Goal: Task Accomplishment & Management: Use online tool/utility

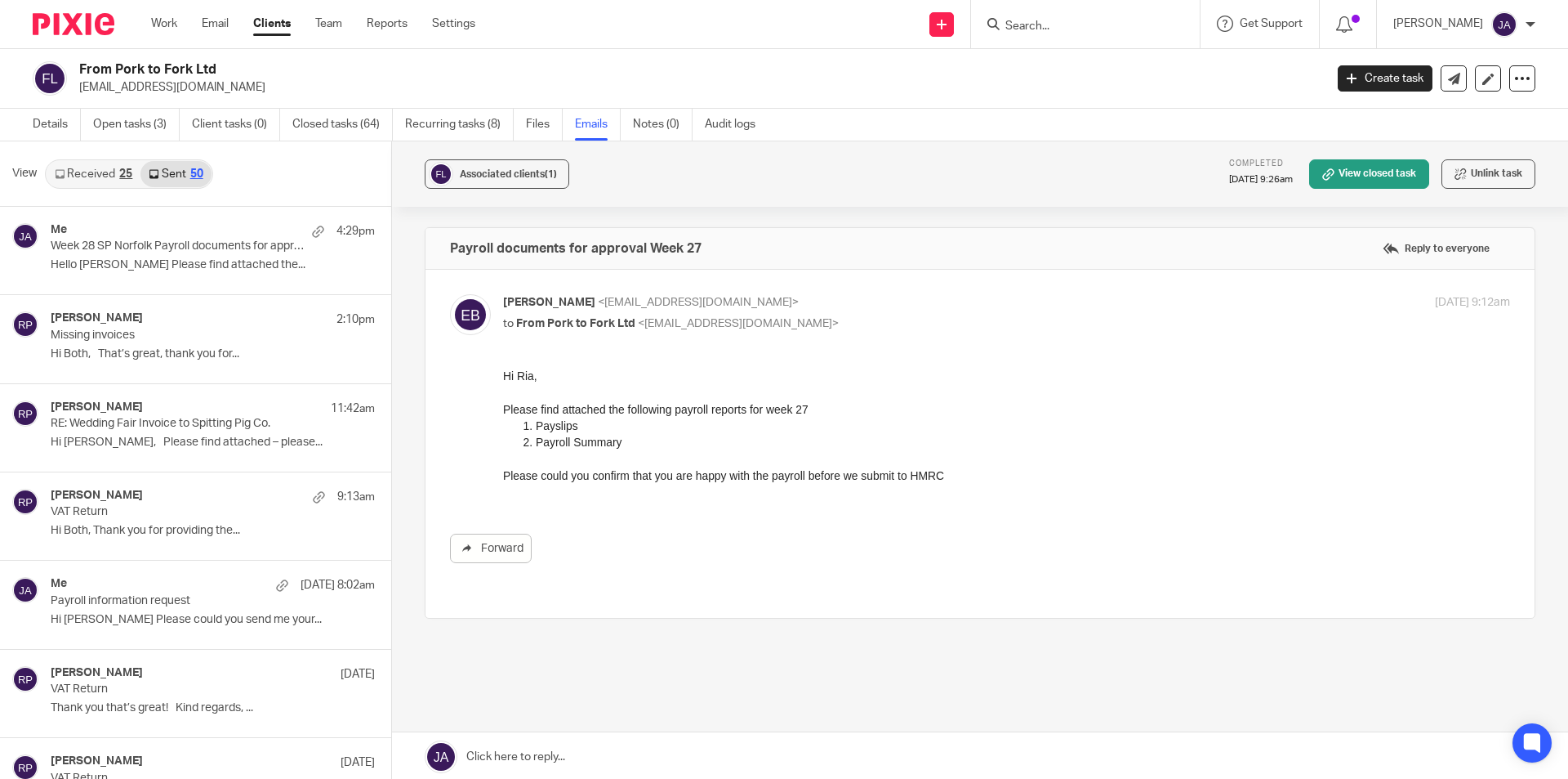
scroll to position [1062, 0]
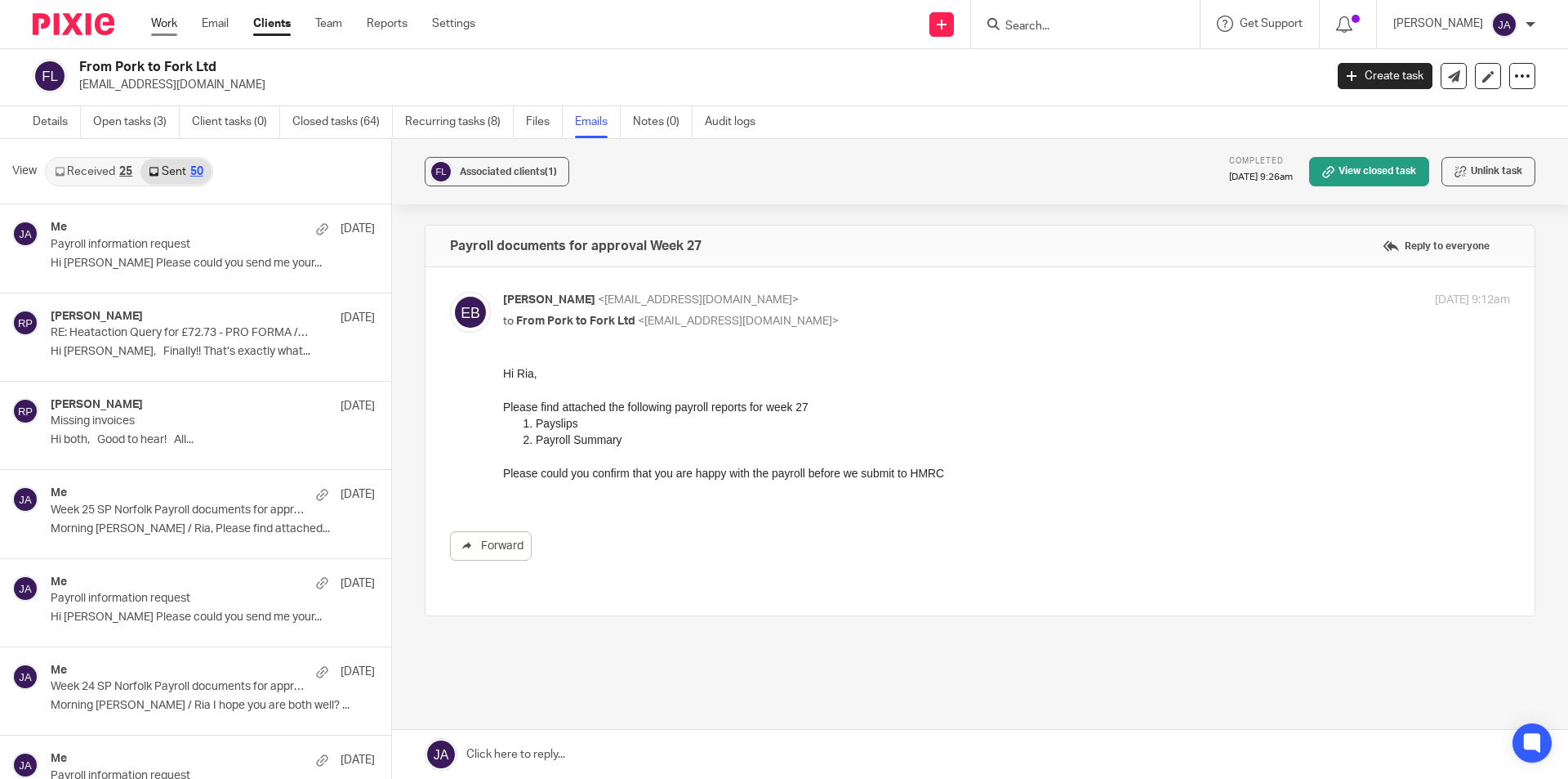
click at [167, 21] on link "Work" at bounding box center [163, 23] width 26 height 17
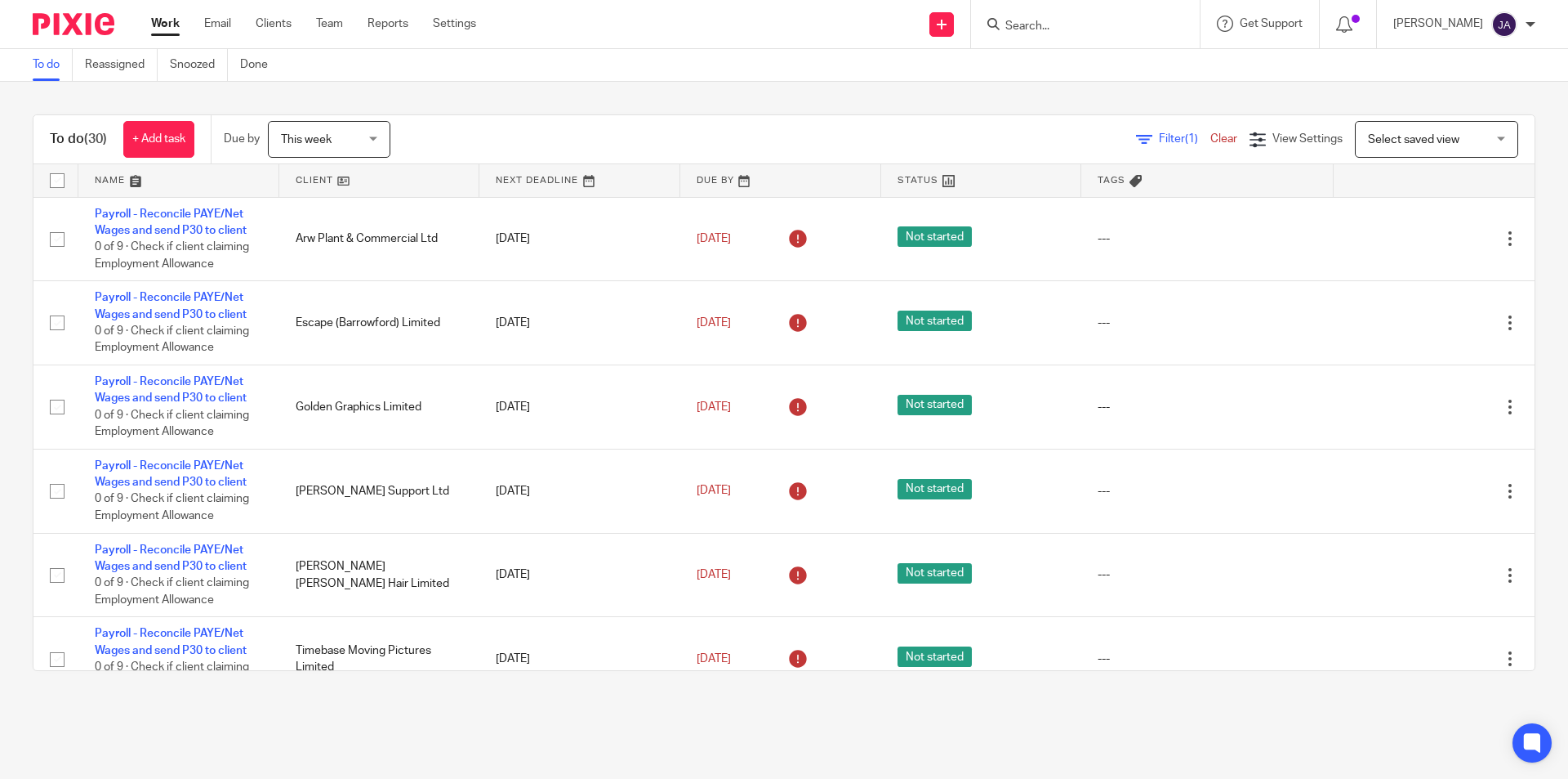
click at [316, 183] on link at bounding box center [380, 180] width 201 height 32
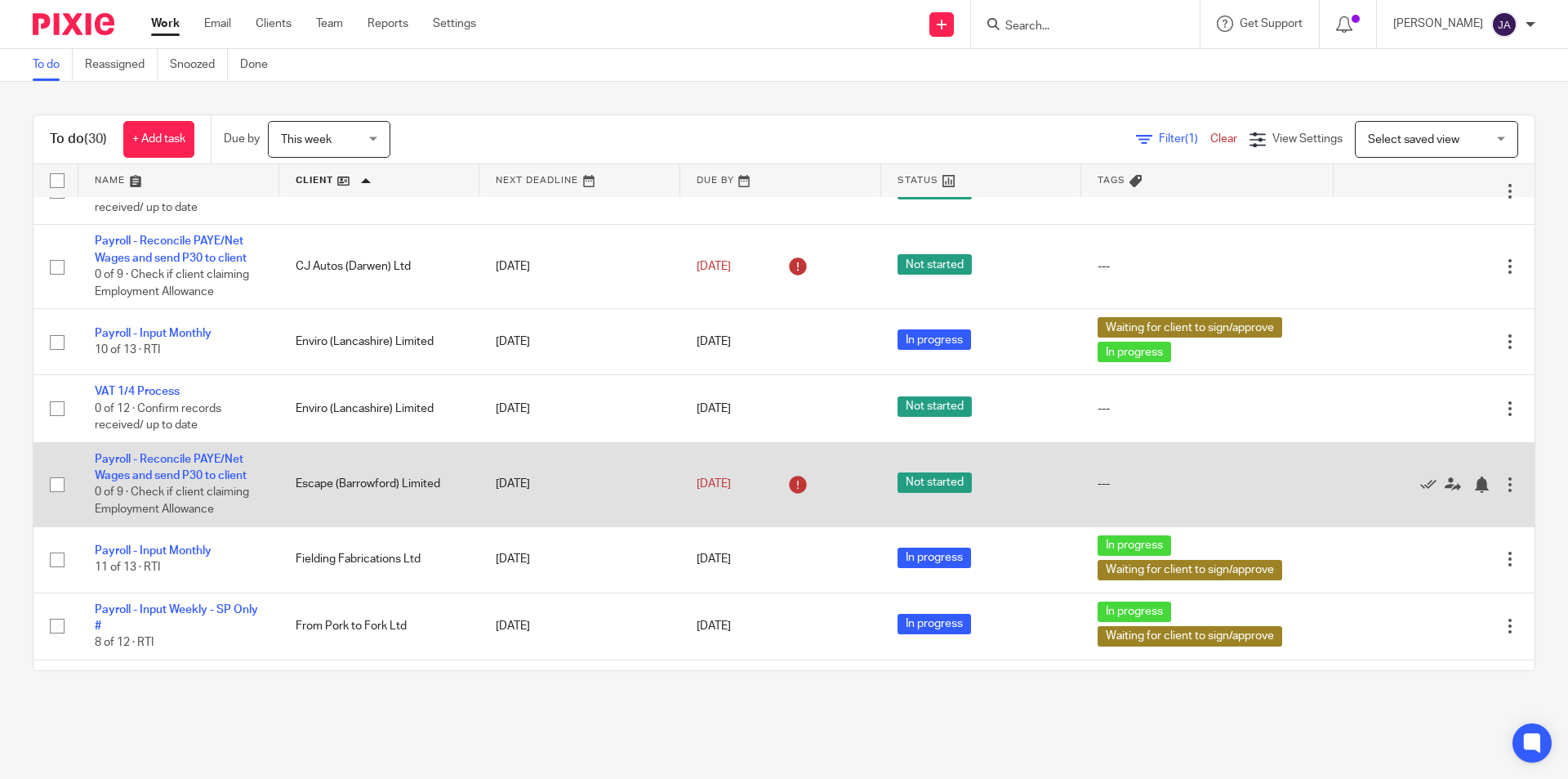
scroll to position [572, 0]
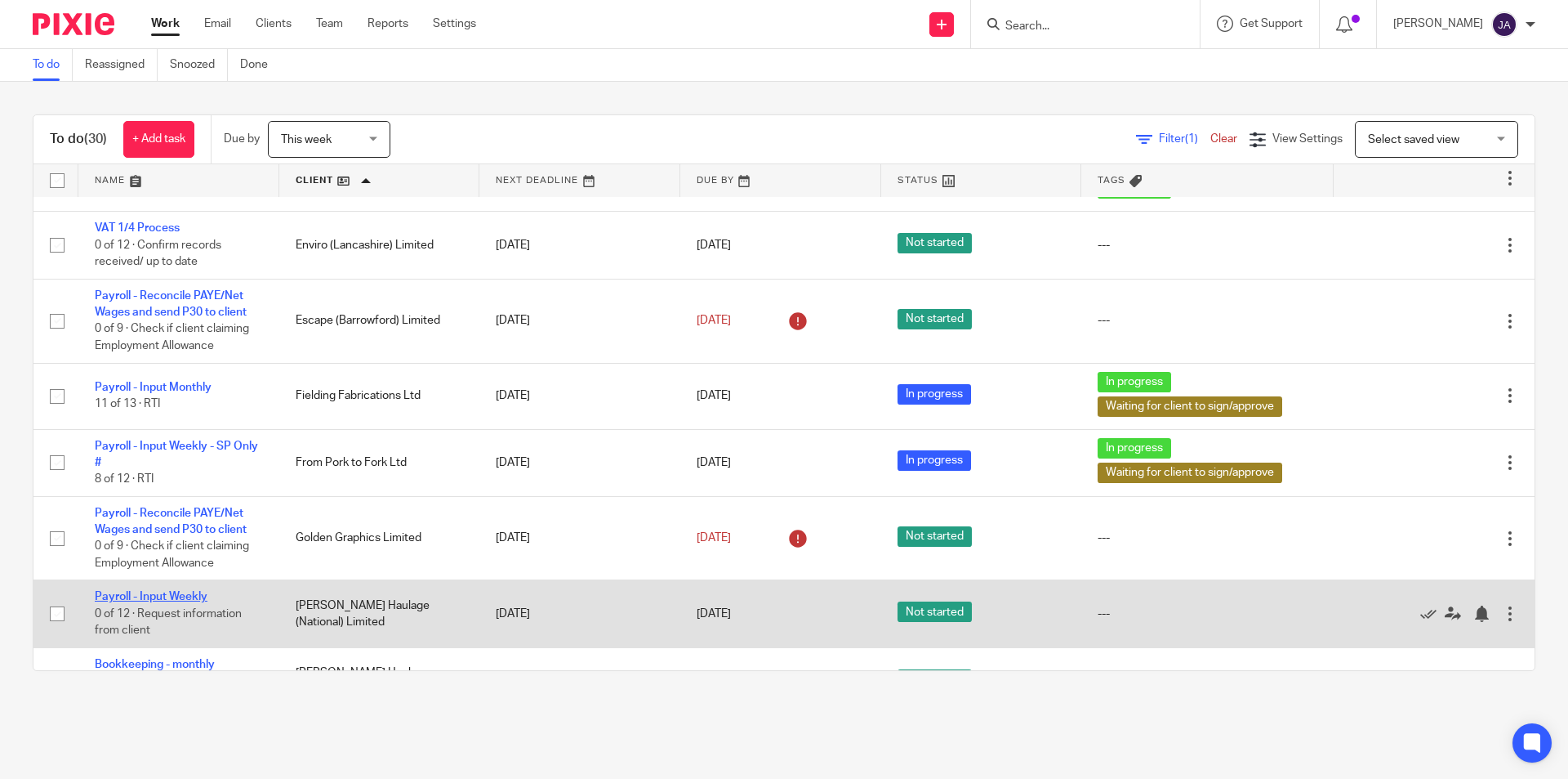
click at [191, 596] on link "Payroll - Input Weekly" at bounding box center [151, 597] width 112 height 12
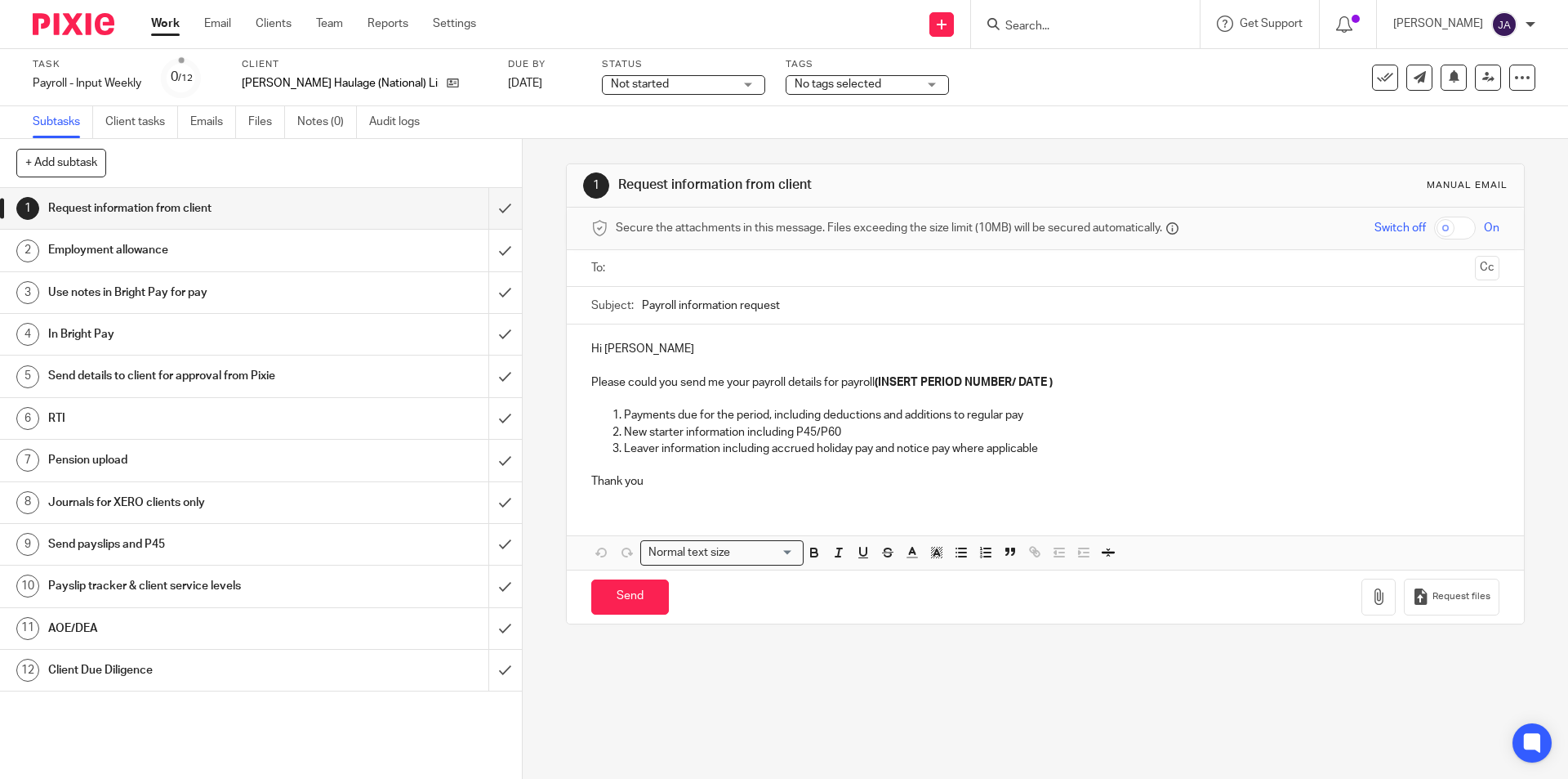
click at [659, 76] on span "Not started" at bounding box center [672, 85] width 122 height 18
click at [603, 144] on span "In progress" at bounding box center [598, 144] width 57 height 12
click at [795, 87] on span "No tags selected" at bounding box center [837, 84] width 87 height 12
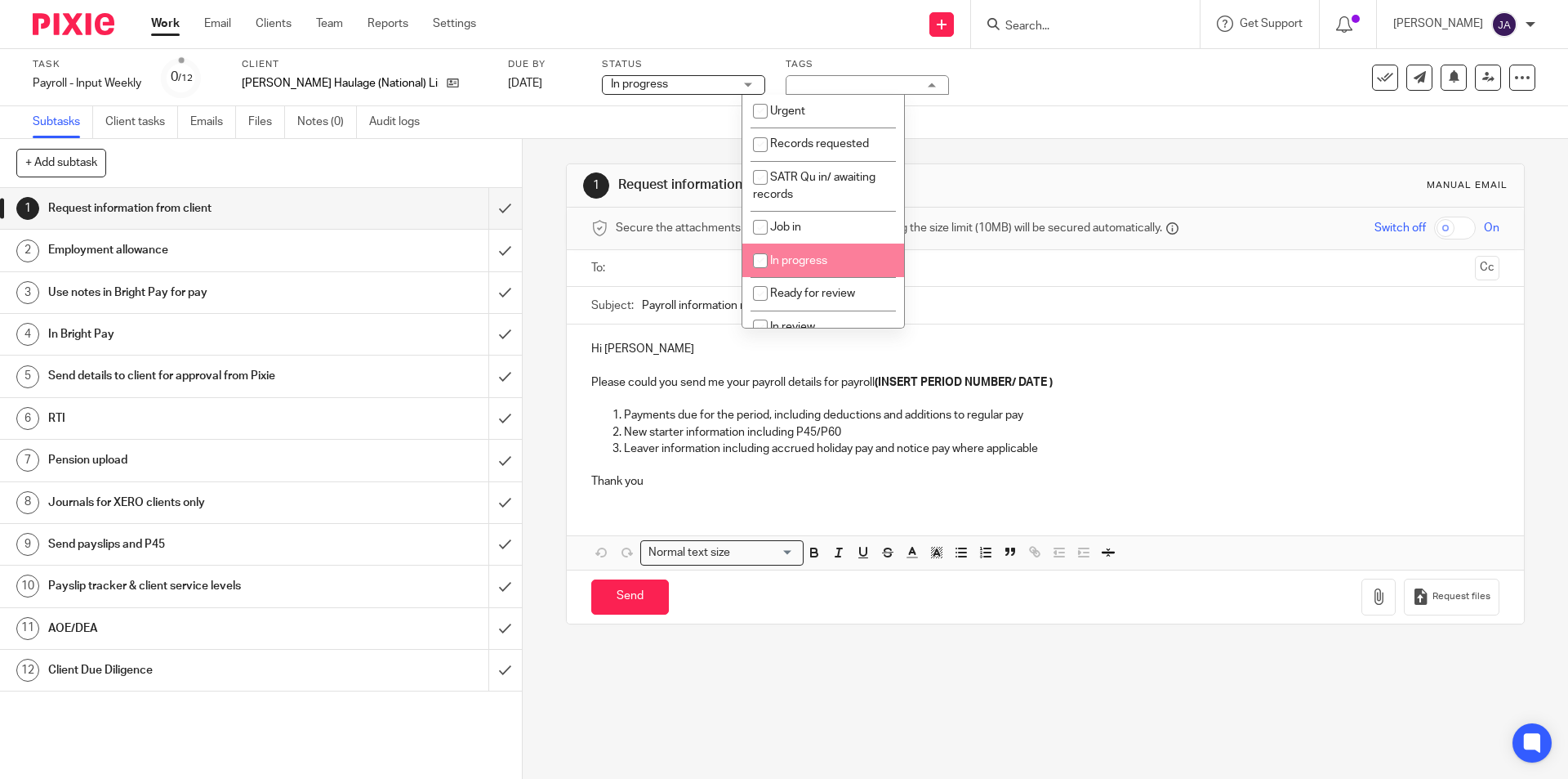
click at [791, 259] on span "In progress" at bounding box center [798, 261] width 57 height 12
checkbox input "true"
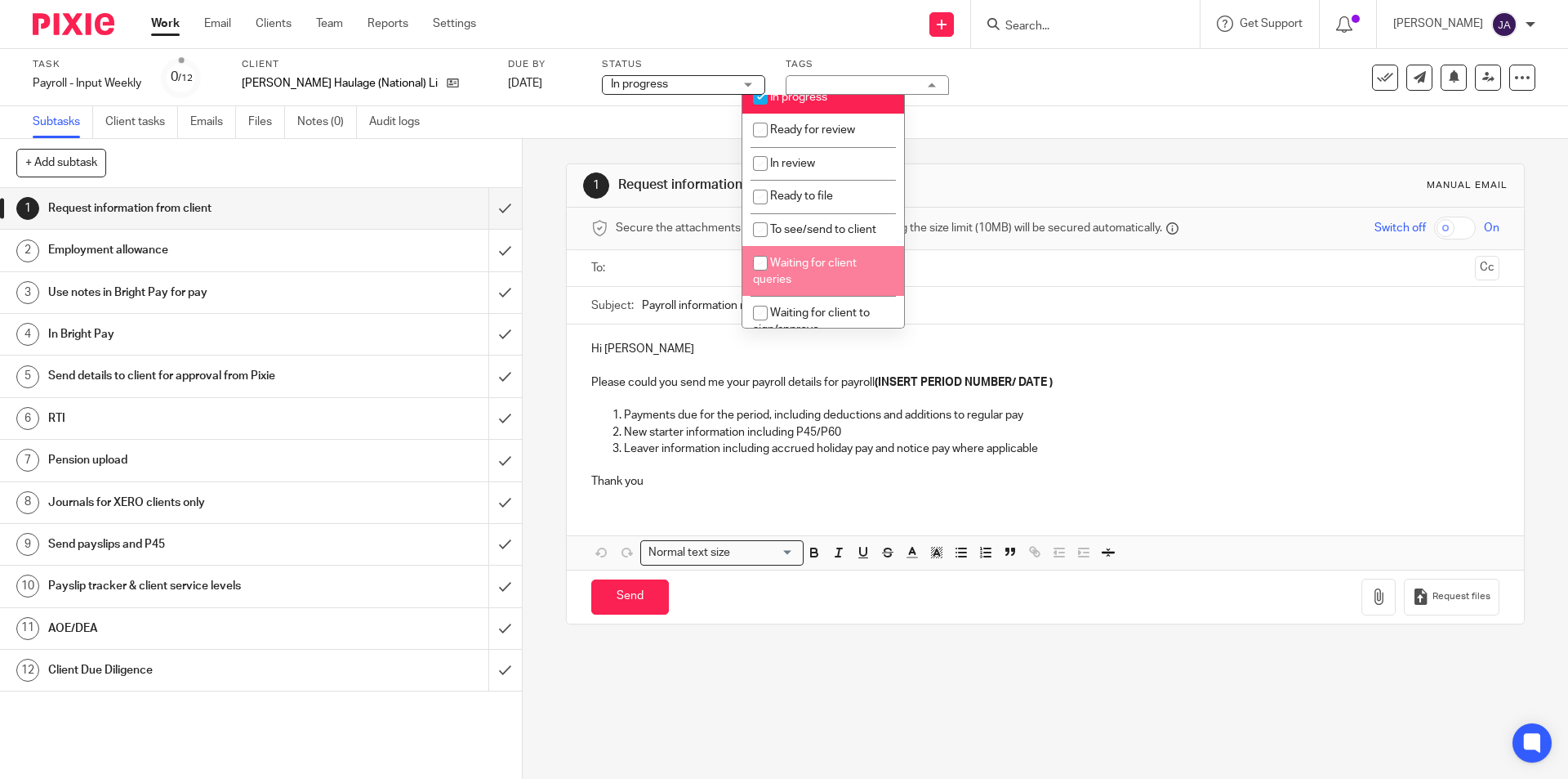
scroll to position [245, 0]
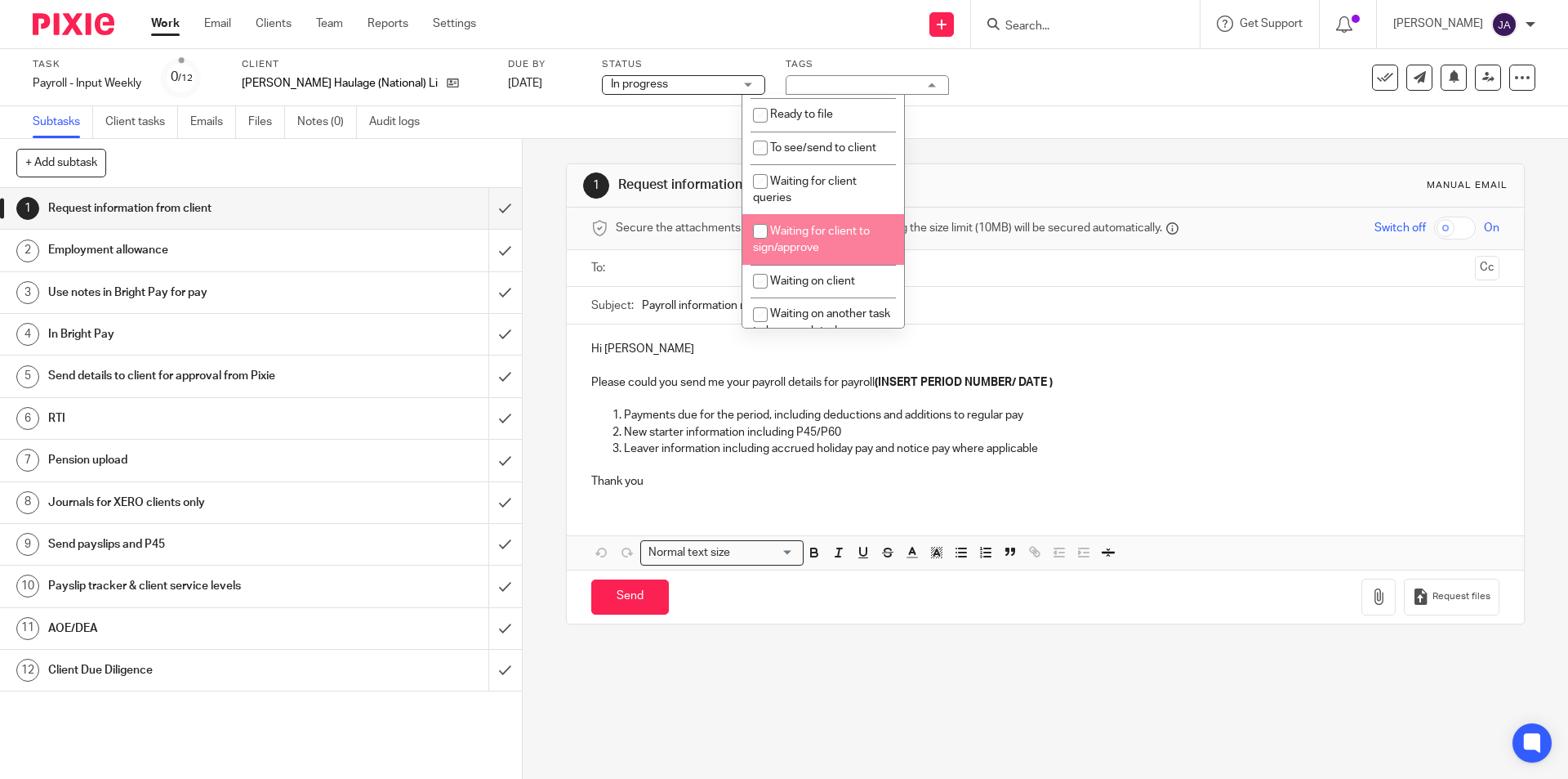
click at [791, 240] on li "Waiting for client to sign/approve" at bounding box center [823, 239] width 161 height 50
checkbox input "true"
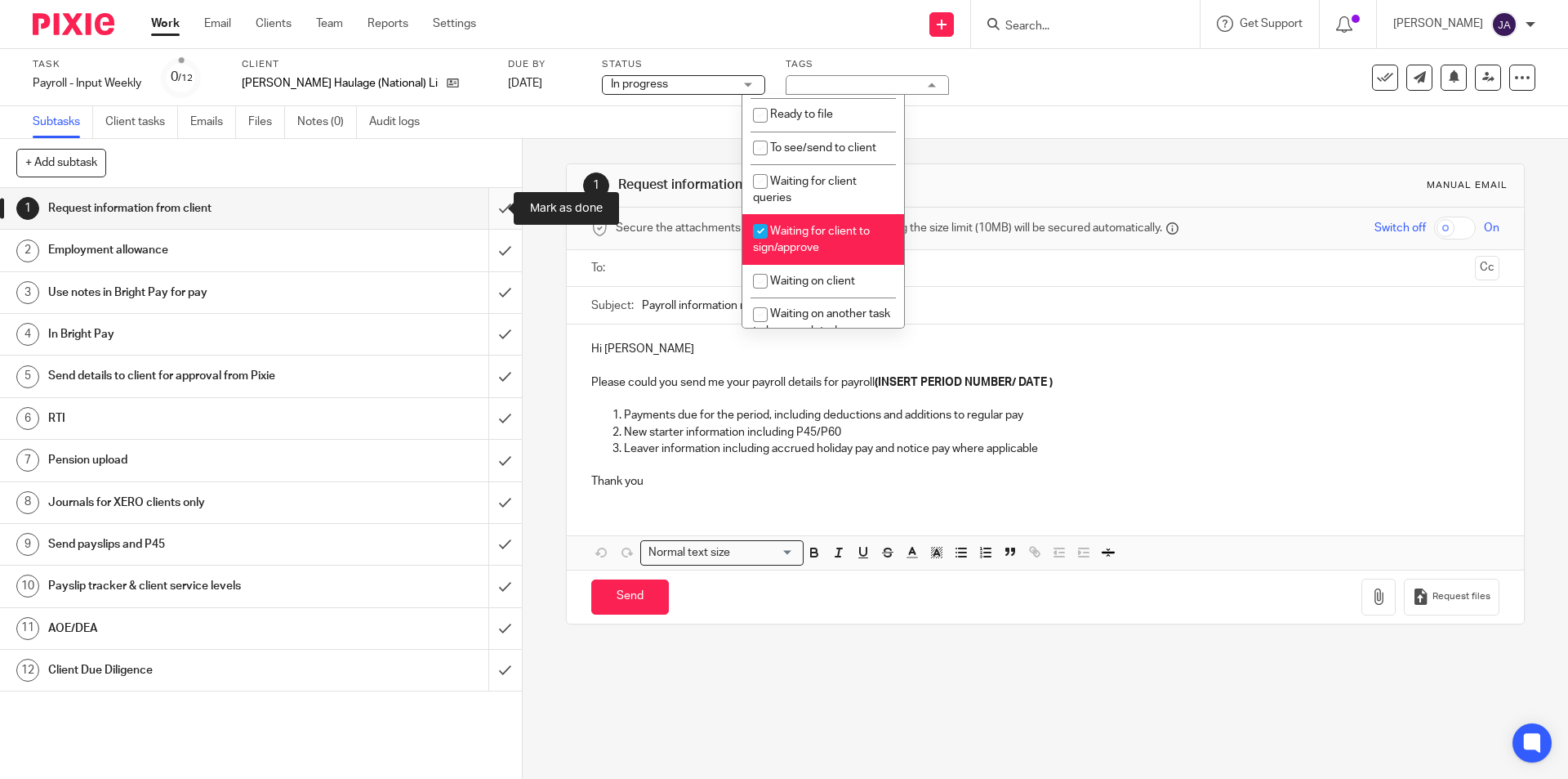
click at [485, 209] on input "submit" at bounding box center [261, 208] width 522 height 41
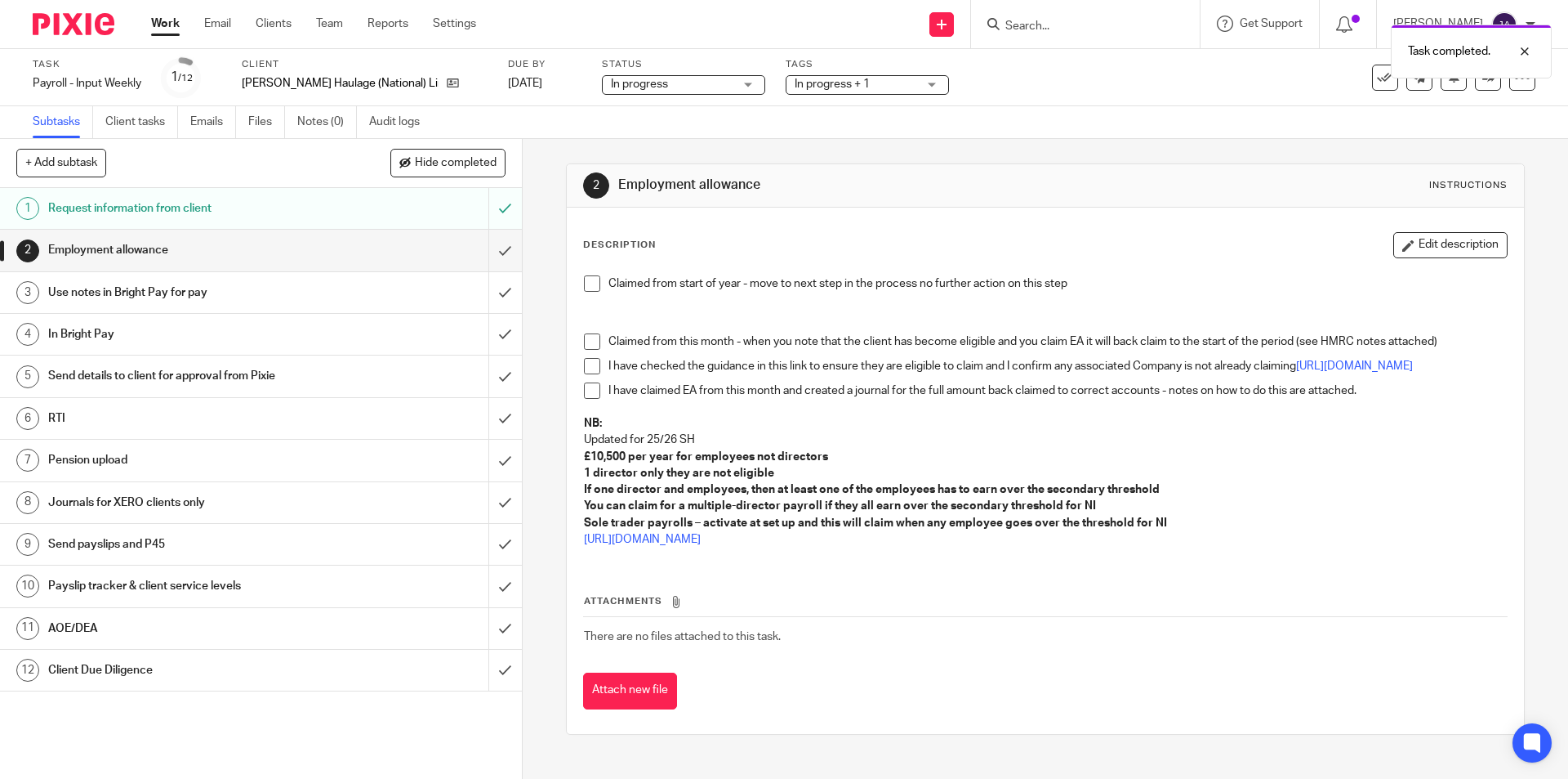
click at [588, 285] on span at bounding box center [592, 283] width 17 height 17
click at [489, 252] on input "submit" at bounding box center [261, 251] width 522 height 41
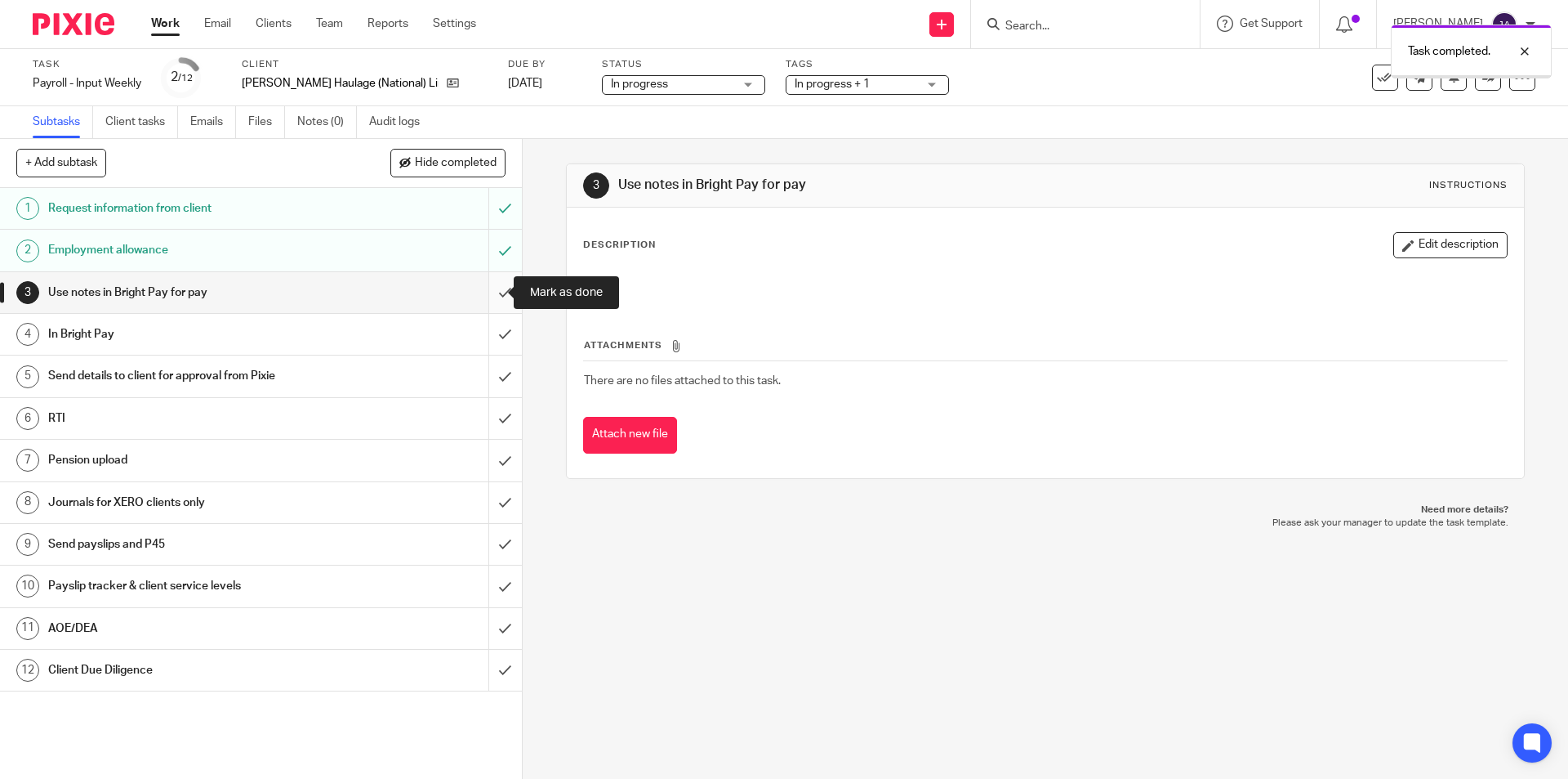
click at [492, 291] on input "submit" at bounding box center [261, 293] width 522 height 41
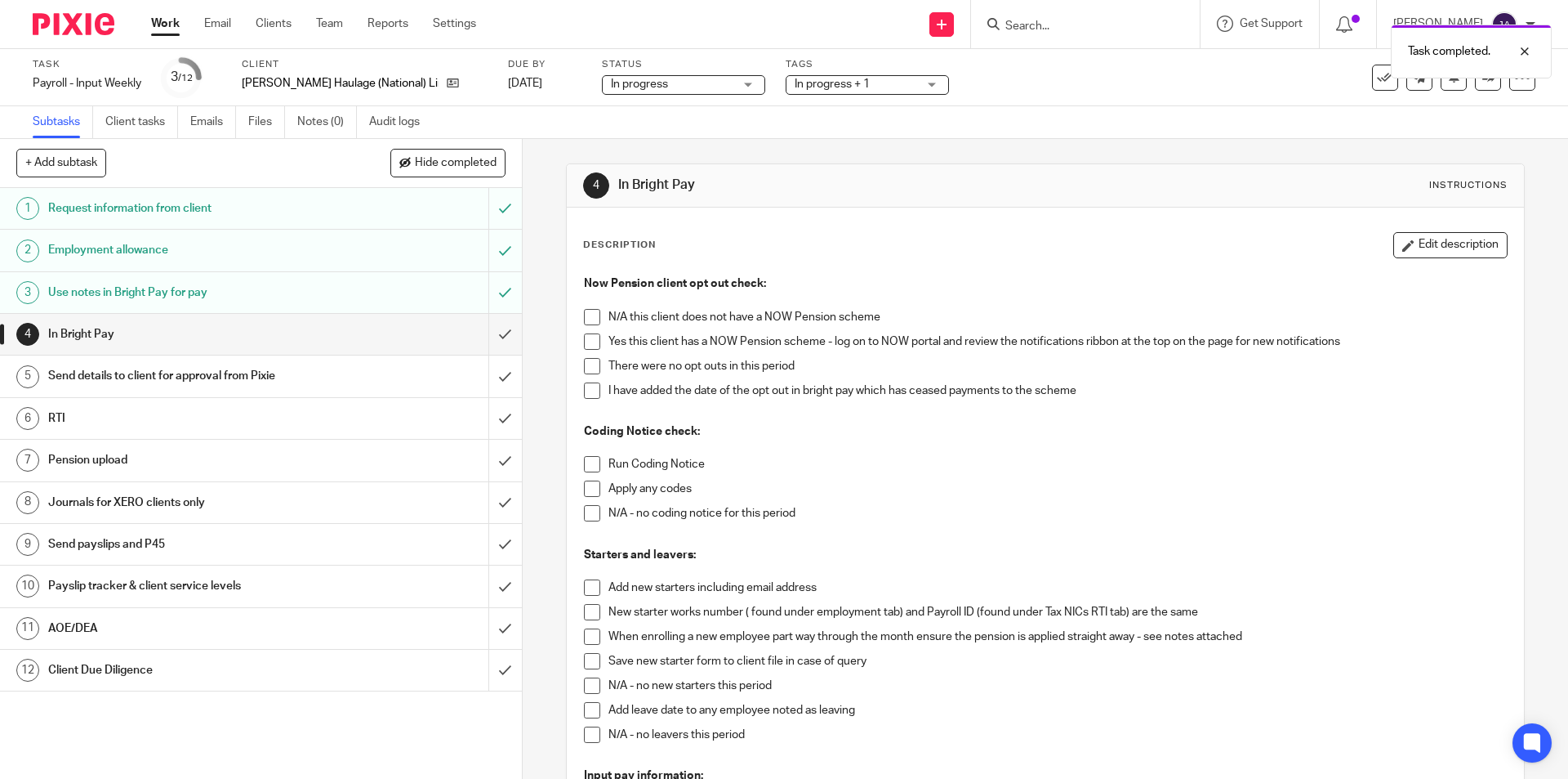
click at [588, 337] on span at bounding box center [592, 342] width 17 height 17
click at [586, 364] on span at bounding box center [592, 366] width 17 height 17
click at [588, 464] on span at bounding box center [592, 464] width 17 height 17
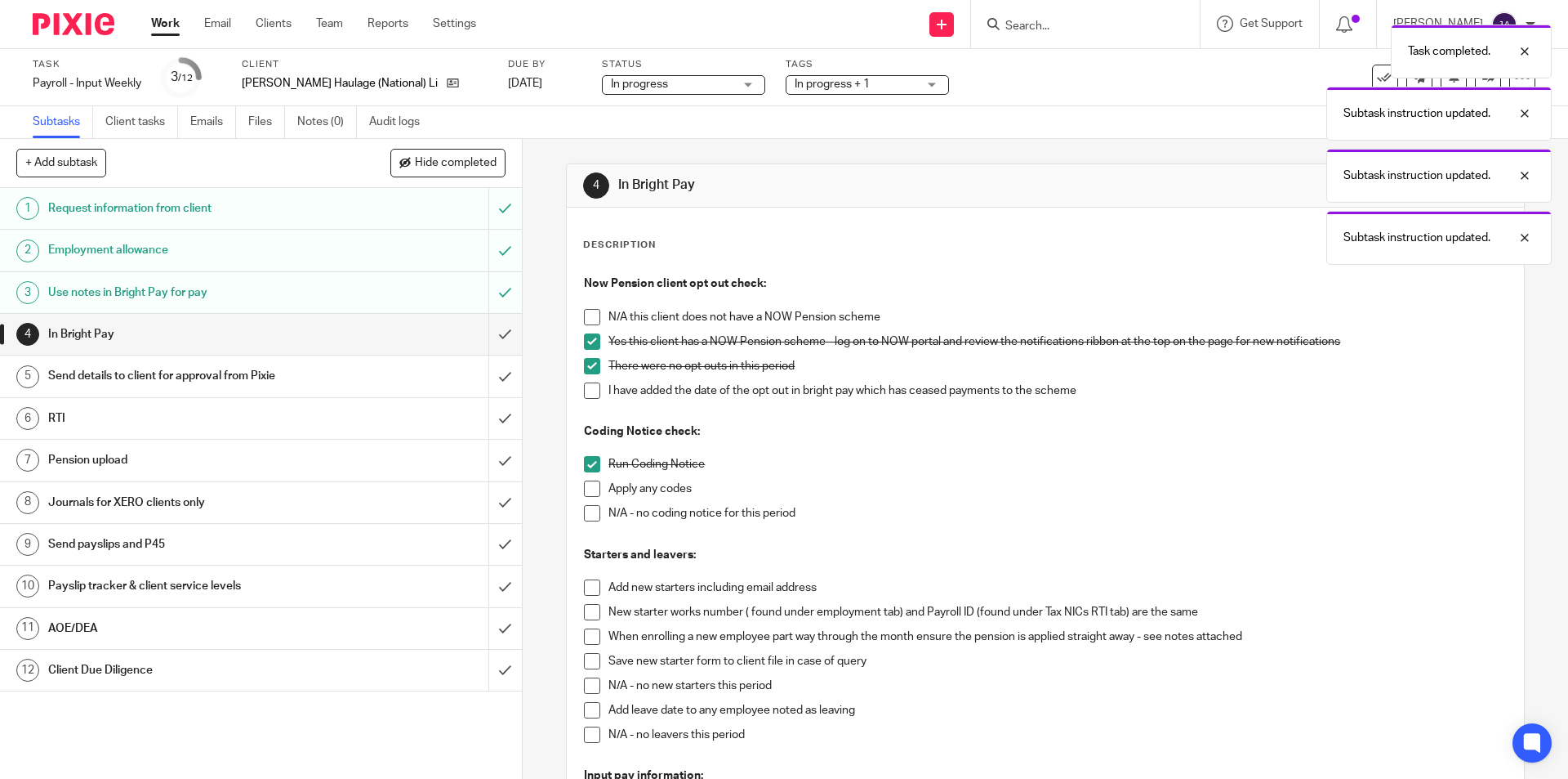
click at [593, 508] on span at bounding box center [592, 513] width 17 height 17
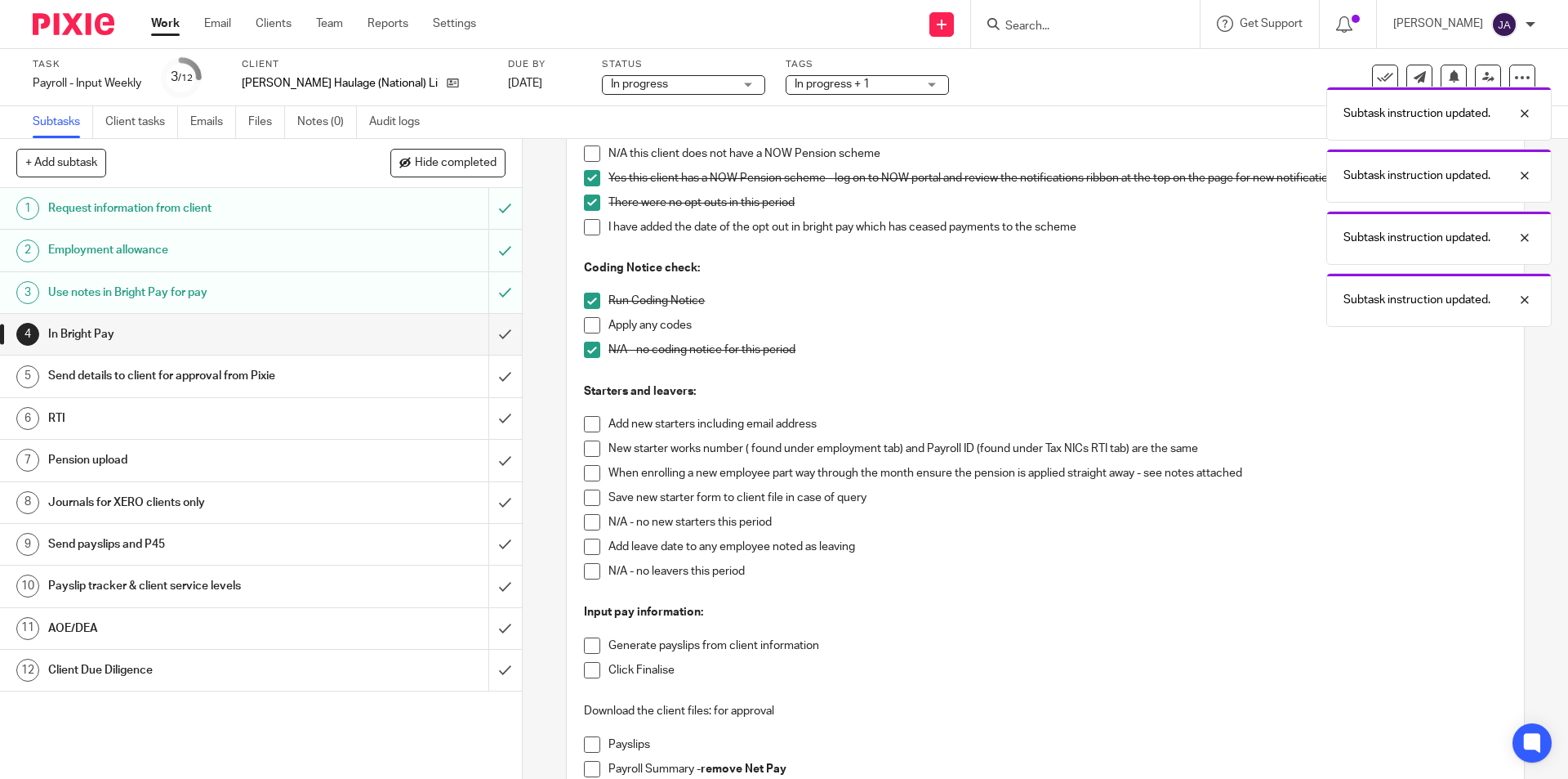
click at [585, 521] on span at bounding box center [592, 522] width 17 height 17
click at [585, 572] on span at bounding box center [592, 571] width 17 height 17
click at [589, 647] on span at bounding box center [592, 645] width 17 height 17
click at [585, 665] on span at bounding box center [592, 669] width 17 height 17
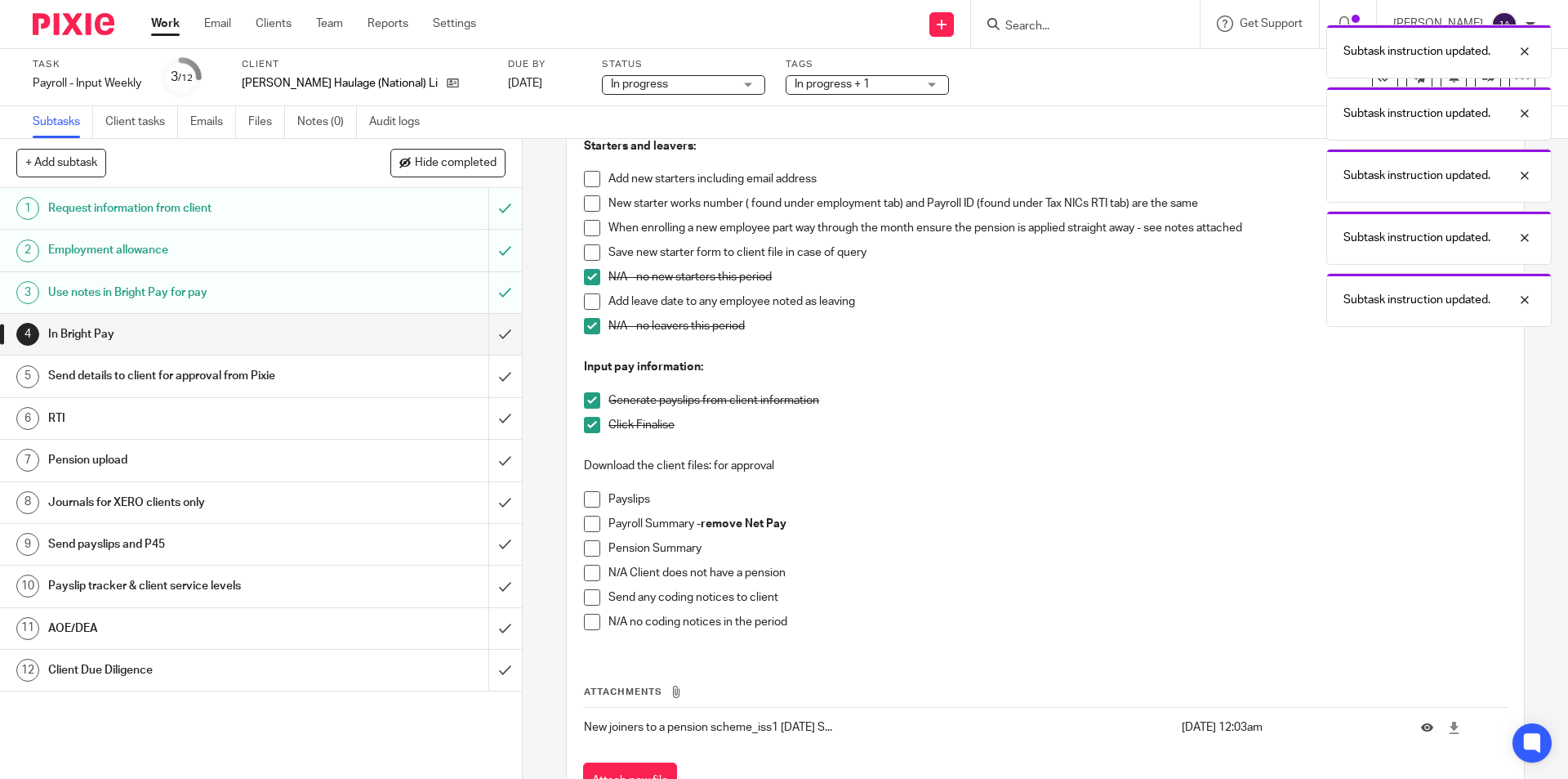
click at [584, 498] on span at bounding box center [592, 499] width 17 height 17
click at [587, 527] on span at bounding box center [592, 524] width 17 height 17
click at [589, 546] on span at bounding box center [592, 548] width 17 height 17
click at [584, 621] on span at bounding box center [592, 621] width 17 height 17
click at [496, 335] on input "submit" at bounding box center [261, 335] width 522 height 41
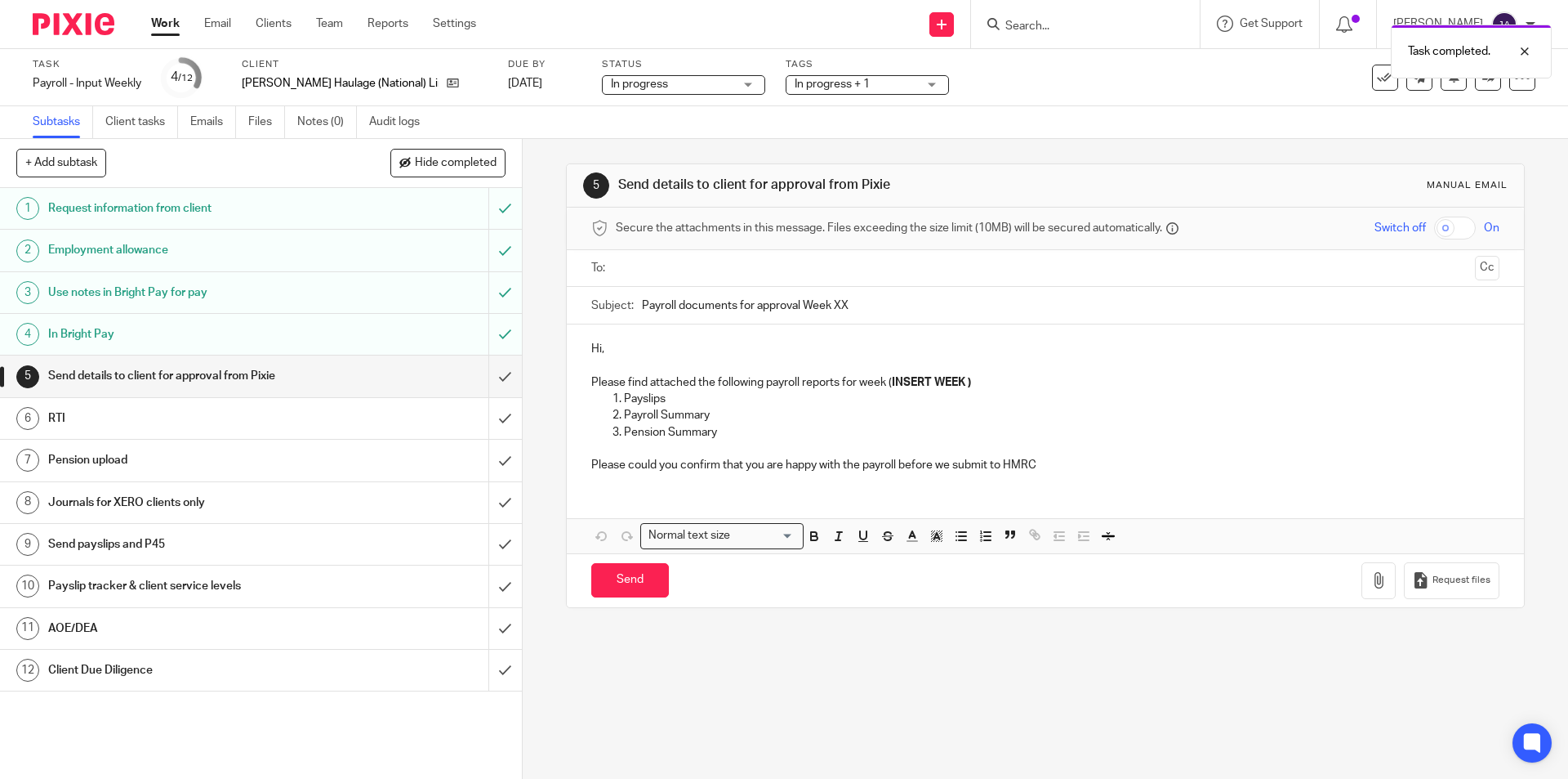
click at [637, 265] on input "text" at bounding box center [1044, 268] width 846 height 19
drag, startPoint x: 1461, startPoint y: 267, endPoint x: 1321, endPoint y: 285, distance: 141.2
click at [1475, 267] on button "Cc" at bounding box center [1487, 269] width 24 height 24
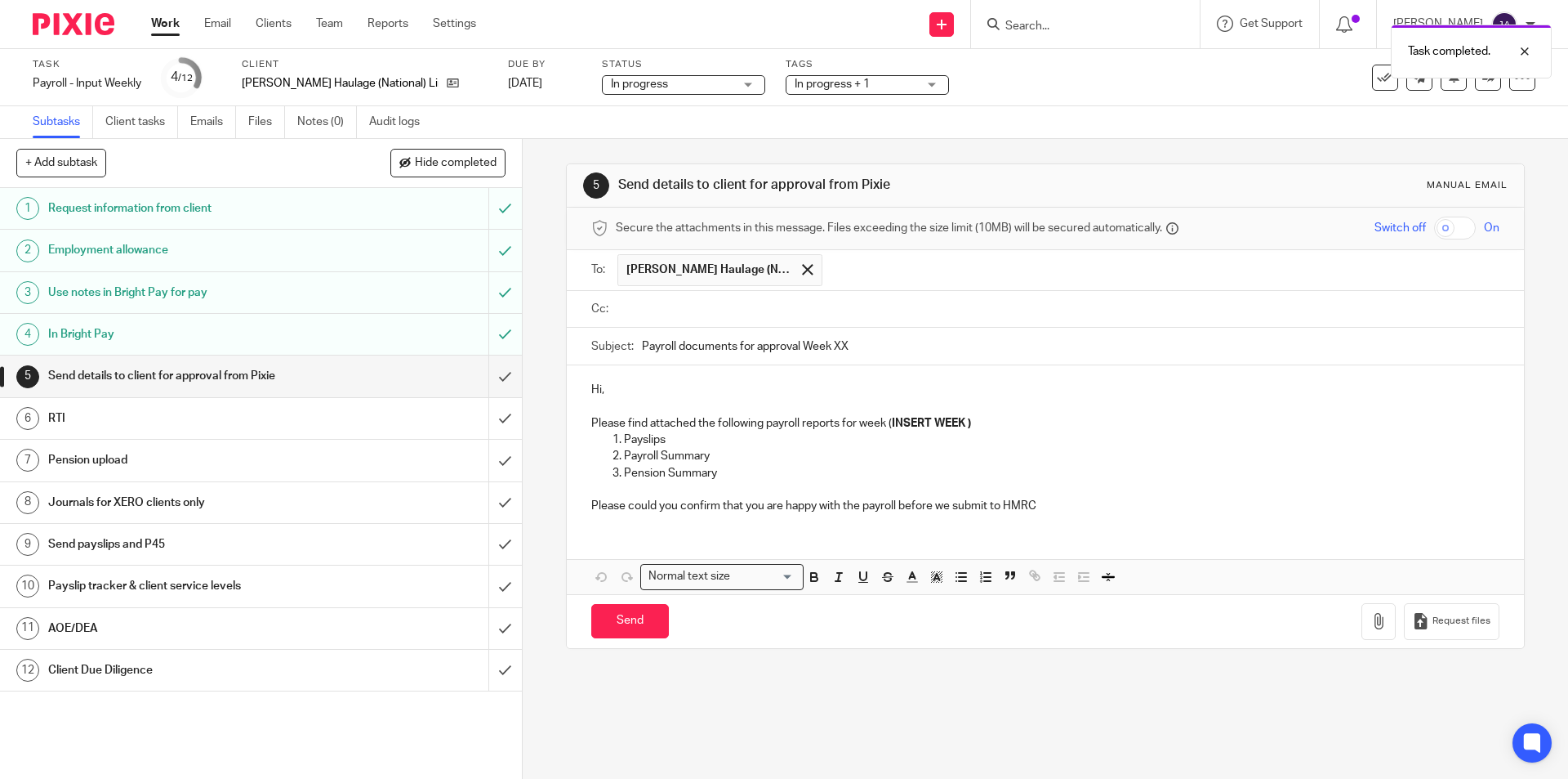
click at [657, 305] on input "text" at bounding box center [1056, 308] width 871 height 19
click at [642, 347] on input "Payroll documents for approval Week XX" at bounding box center [1070, 350] width 857 height 37
paste input "WEEK 26 HH (N) Ltd"
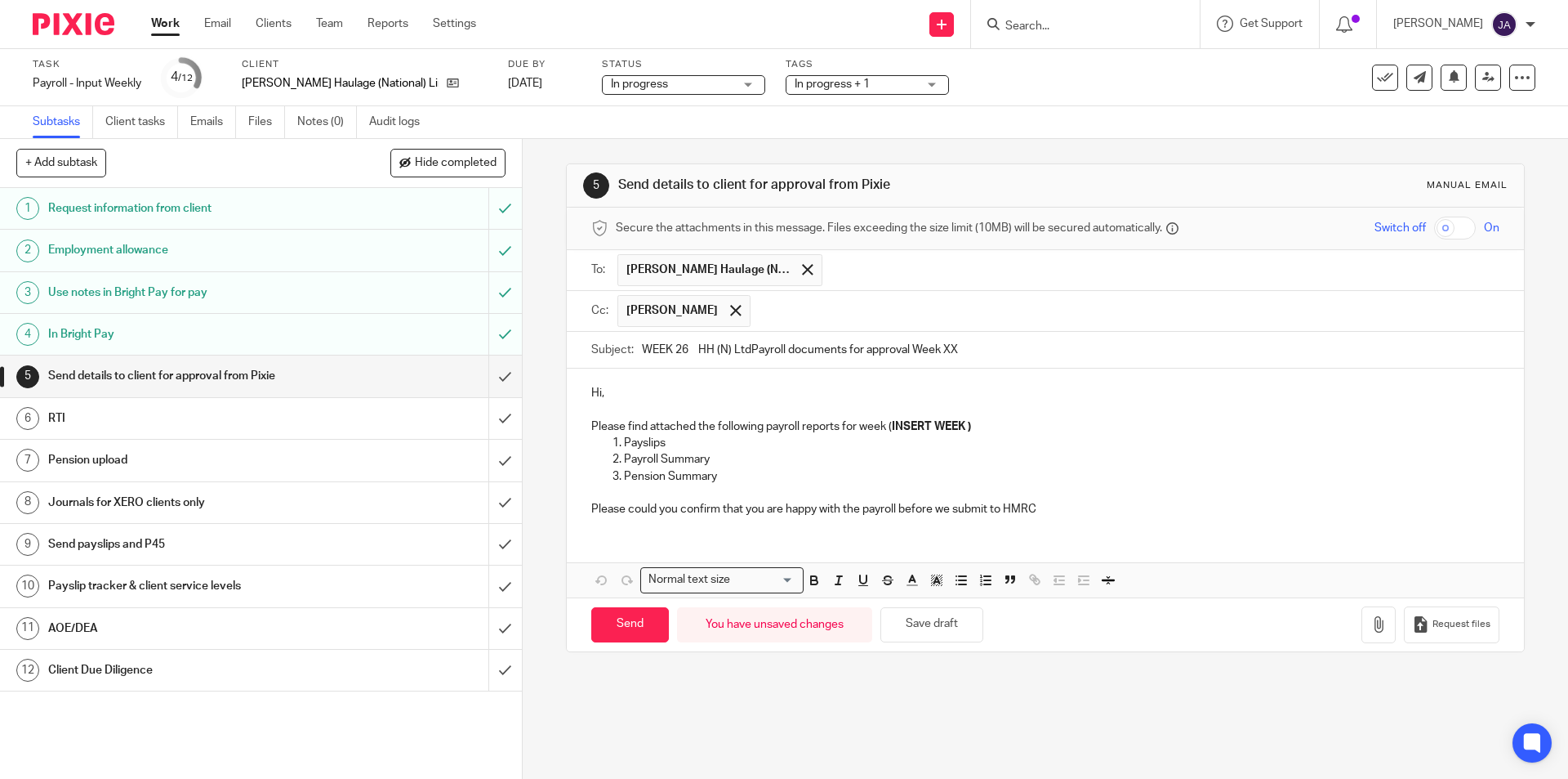
click at [693, 349] on input "WEEK 26 HH (N) LtdPayroll documents for approval Week XX" at bounding box center [1070, 350] width 857 height 37
click at [661, 349] on input "WEEK 28 HH (N) LtdPayroll documents for approval Week XX" at bounding box center [1070, 350] width 857 height 37
click at [669, 348] on input "WEEK 28 HH (N) LtdPayroll documents for approval Week XX" at bounding box center [1070, 350] width 857 height 37
click at [989, 347] on input "Week 28 HH (N) LtdPayroll documents for approval Week XX" at bounding box center [1070, 350] width 857 height 37
type input "Week 28 HH (N) LtdPayroll documents for approval"
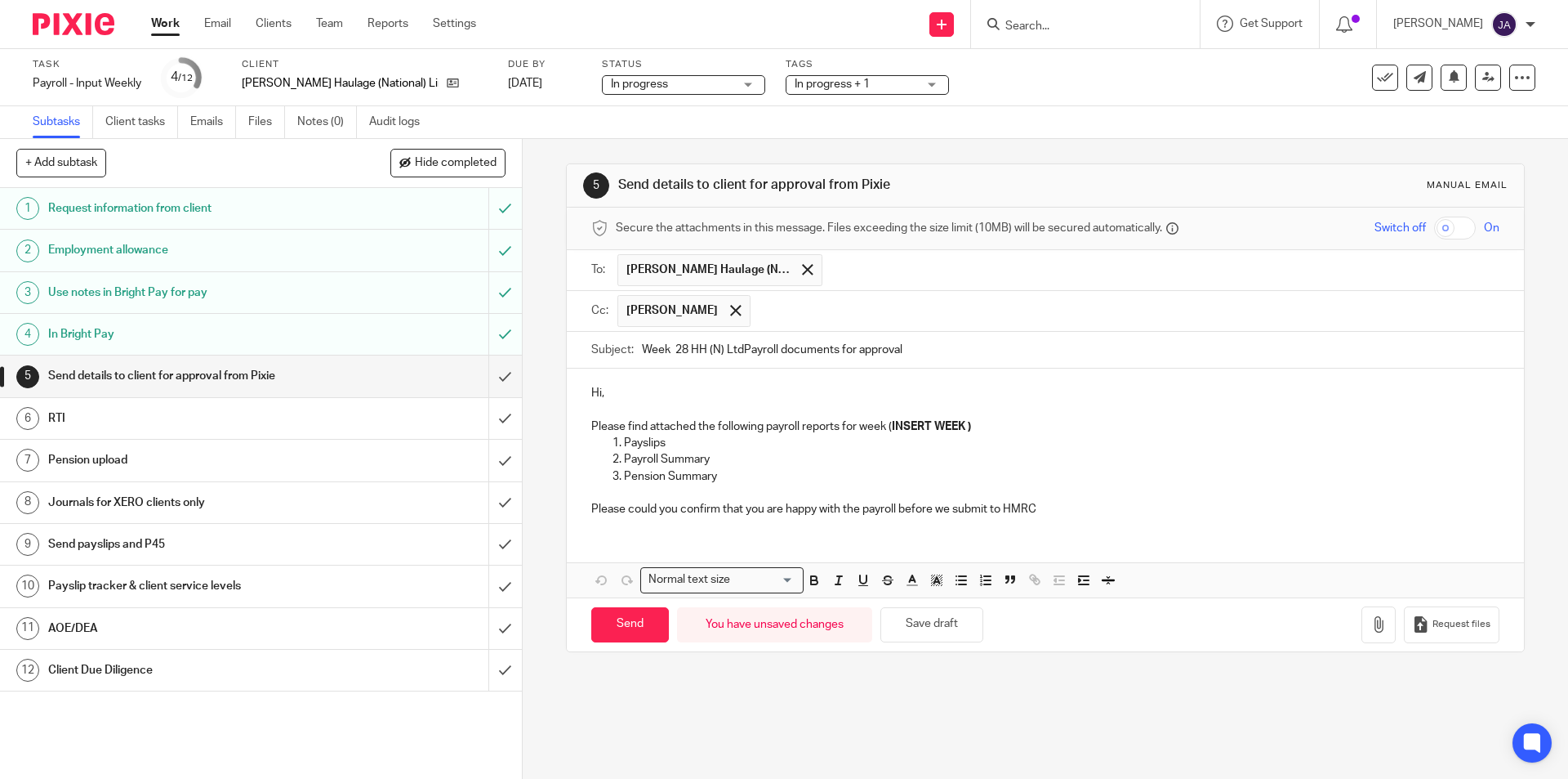
click at [665, 391] on p "Hi," at bounding box center [1046, 392] width 908 height 17
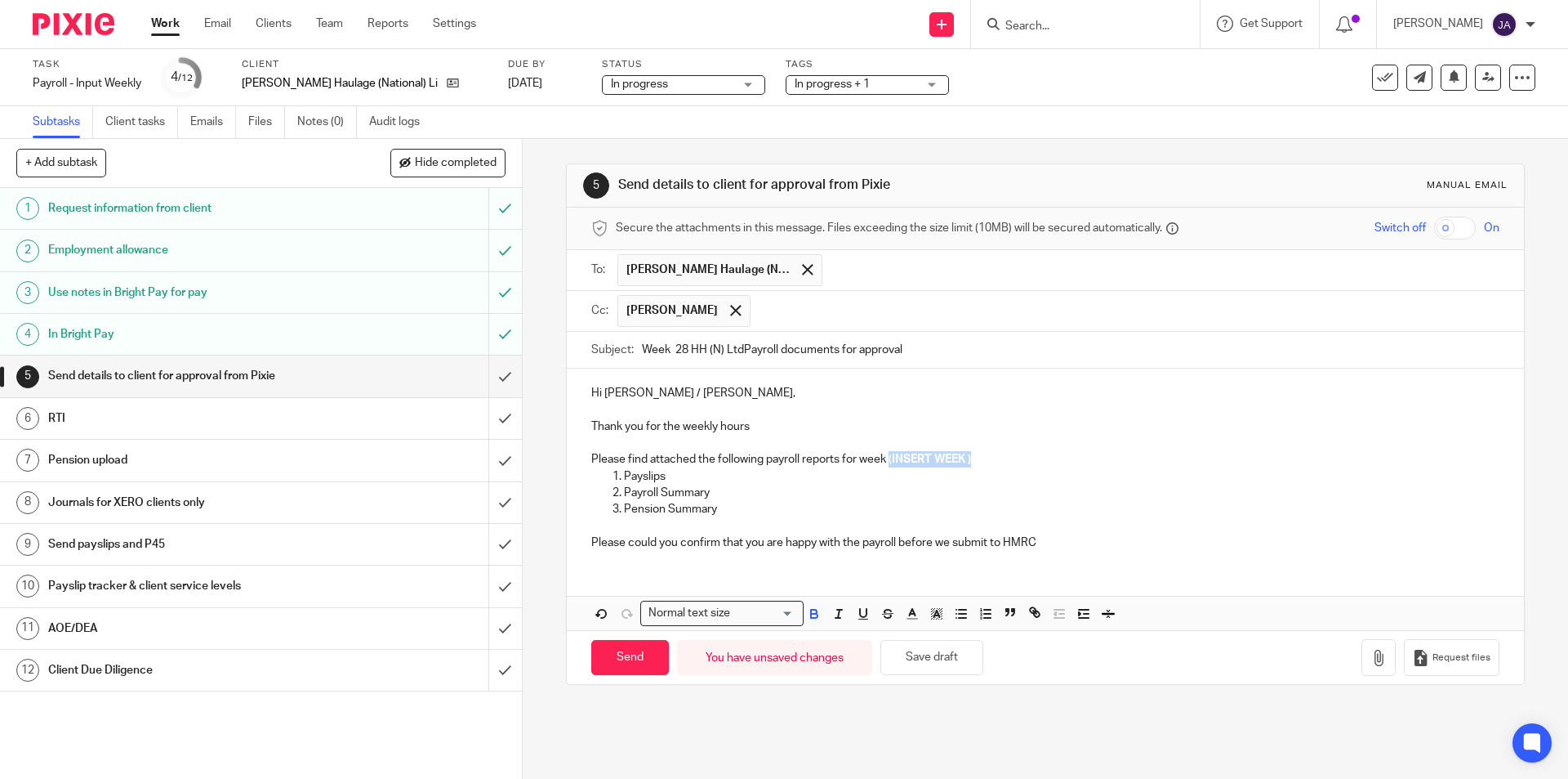
drag, startPoint x: 980, startPoint y: 461, endPoint x: 885, endPoint y: 461, distance: 95.0
click at [885, 461] on p "Please find attached the following payroll reports for week ( INSERT WEEK )" at bounding box center [1046, 459] width 908 height 17
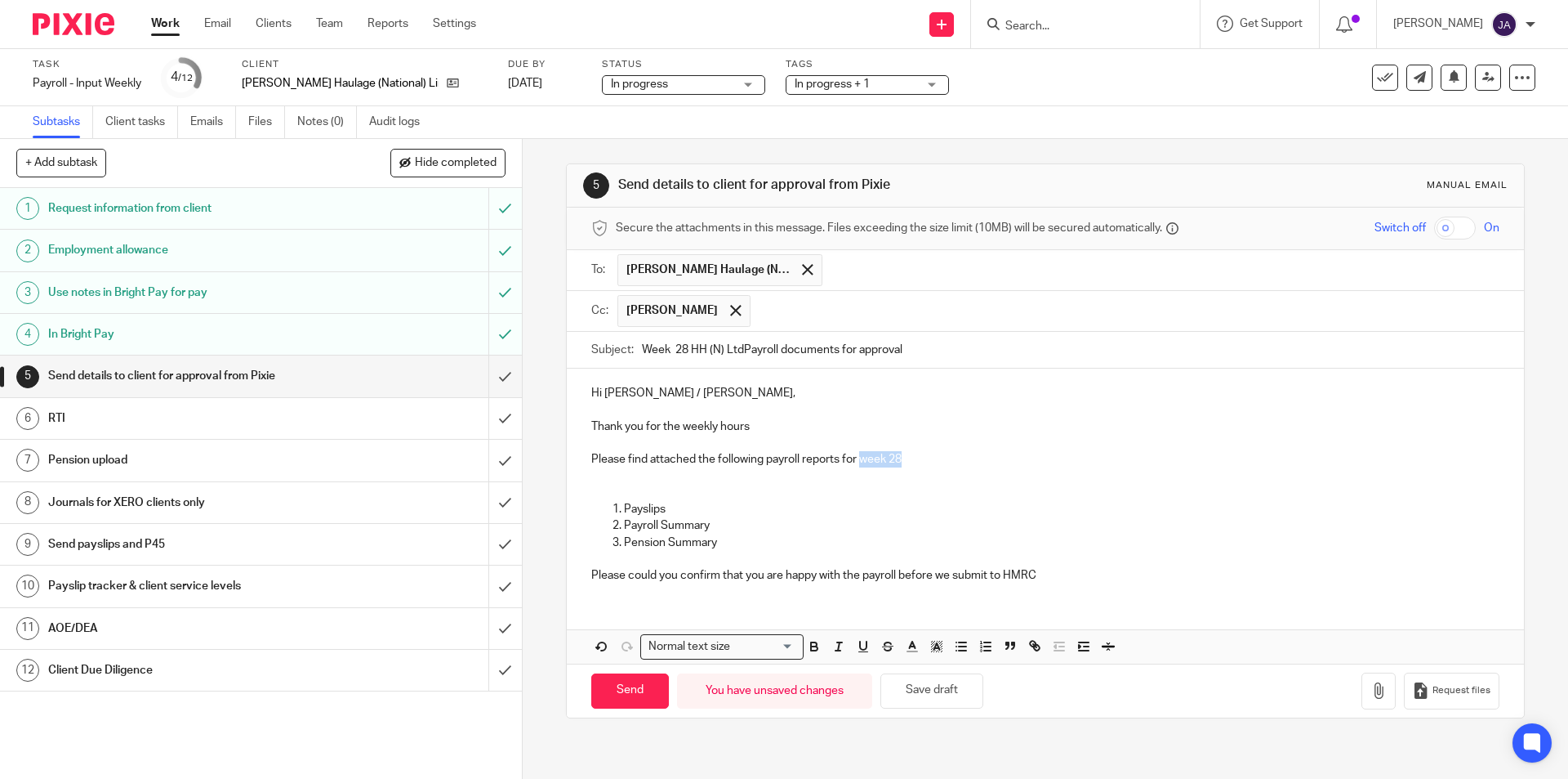
drag, startPoint x: 904, startPoint y: 459, endPoint x: 864, endPoint y: 459, distance: 40.0
click at [862, 456] on p "Please find attached the following payroll reports for week 28" at bounding box center [1046, 459] width 908 height 17
click at [838, 647] on line "button" at bounding box center [839, 646] width 2 height 8
click at [808, 640] on icon "button" at bounding box center [814, 646] width 15 height 15
click at [859, 466] on p "Please find attached the following payroll reports for w eek 28" at bounding box center [1046, 459] width 908 height 17
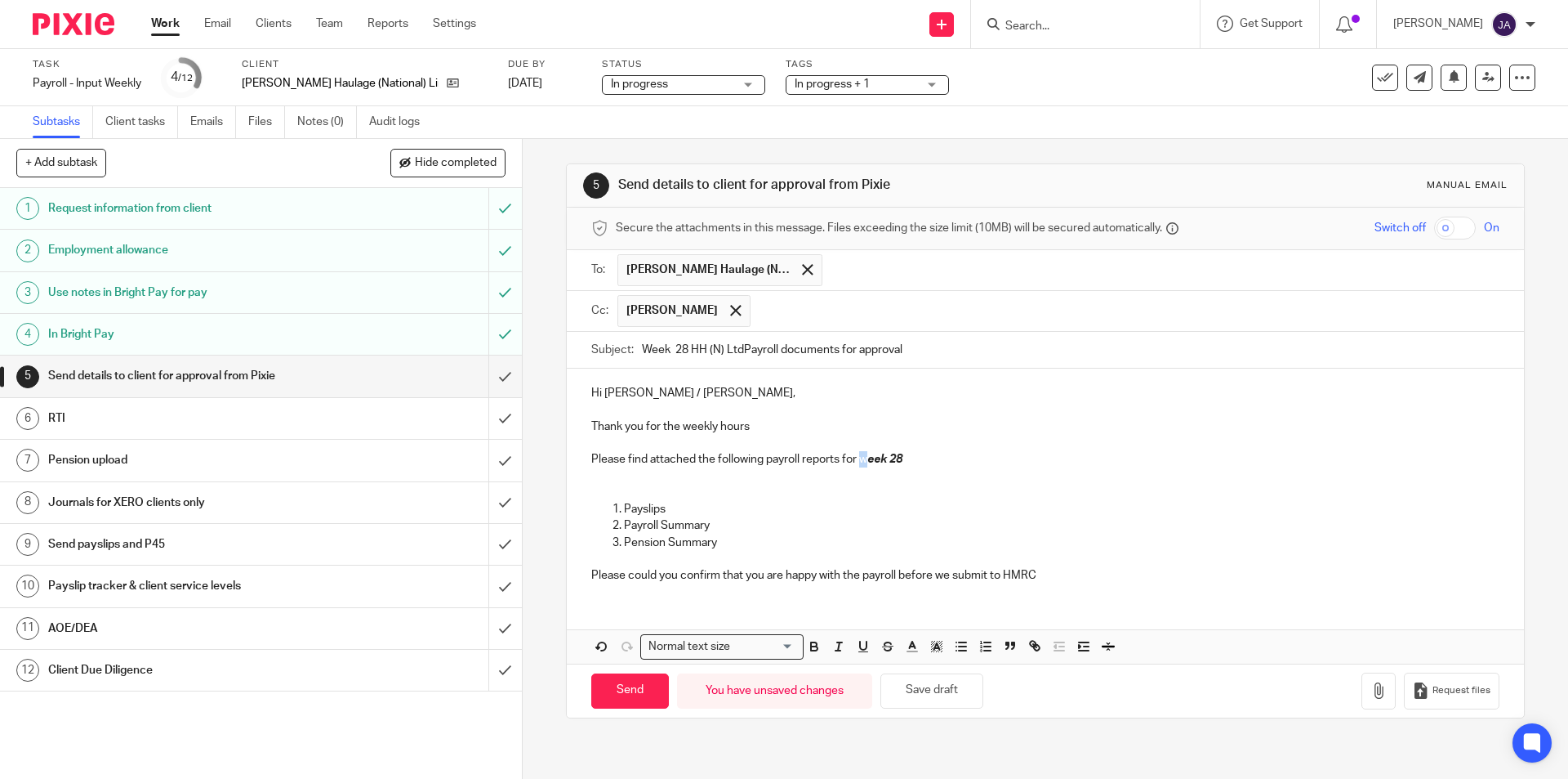
click at [867, 458] on p "Please find attached the following payroll reports for w eek 28" at bounding box center [1046, 459] width 908 height 17
click at [811, 651] on icon "button" at bounding box center [814, 648] width 7 height 4
click at [831, 643] on icon "button" at bounding box center [838, 646] width 15 height 15
click at [720, 512] on p "Payslips" at bounding box center [1061, 509] width 874 height 17
click at [602, 473] on p at bounding box center [1046, 476] width 908 height 17
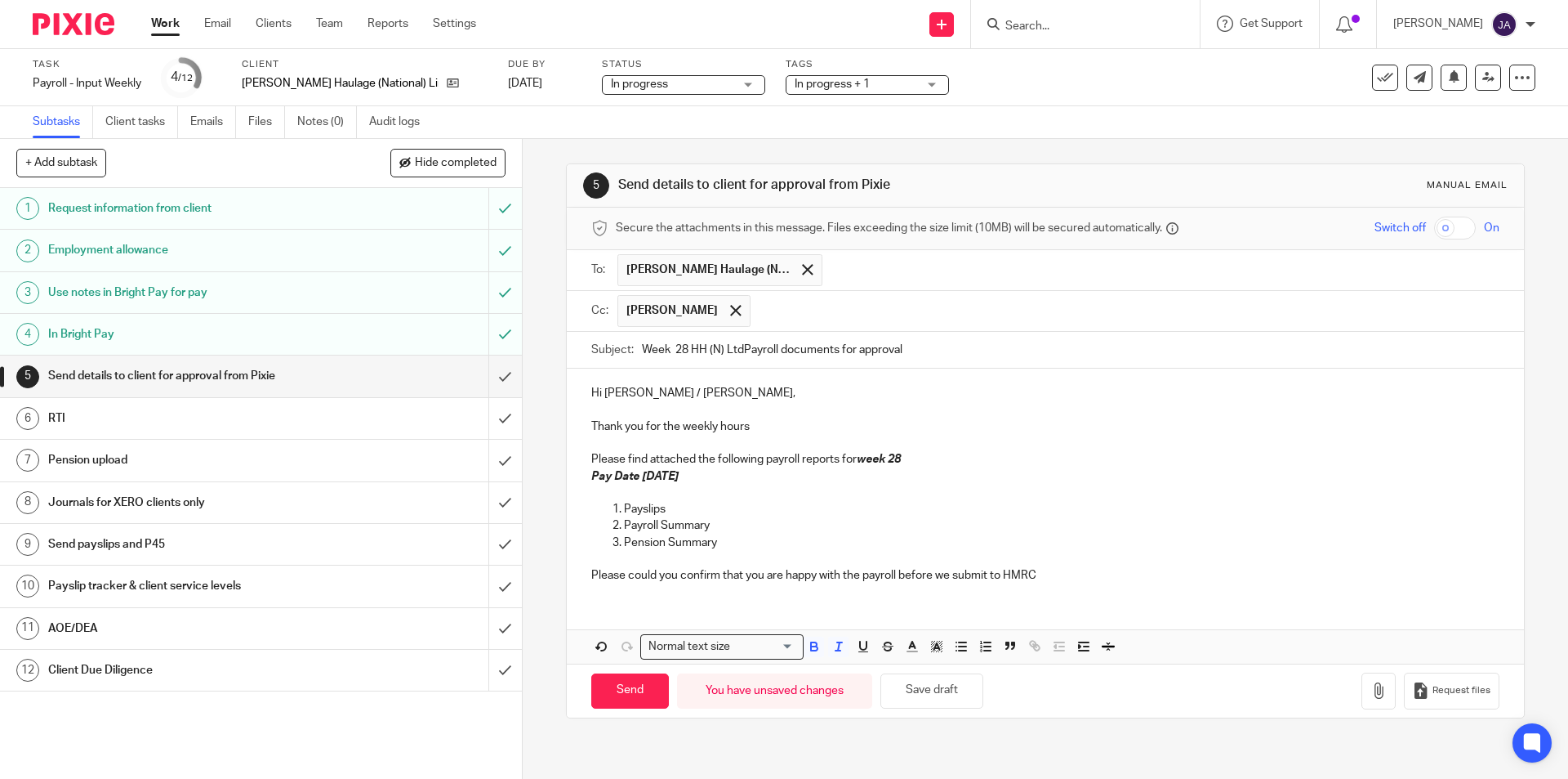
click at [679, 477] on em "Pay Date Friday 3rd October 2025" at bounding box center [635, 477] width 87 height 12
click at [816, 519] on p "Payroll Summary" at bounding box center [1061, 526] width 874 height 17
click at [752, 538] on p "Pension Summary" at bounding box center [1061, 542] width 874 height 17
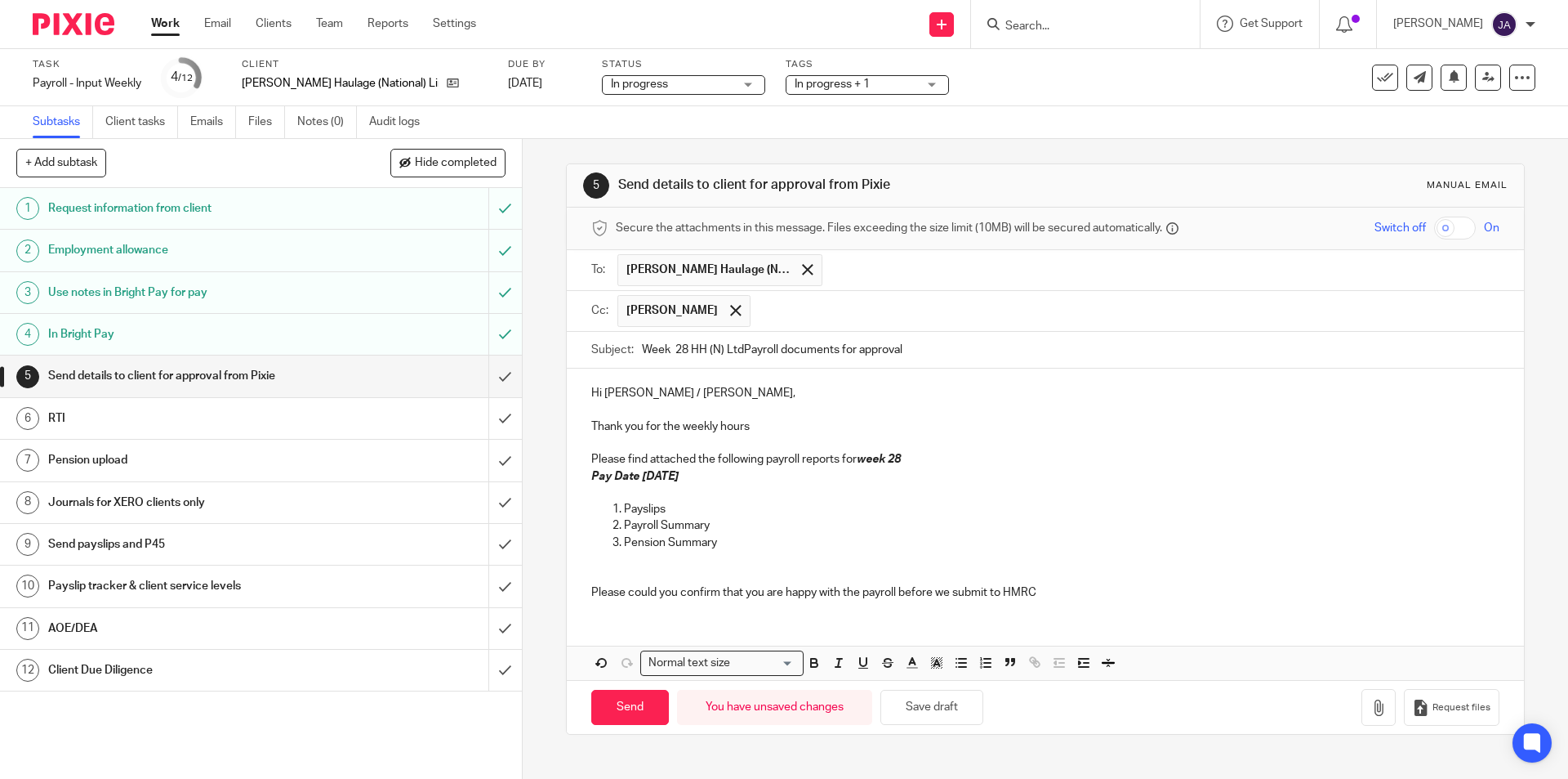
click at [1062, 587] on p "Please could you confirm that you are happy with the payroll before we submit t…" at bounding box center [1046, 583] width 908 height 33
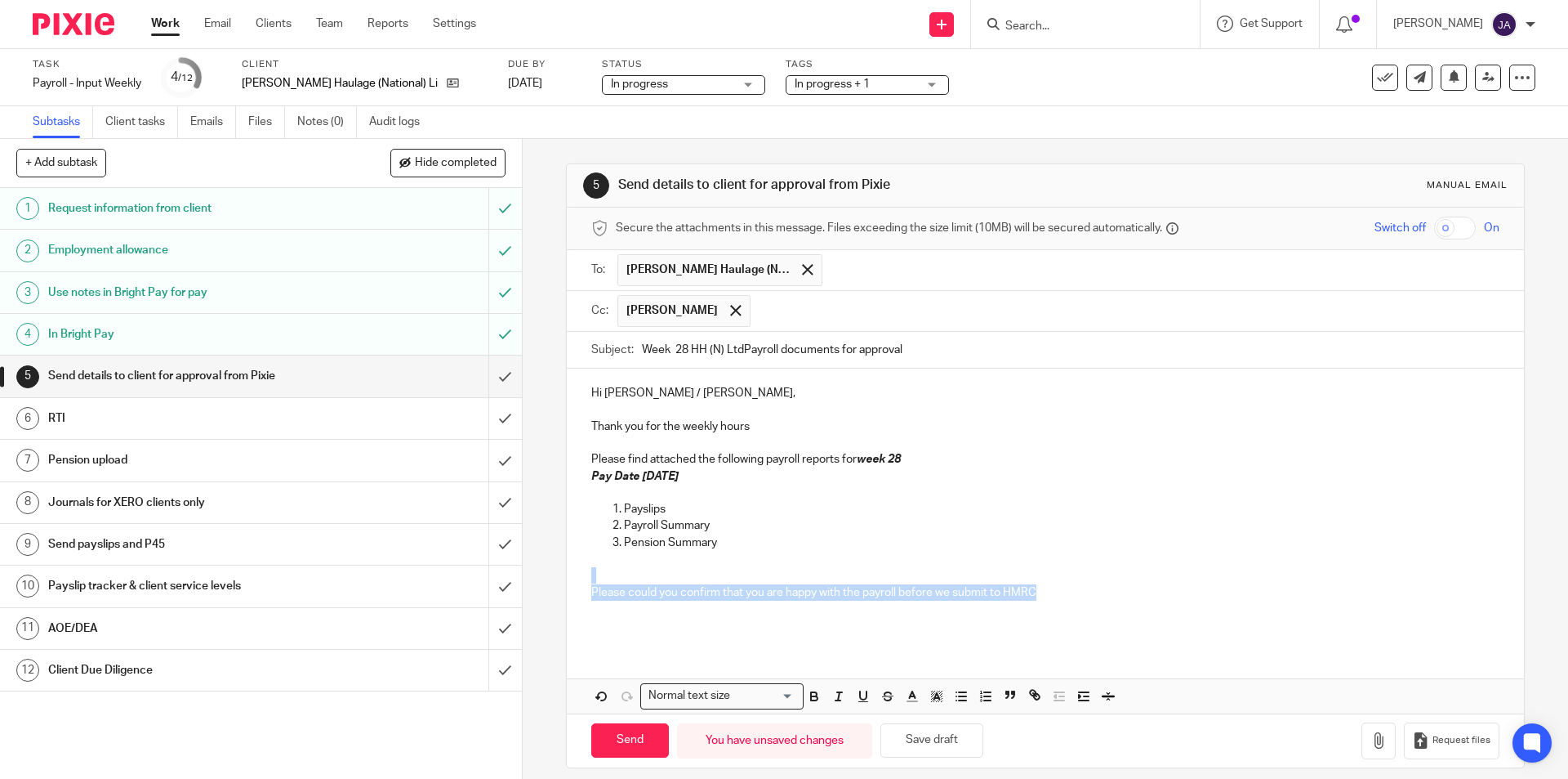
drag, startPoint x: 1049, startPoint y: 595, endPoint x: 741, endPoint y: 683, distance: 320.3
click at [573, 585] on div "Hi Kirsty / Mick, Thank you for the weekly hours Please find attached the follo…" at bounding box center [1045, 507] width 957 height 277
click at [812, 696] on icon "button" at bounding box center [814, 698] width 7 height 4
click at [831, 697] on icon "button" at bounding box center [838, 696] width 15 height 15
click at [790, 635] on div "Hi Kirsty / Mick, Thank you for the weekly hours Please find attached the follo…" at bounding box center [1045, 507] width 957 height 277
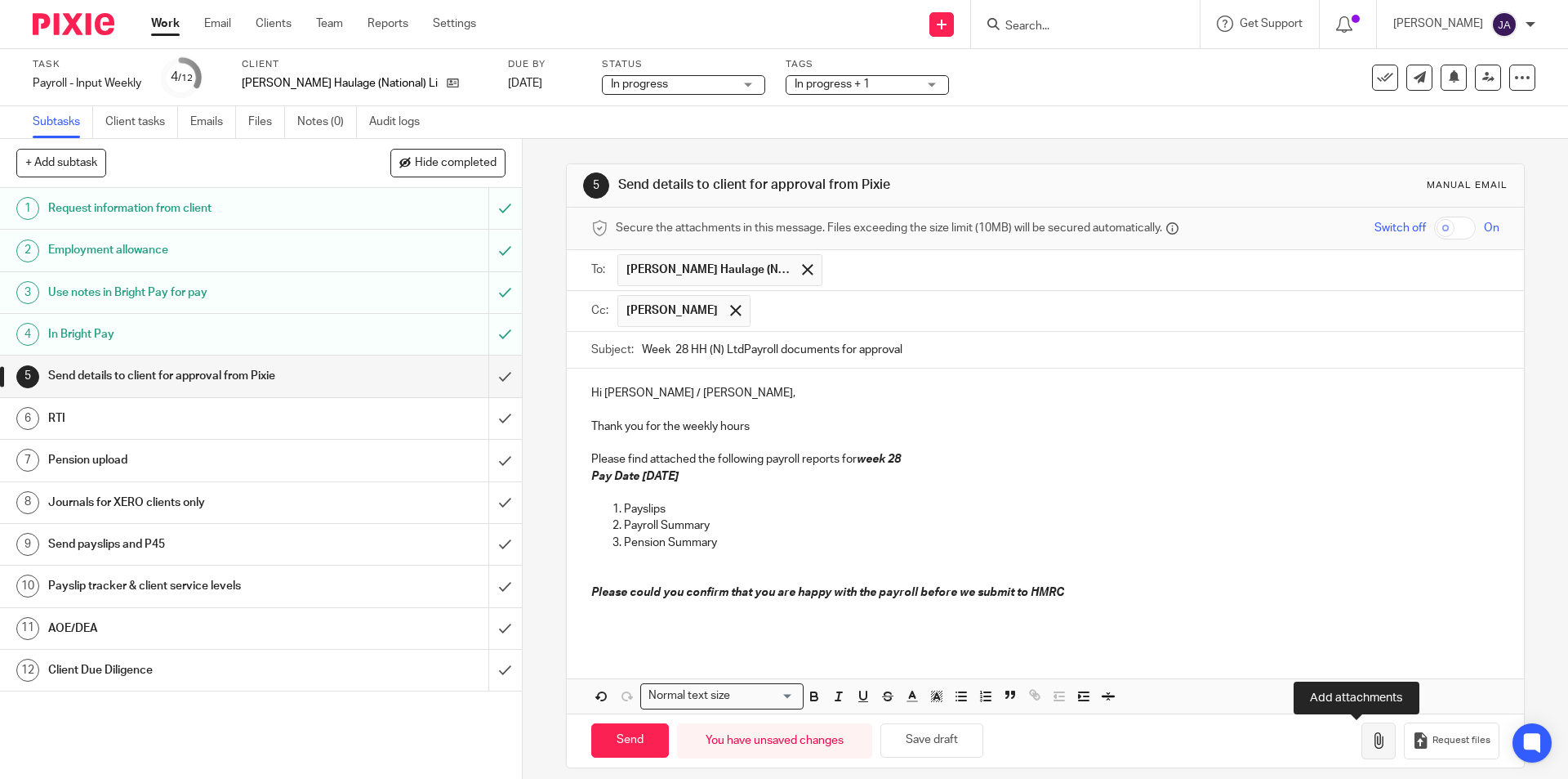
click at [1370, 742] on icon "button" at bounding box center [1378, 740] width 17 height 17
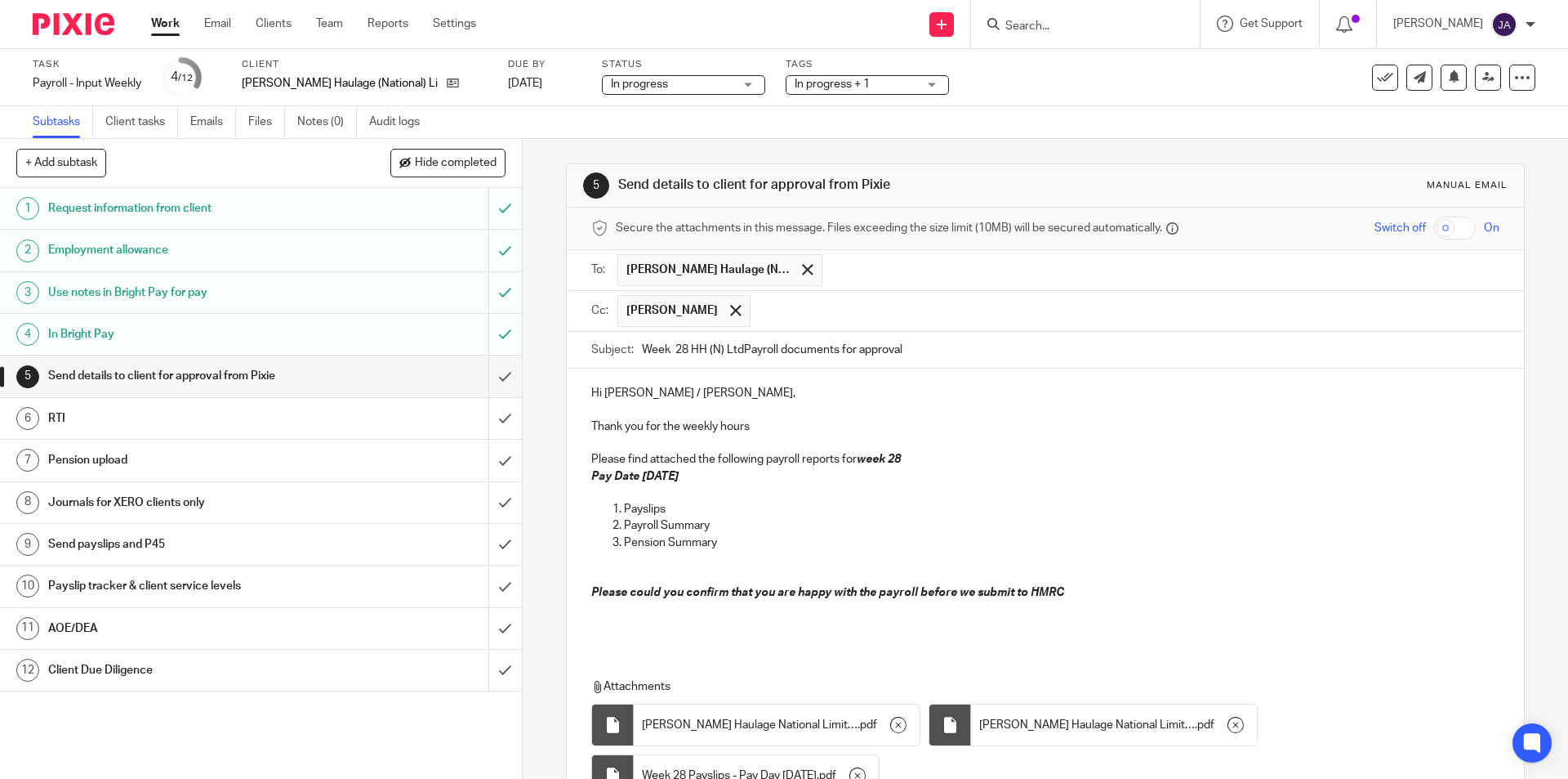
scroll to position [157, 0]
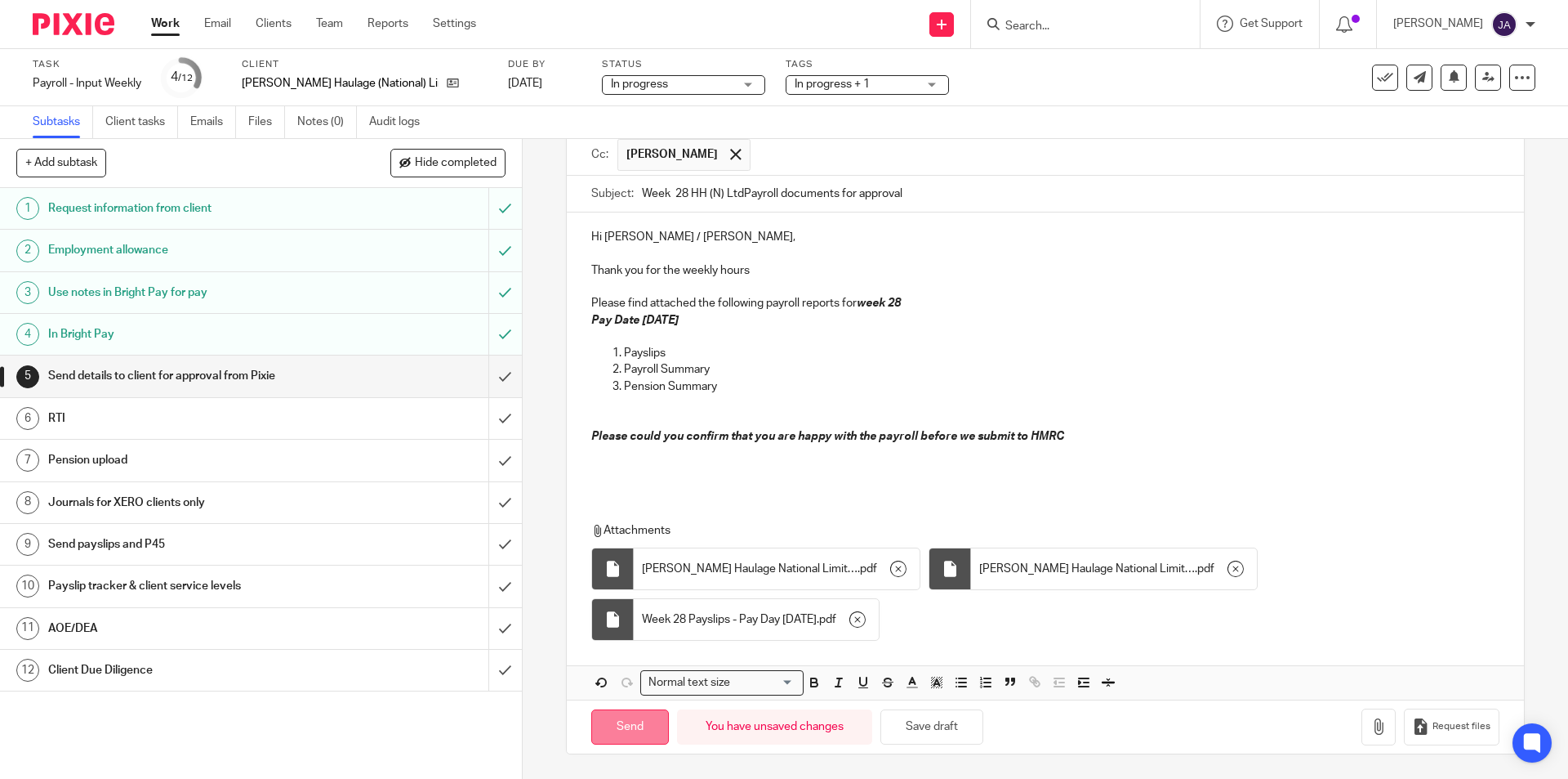
drag, startPoint x: 602, startPoint y: 726, endPoint x: 588, endPoint y: 729, distance: 14.3
click at [603, 726] on input "Send" at bounding box center [630, 727] width 77 height 35
type input "Sent"
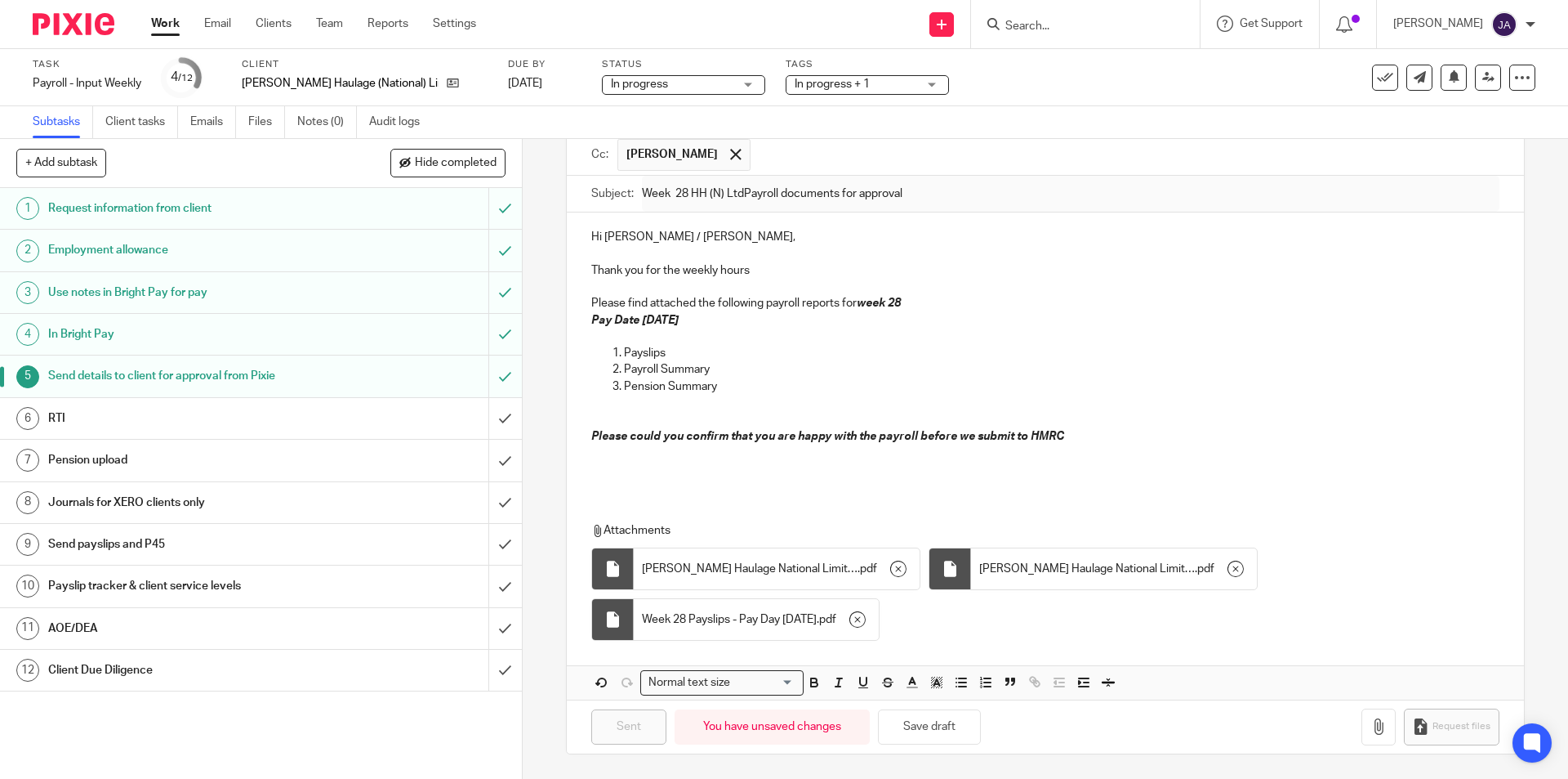
drag, startPoint x: 1288, startPoint y: 248, endPoint x: 1282, endPoint y: 258, distance: 11.7
click at [1288, 247] on p at bounding box center [1046, 253] width 908 height 17
click at [204, 675] on h1 "Client Due Diligence" at bounding box center [189, 669] width 283 height 24
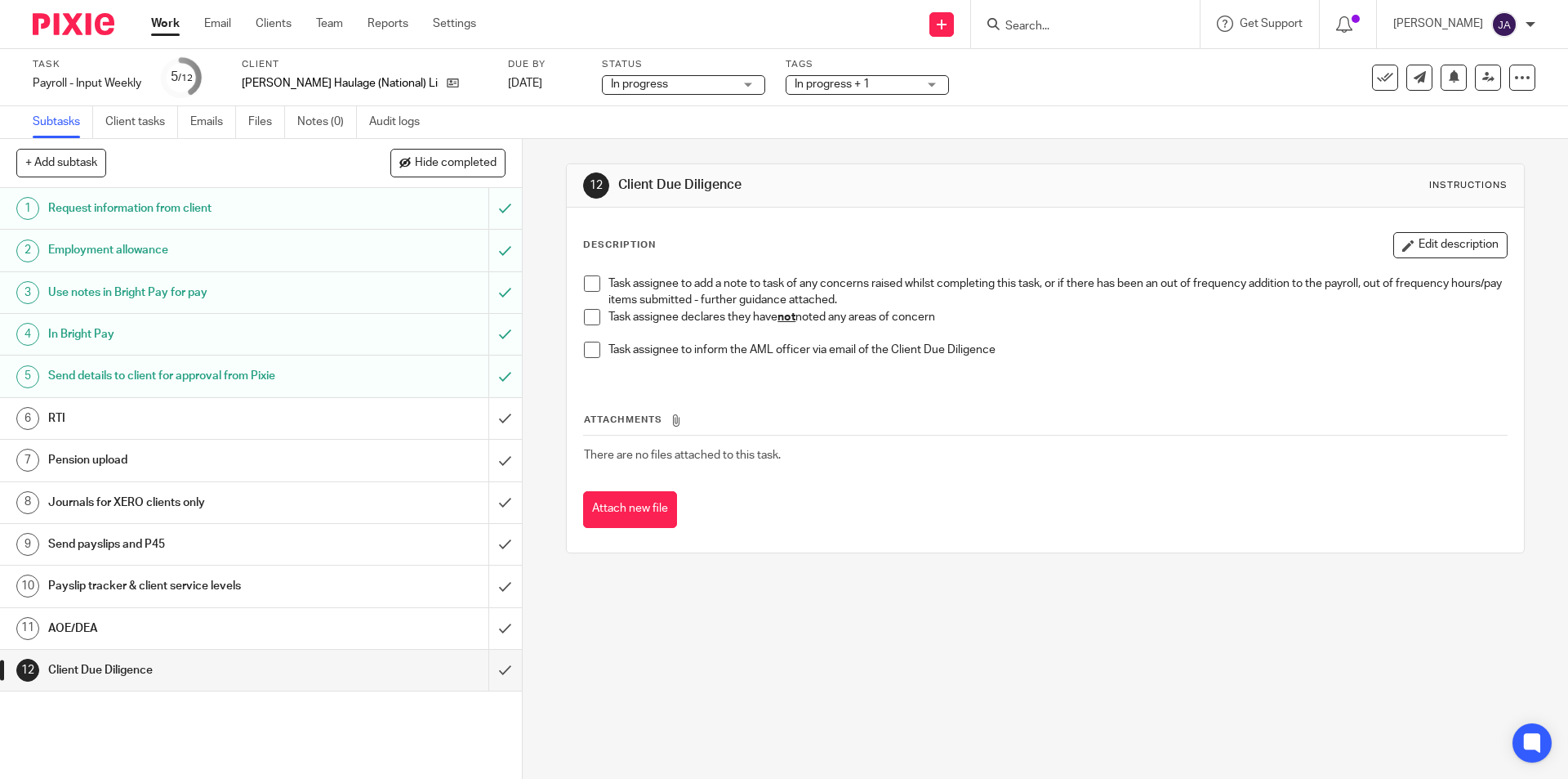
click at [586, 317] on span at bounding box center [592, 317] width 17 height 17
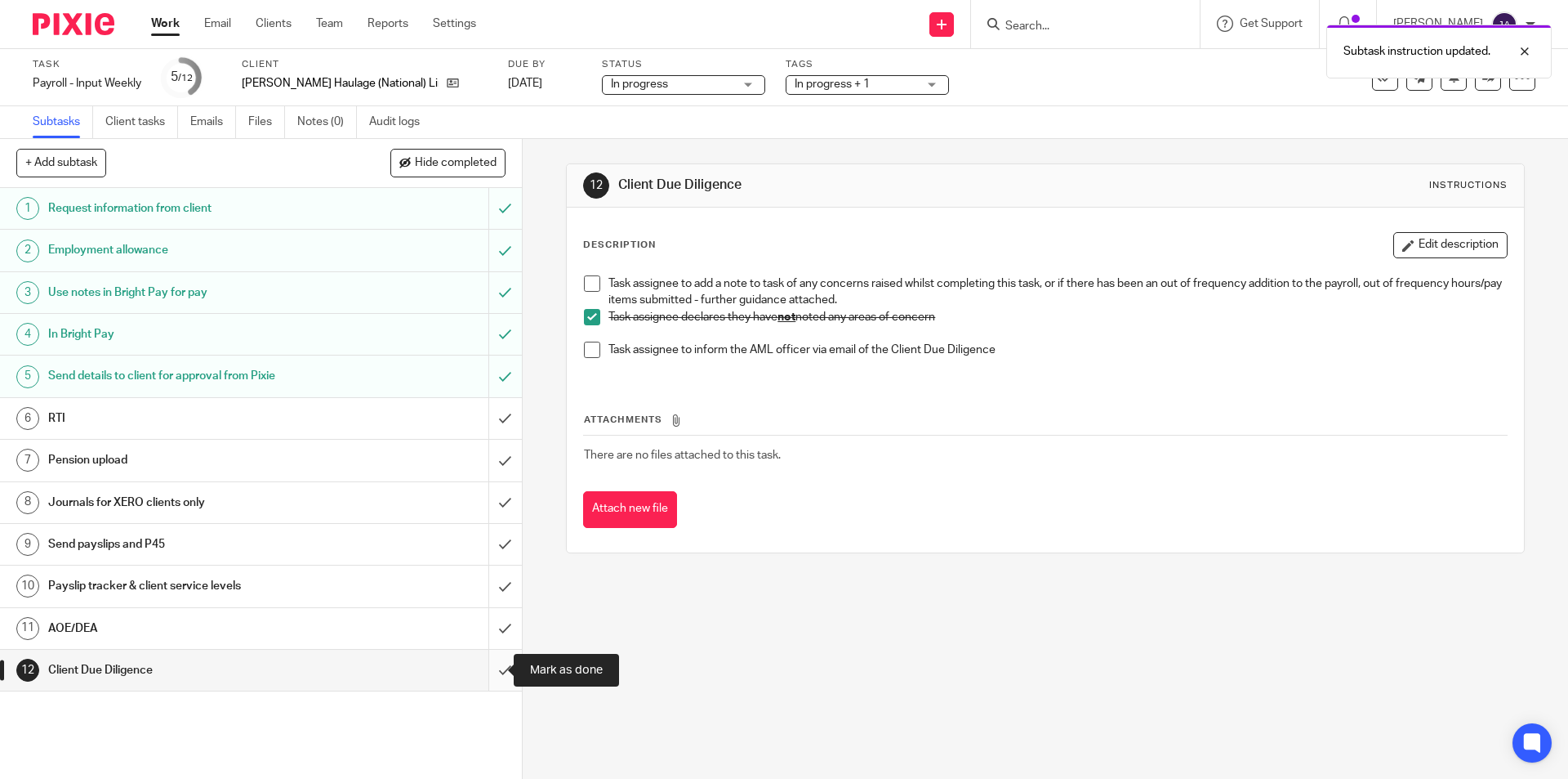
click at [487, 663] on input "submit" at bounding box center [261, 670] width 522 height 41
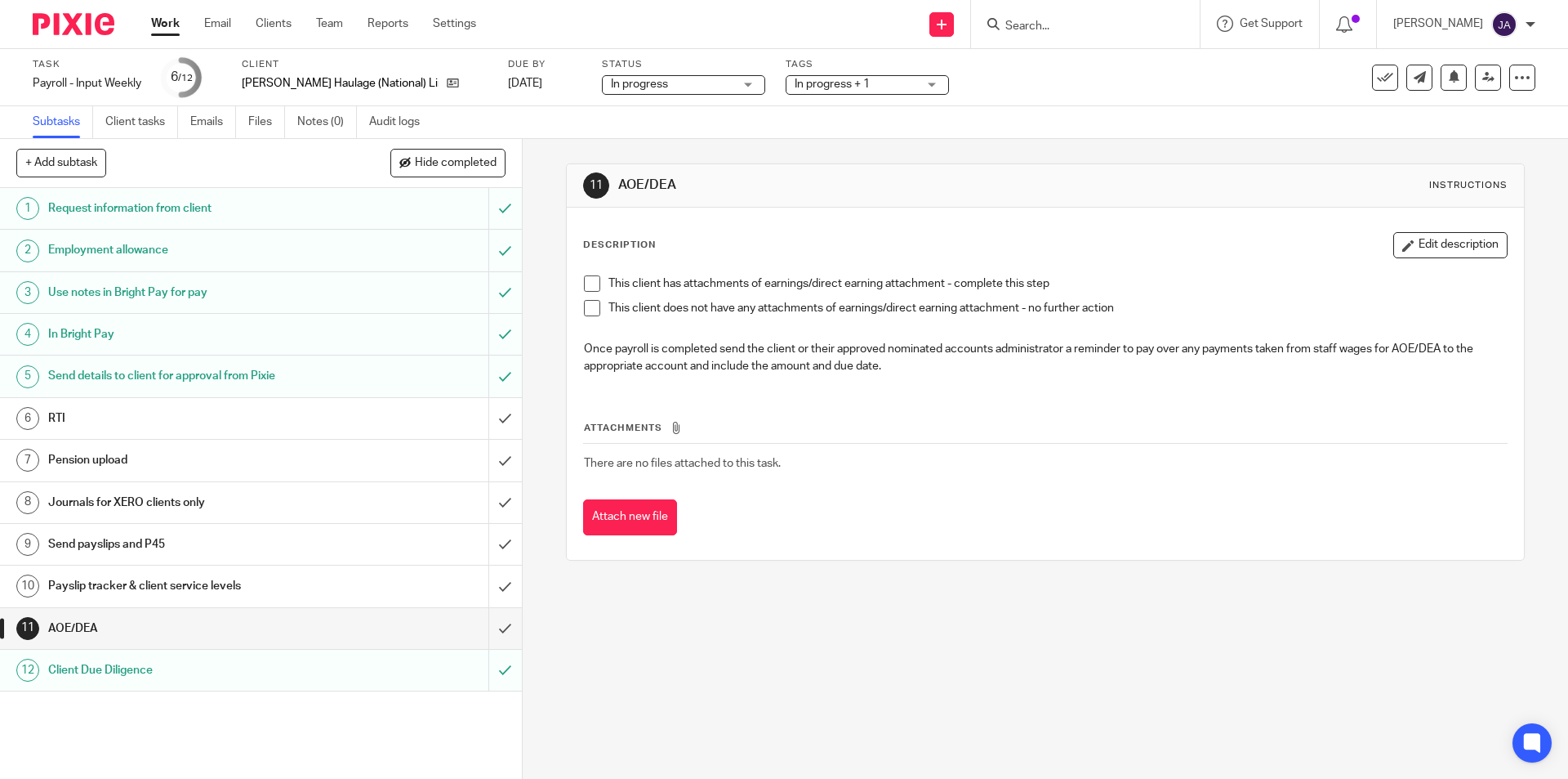
drag, startPoint x: 585, startPoint y: 312, endPoint x: 561, endPoint y: 414, distance: 104.8
click at [585, 311] on span at bounding box center [592, 307] width 17 height 17
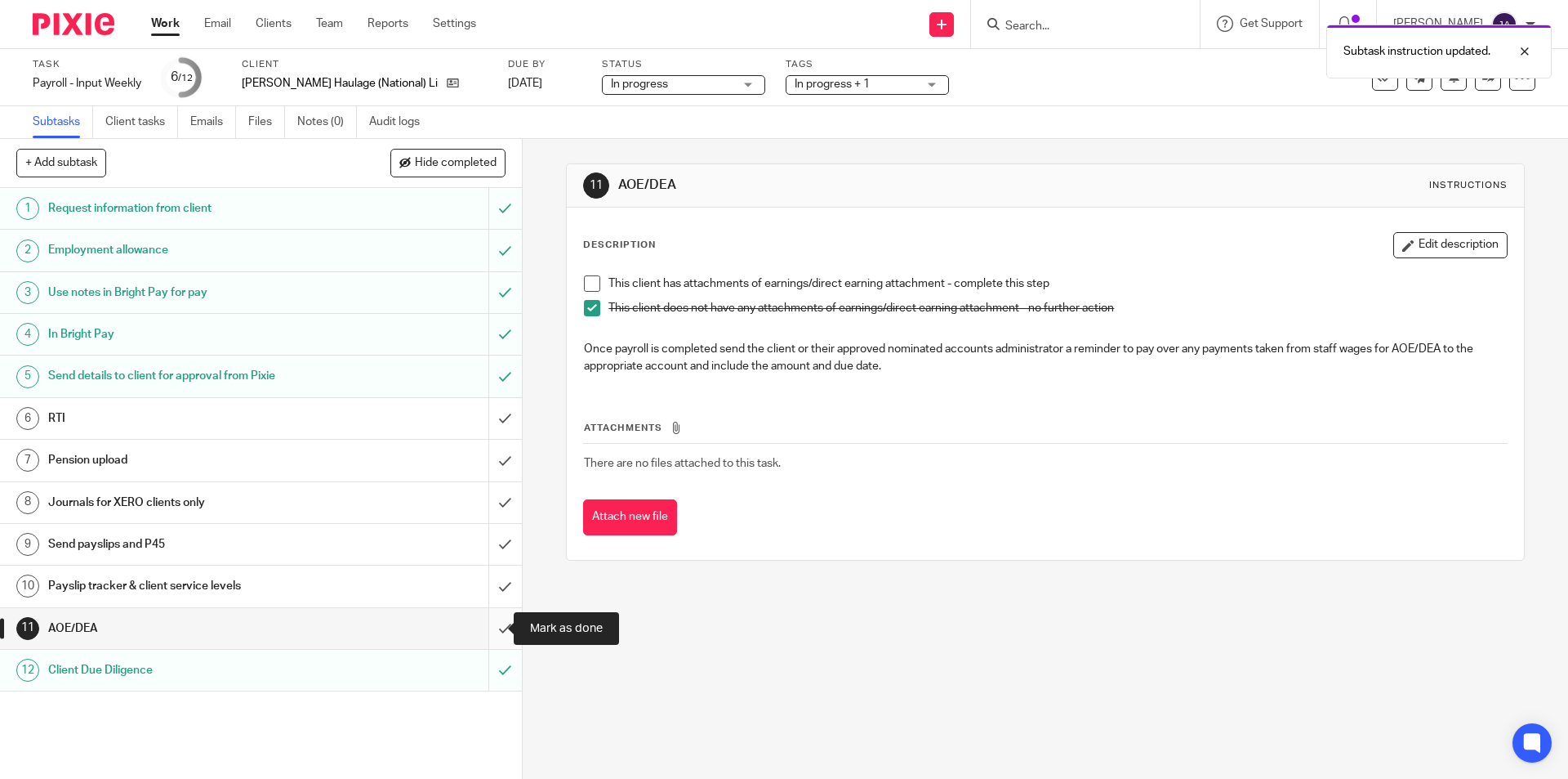
click at [490, 624] on input "submit" at bounding box center [261, 628] width 522 height 41
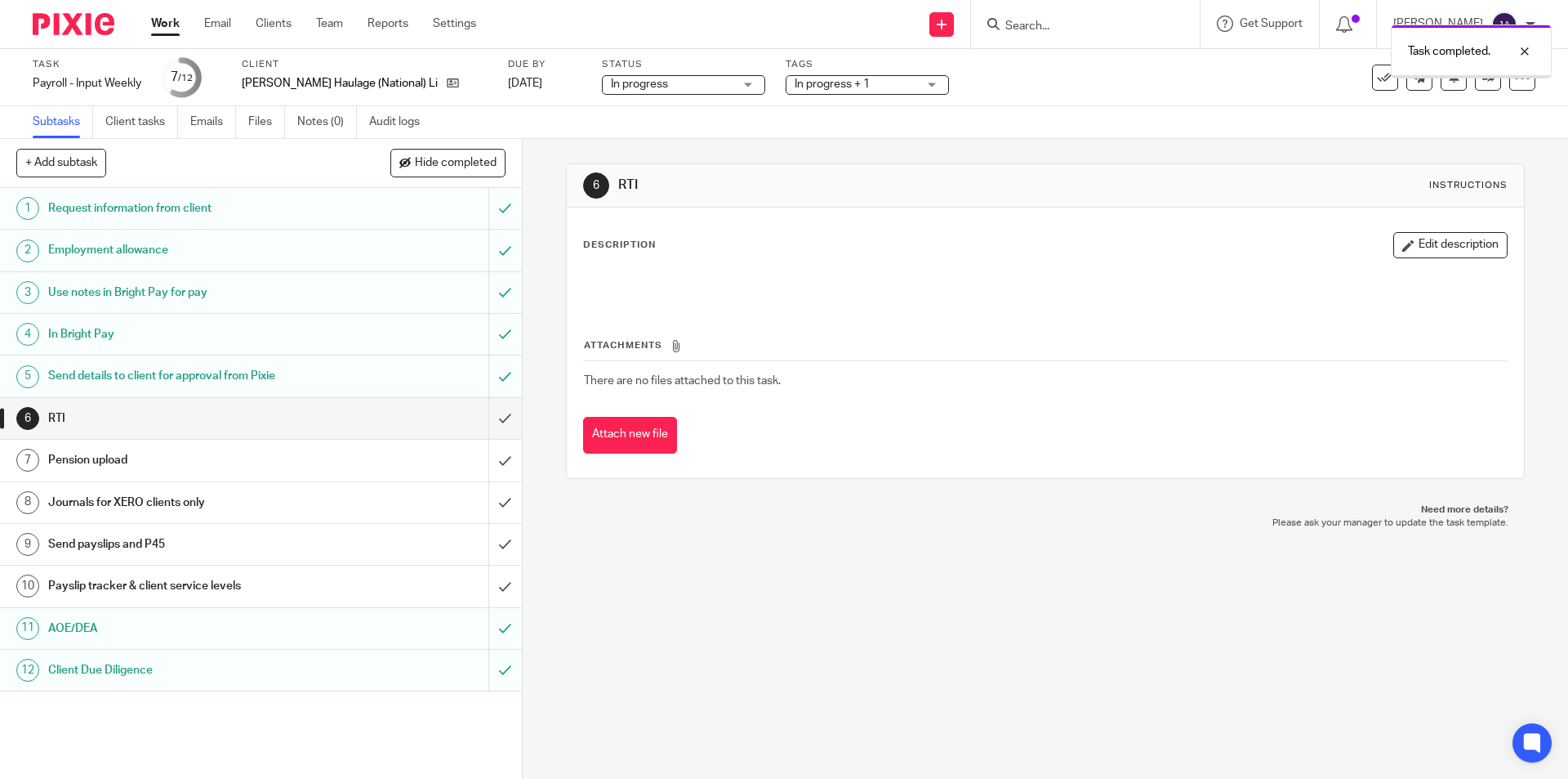
click at [297, 589] on h1 "Payslip tracker & client service levels" at bounding box center [189, 585] width 283 height 24
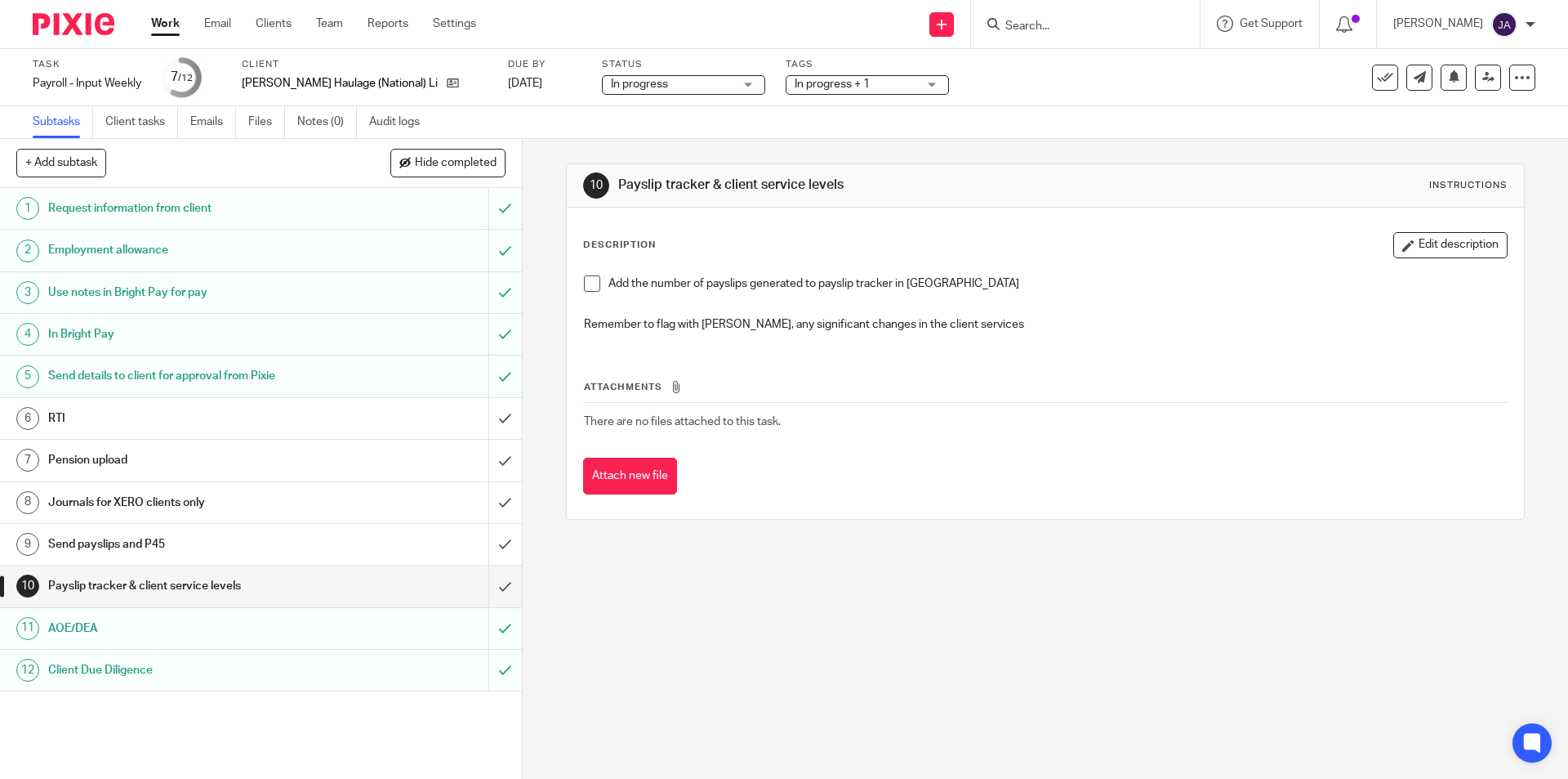
click at [586, 290] on span at bounding box center [592, 283] width 17 height 17
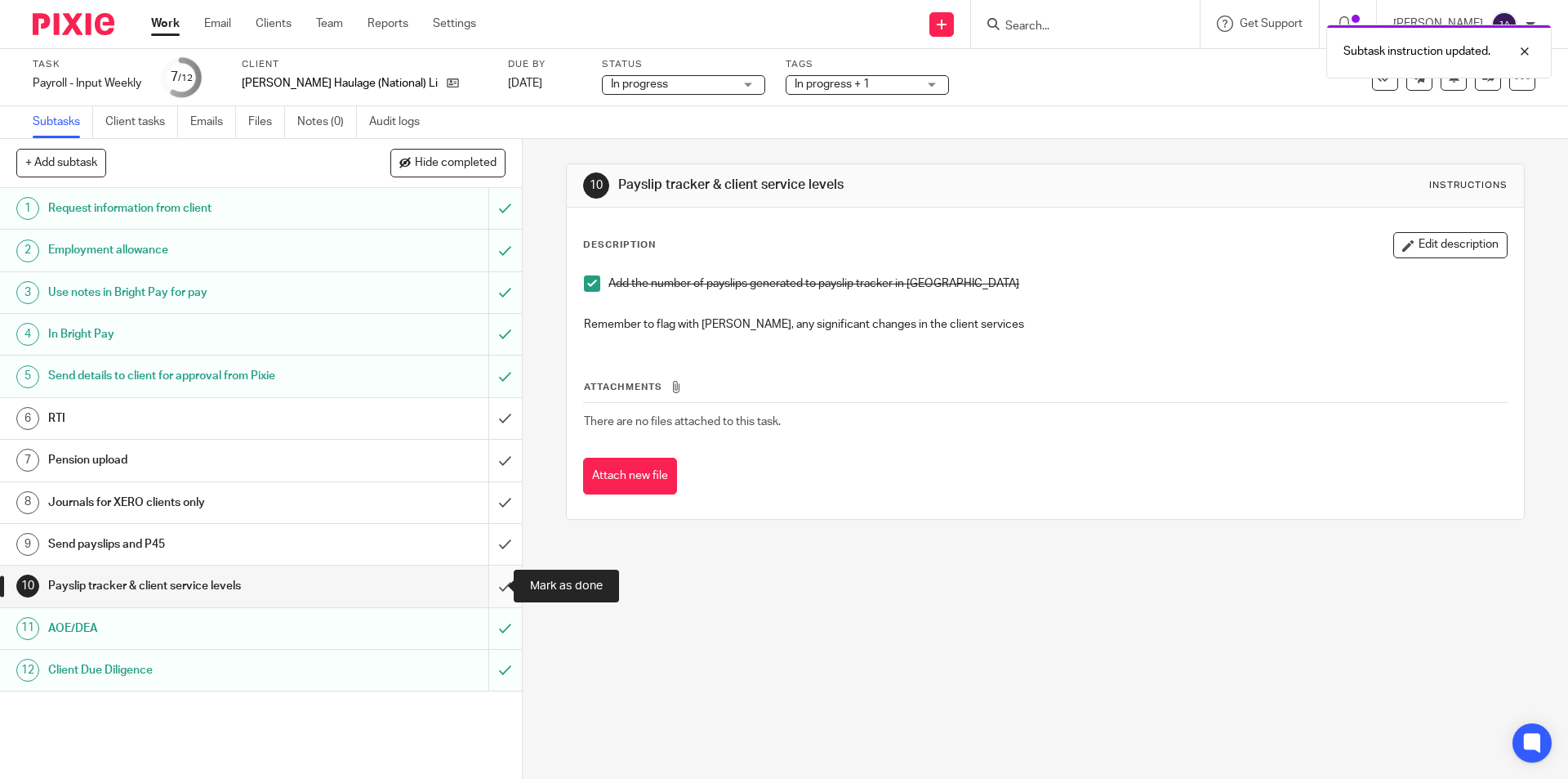
click at [486, 589] on input "submit" at bounding box center [261, 586] width 522 height 41
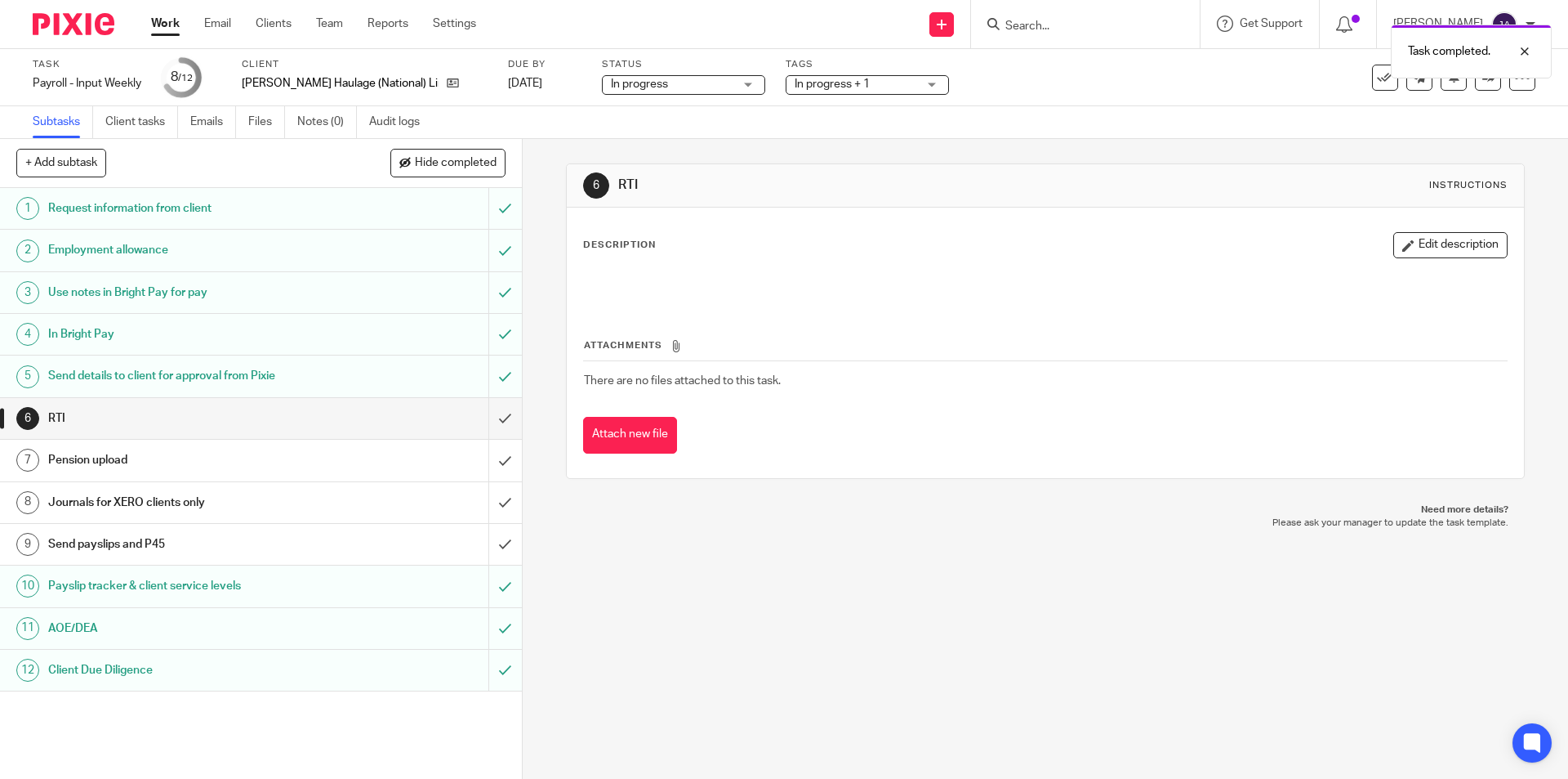
click at [160, 22] on link "Work" at bounding box center [164, 23] width 28 height 17
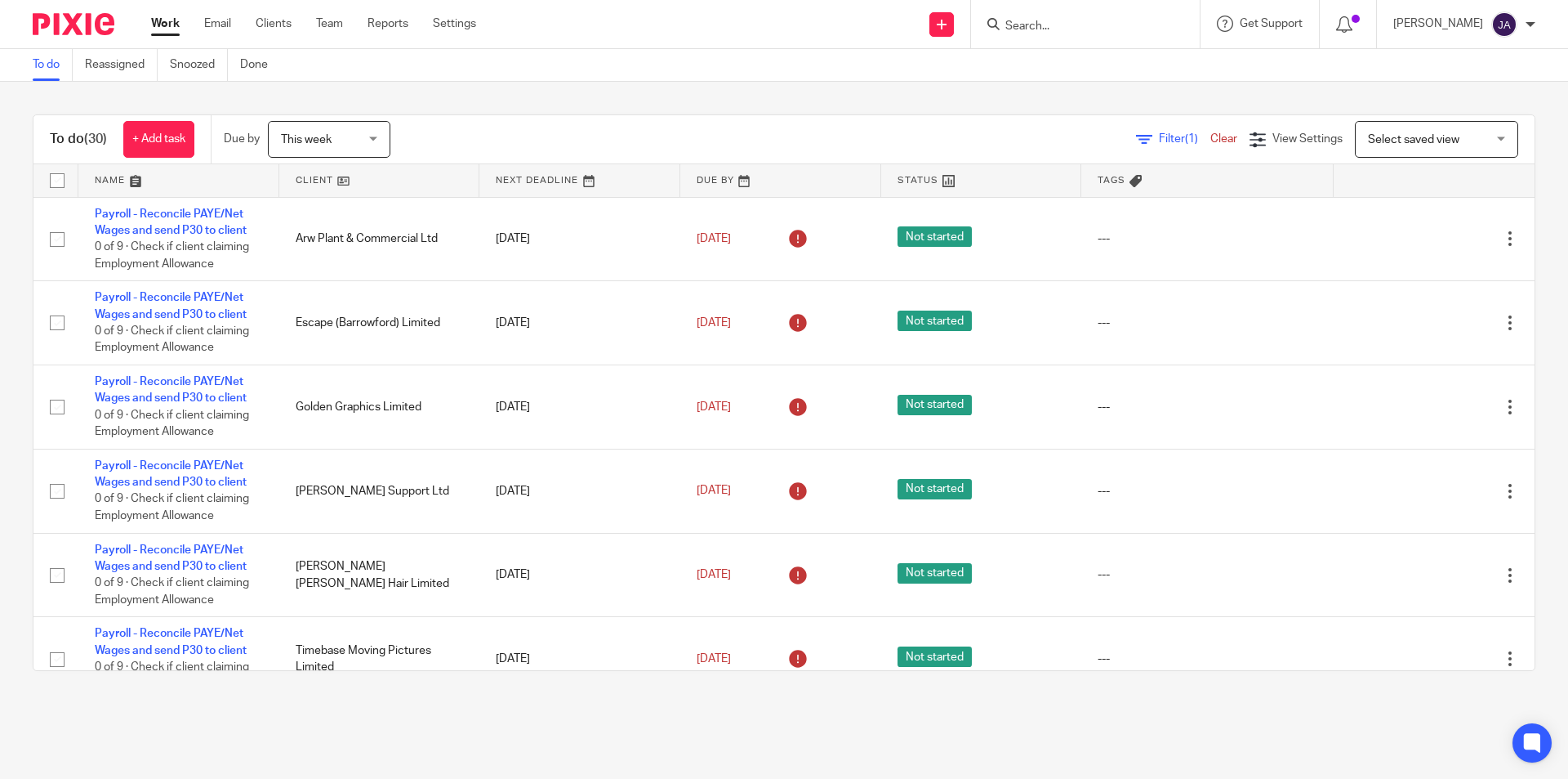
click at [343, 176] on link at bounding box center [380, 180] width 201 height 32
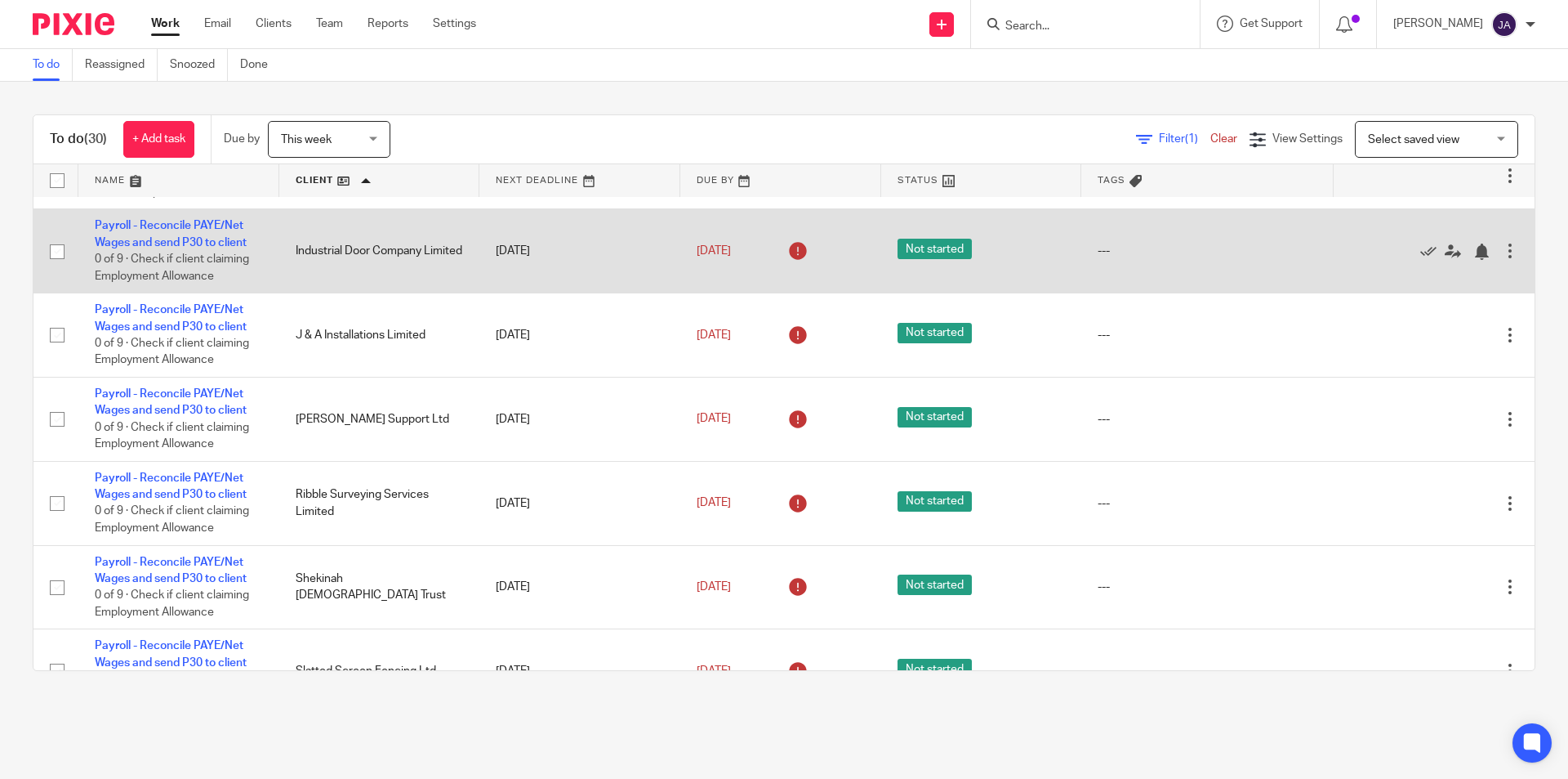
scroll to position [1389, 0]
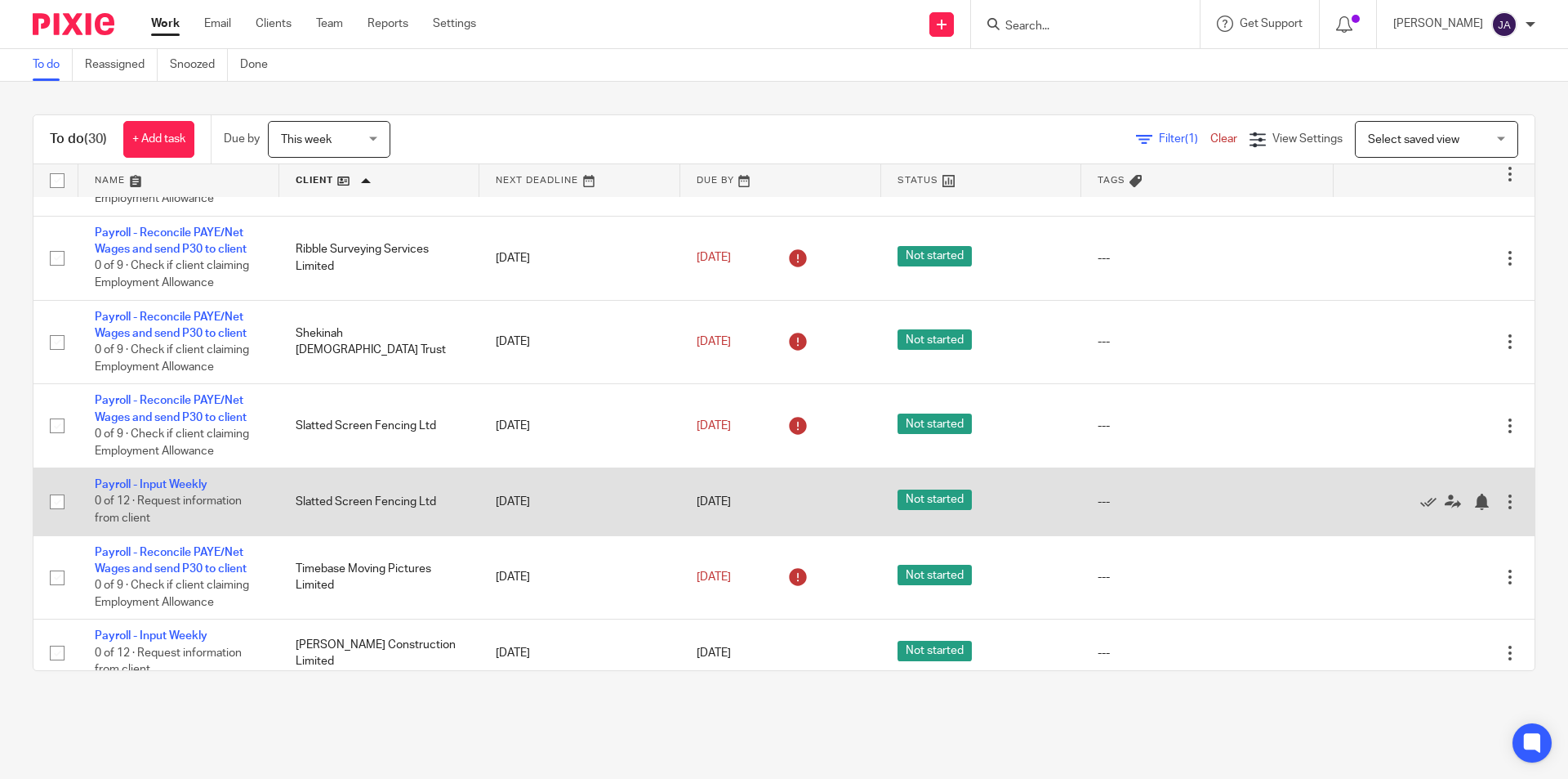
click at [155, 478] on td "Payroll - Input Weekly 0 of 12 · Request information from client" at bounding box center [178, 501] width 201 height 67
click at [152, 482] on link "Payroll - Input Weekly" at bounding box center [151, 484] width 112 height 12
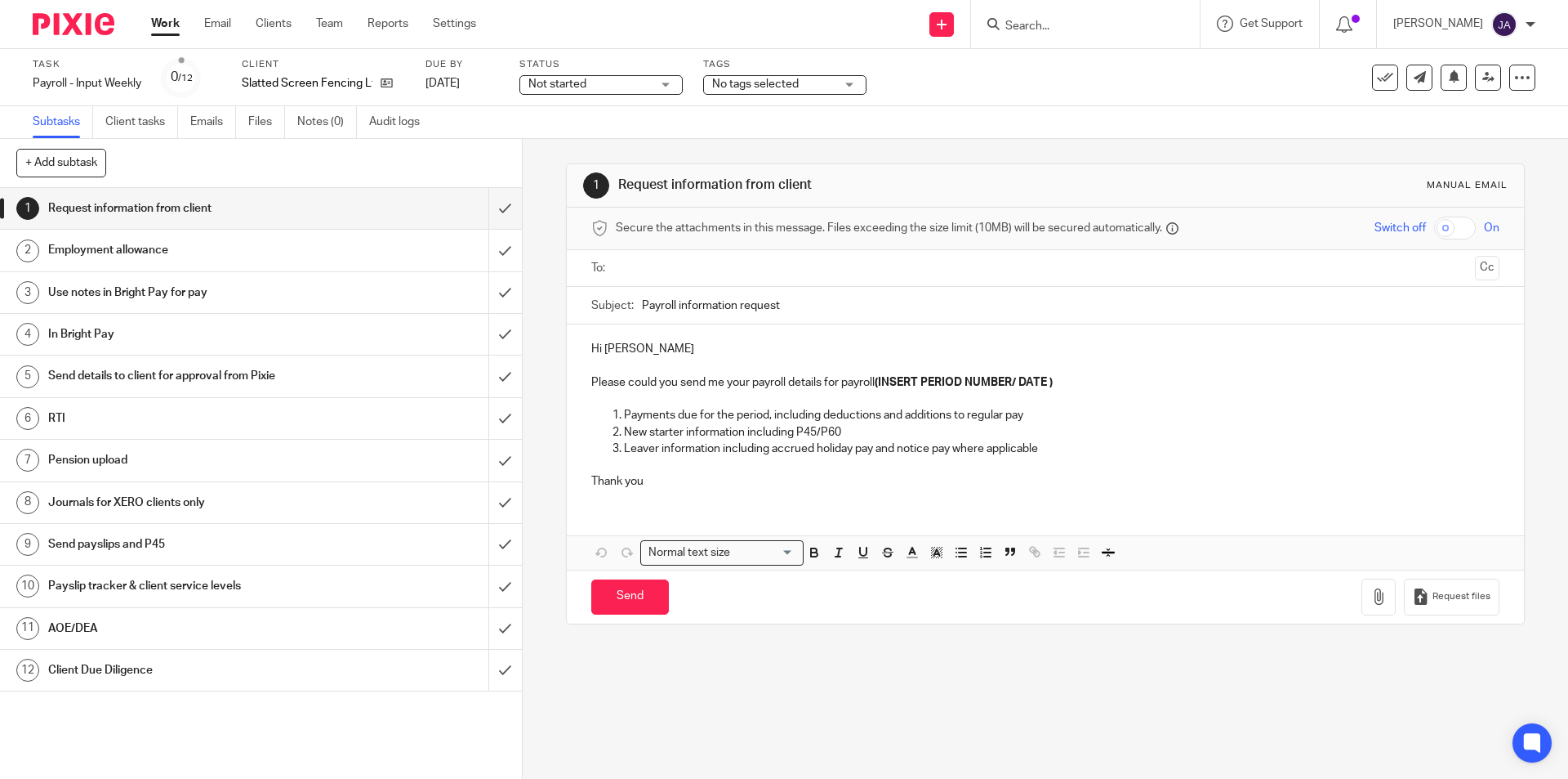
click at [643, 85] on span "Not started" at bounding box center [589, 85] width 122 height 18
click at [567, 135] on li "In progress" at bounding box center [603, 144] width 161 height 33
click at [745, 89] on span "No tags selected" at bounding box center [755, 84] width 87 height 12
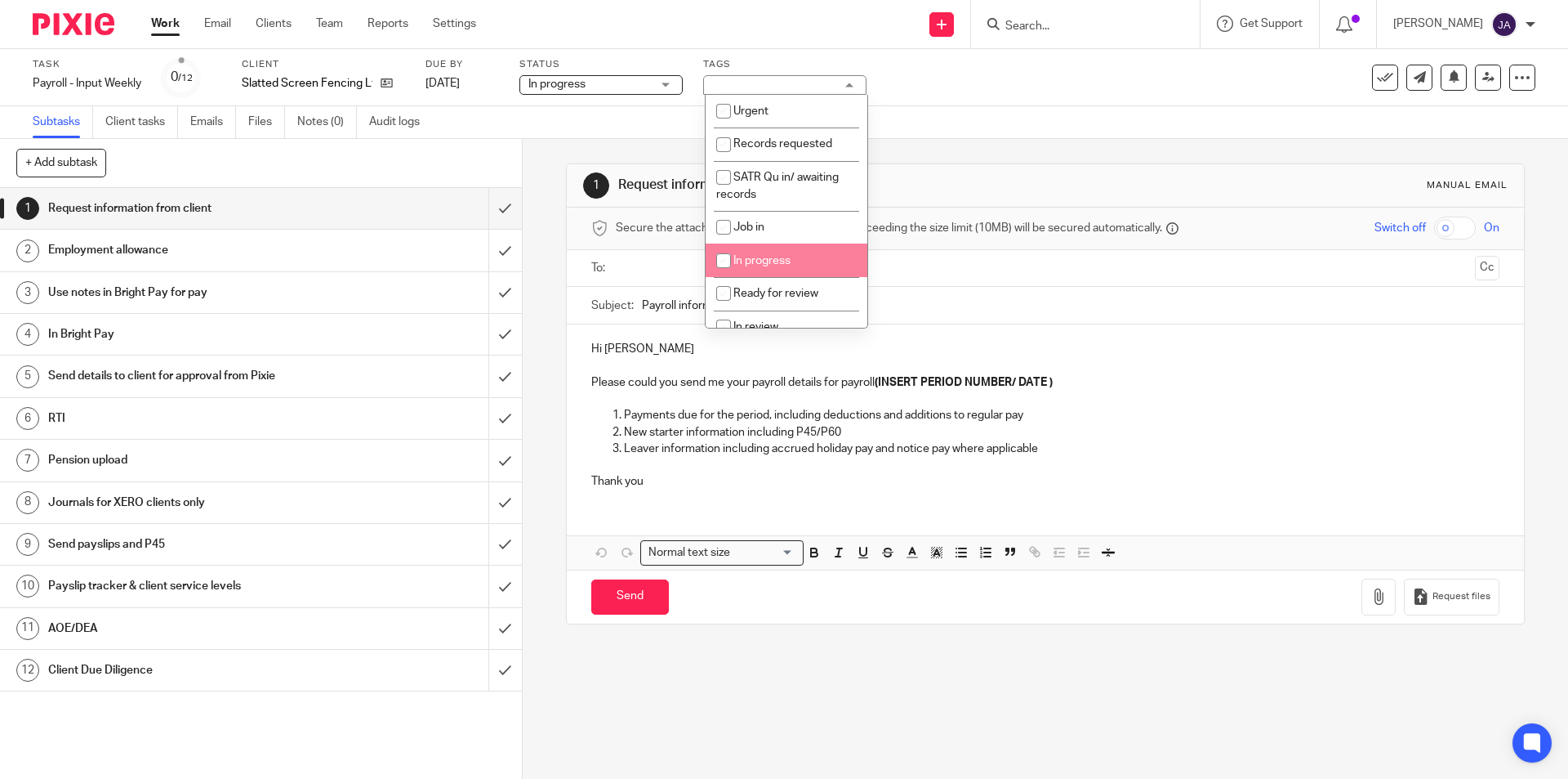
click at [758, 260] on span "In progress" at bounding box center [762, 261] width 57 height 12
checkbox input "true"
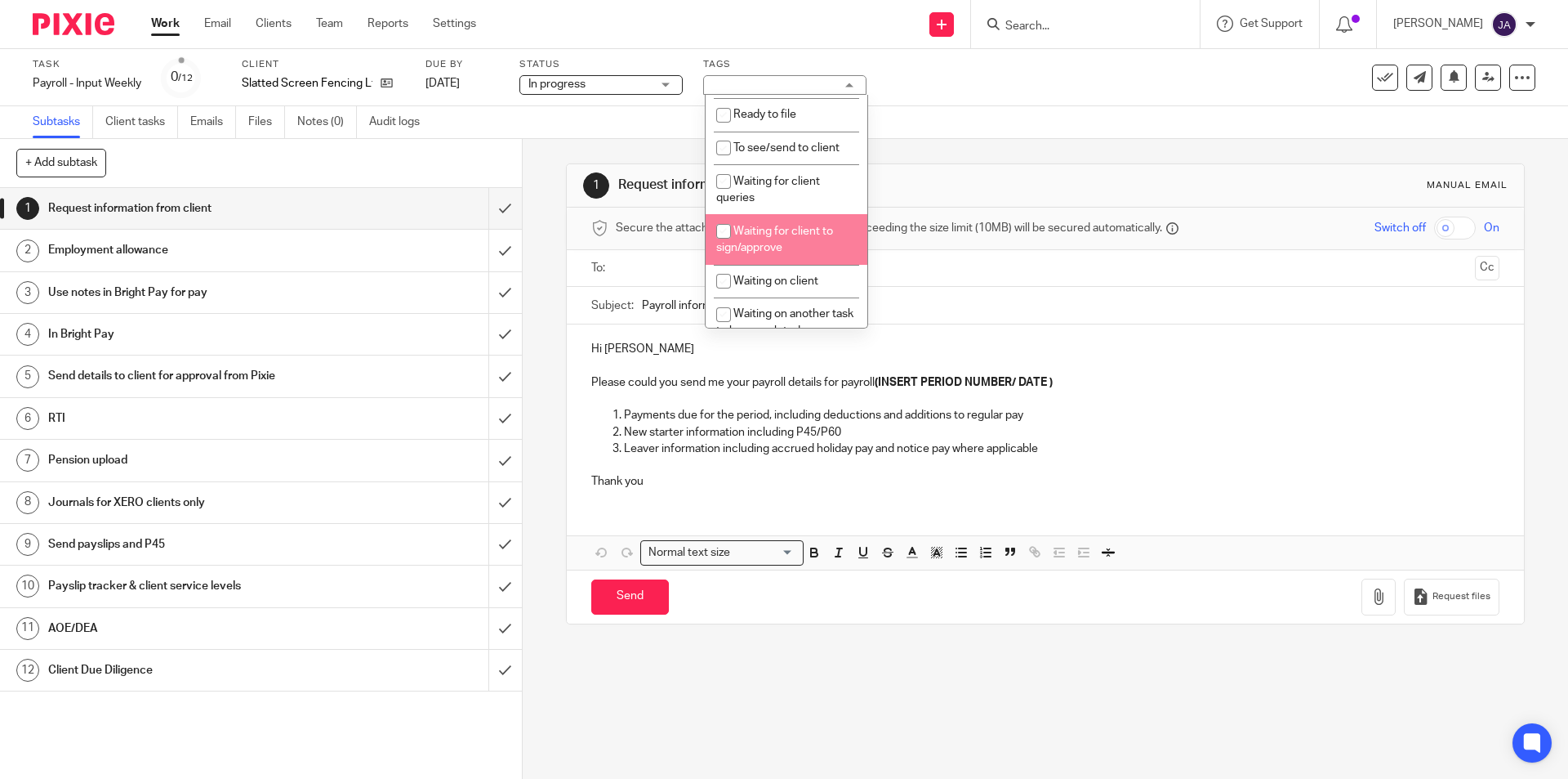
click at [761, 245] on span "Waiting for client to sign/approve" at bounding box center [774, 239] width 116 height 28
checkbox input "true"
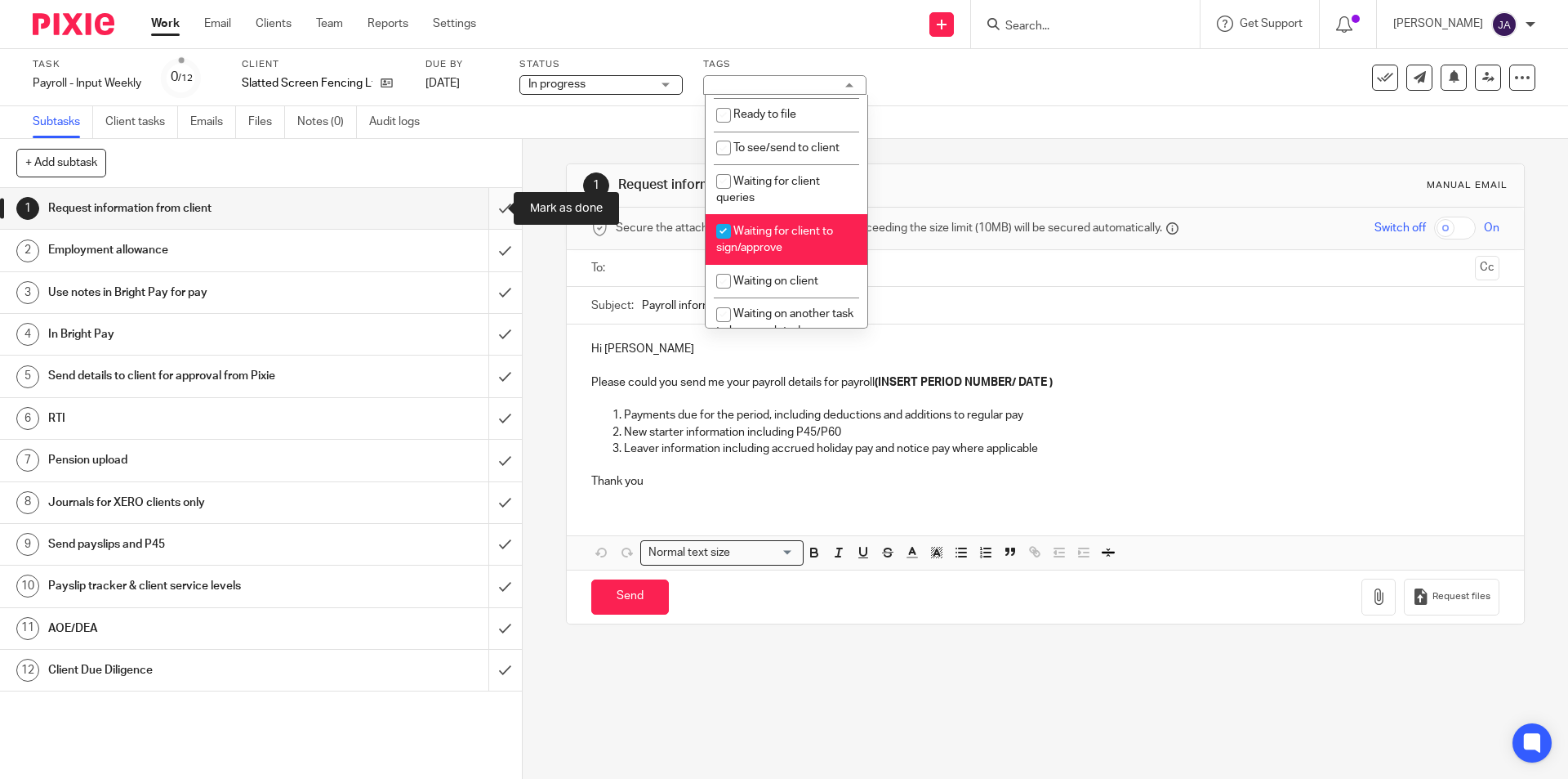
click at [489, 213] on input "submit" at bounding box center [261, 208] width 522 height 41
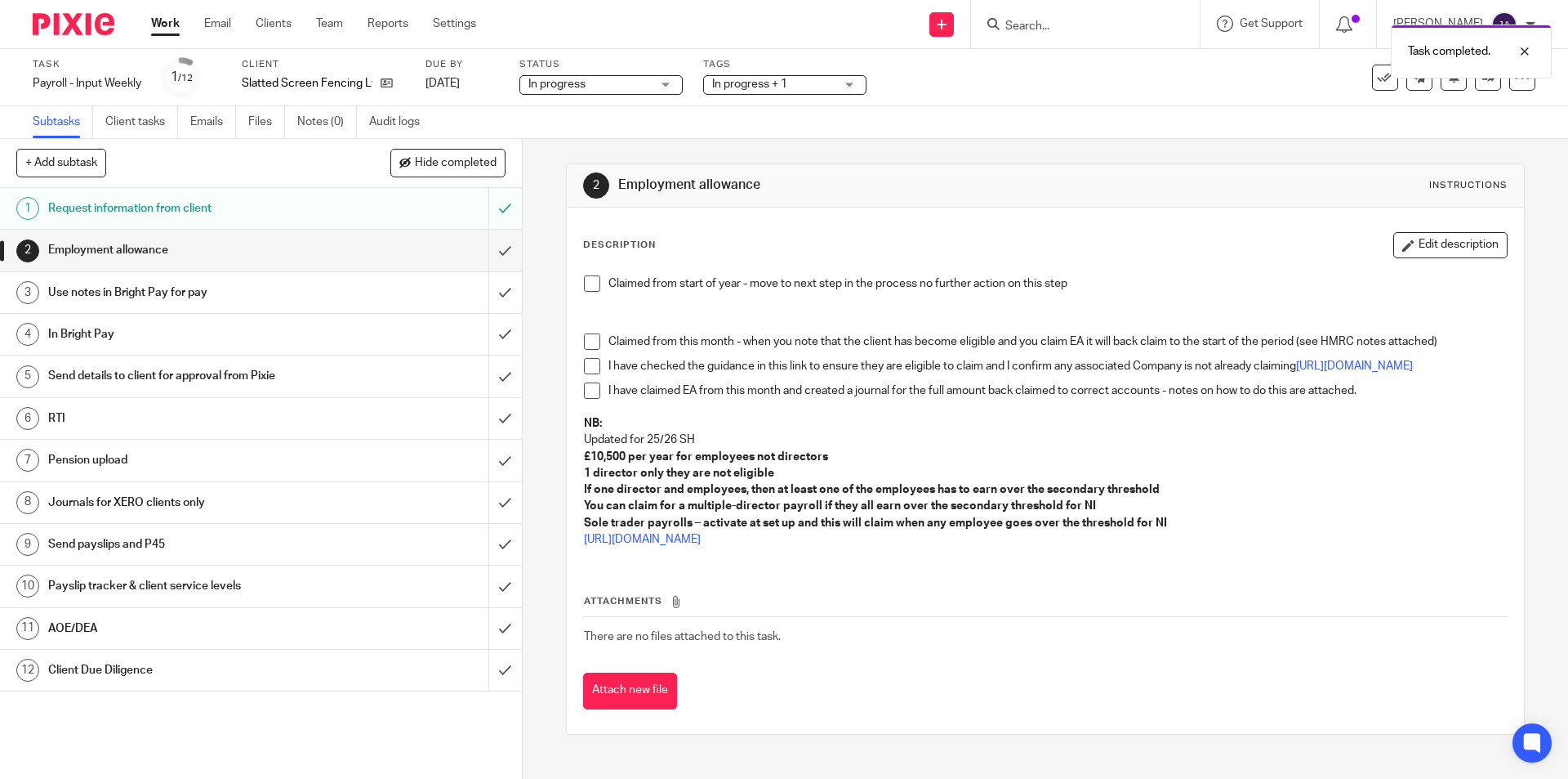
click at [587, 284] on span at bounding box center [592, 283] width 17 height 17
click at [492, 245] on input "submit" at bounding box center [261, 251] width 522 height 41
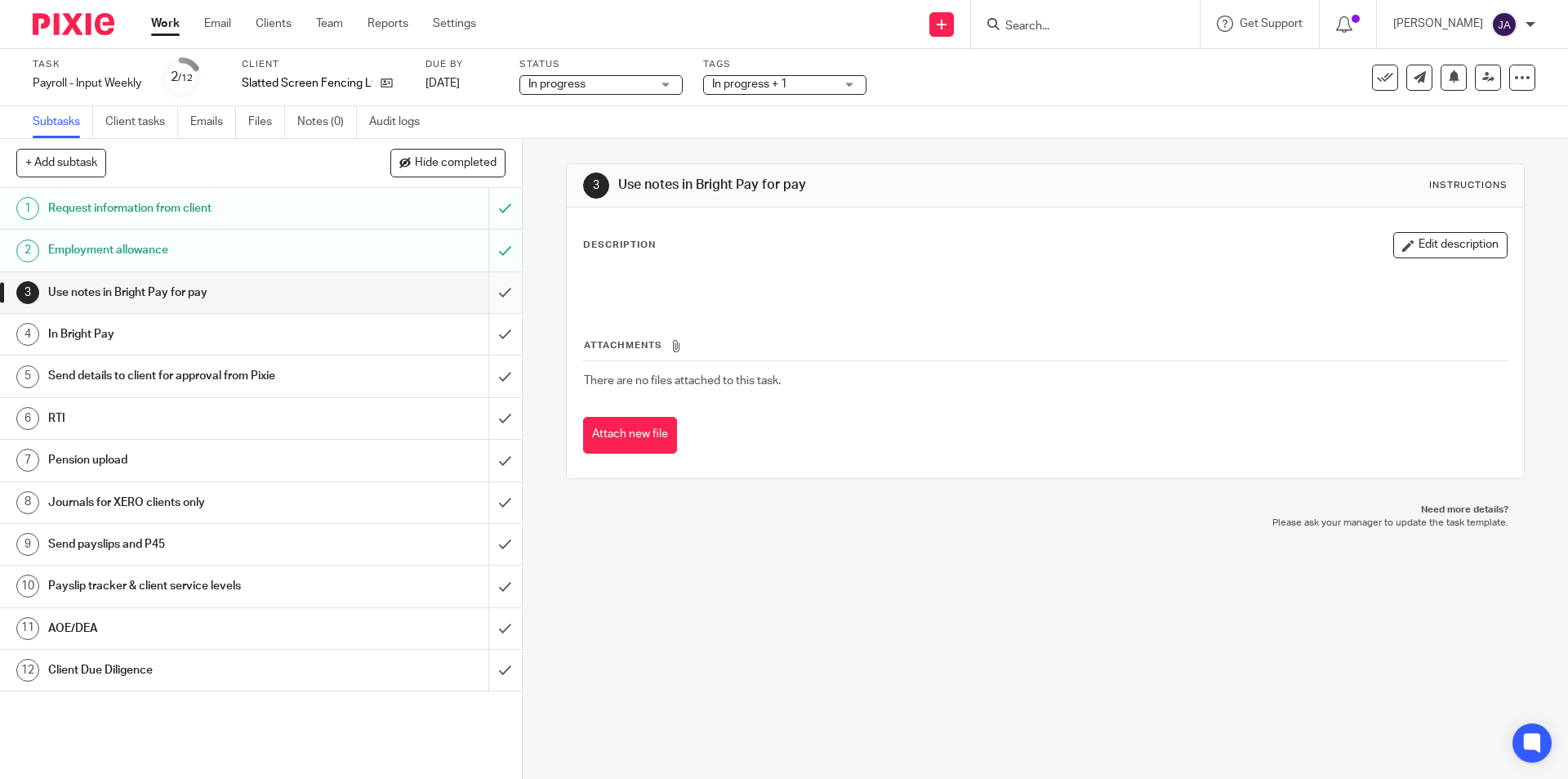
click at [493, 290] on input "submit" at bounding box center [261, 293] width 522 height 41
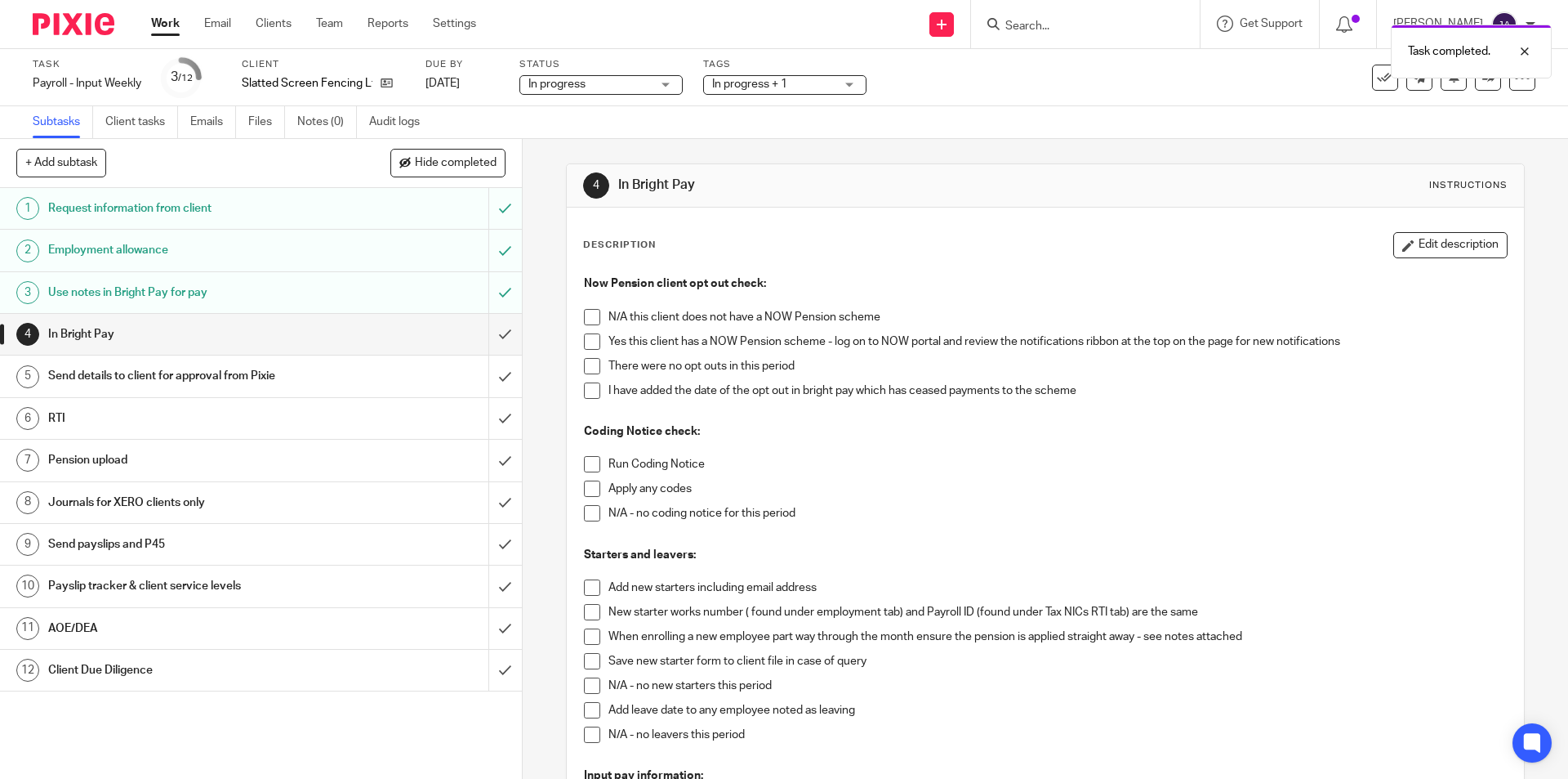
click at [587, 314] on span at bounding box center [592, 317] width 17 height 17
click at [584, 466] on span at bounding box center [592, 464] width 17 height 17
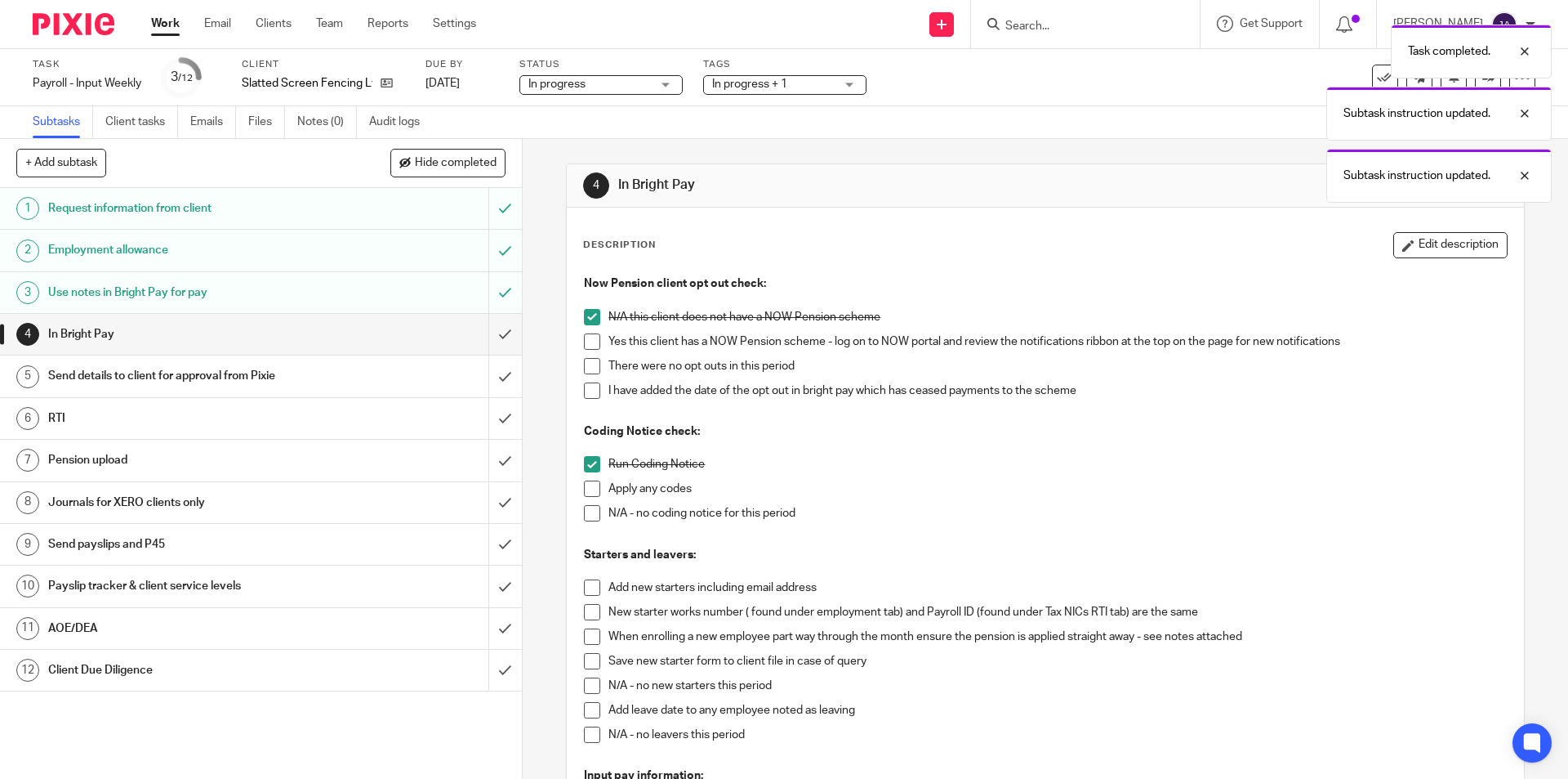
click at [587, 511] on span at bounding box center [592, 513] width 17 height 17
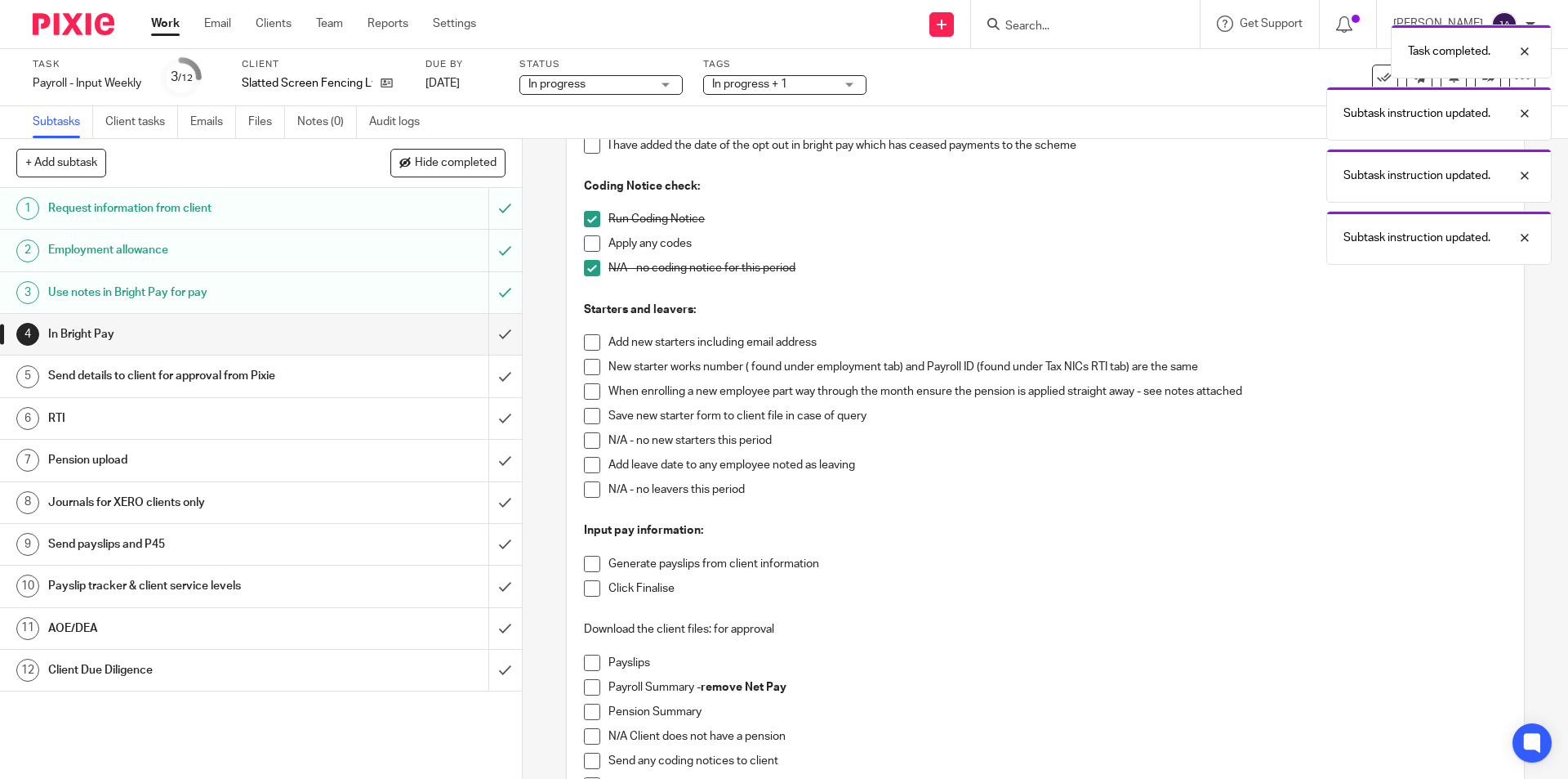
drag, startPoint x: 586, startPoint y: 437, endPoint x: 586, endPoint y: 453, distance: 16.0
click at [586, 436] on span at bounding box center [592, 440] width 17 height 17
click at [585, 483] on span at bounding box center [592, 489] width 17 height 17
click at [585, 558] on span at bounding box center [592, 564] width 17 height 17
click at [589, 584] on span at bounding box center [592, 588] width 17 height 17
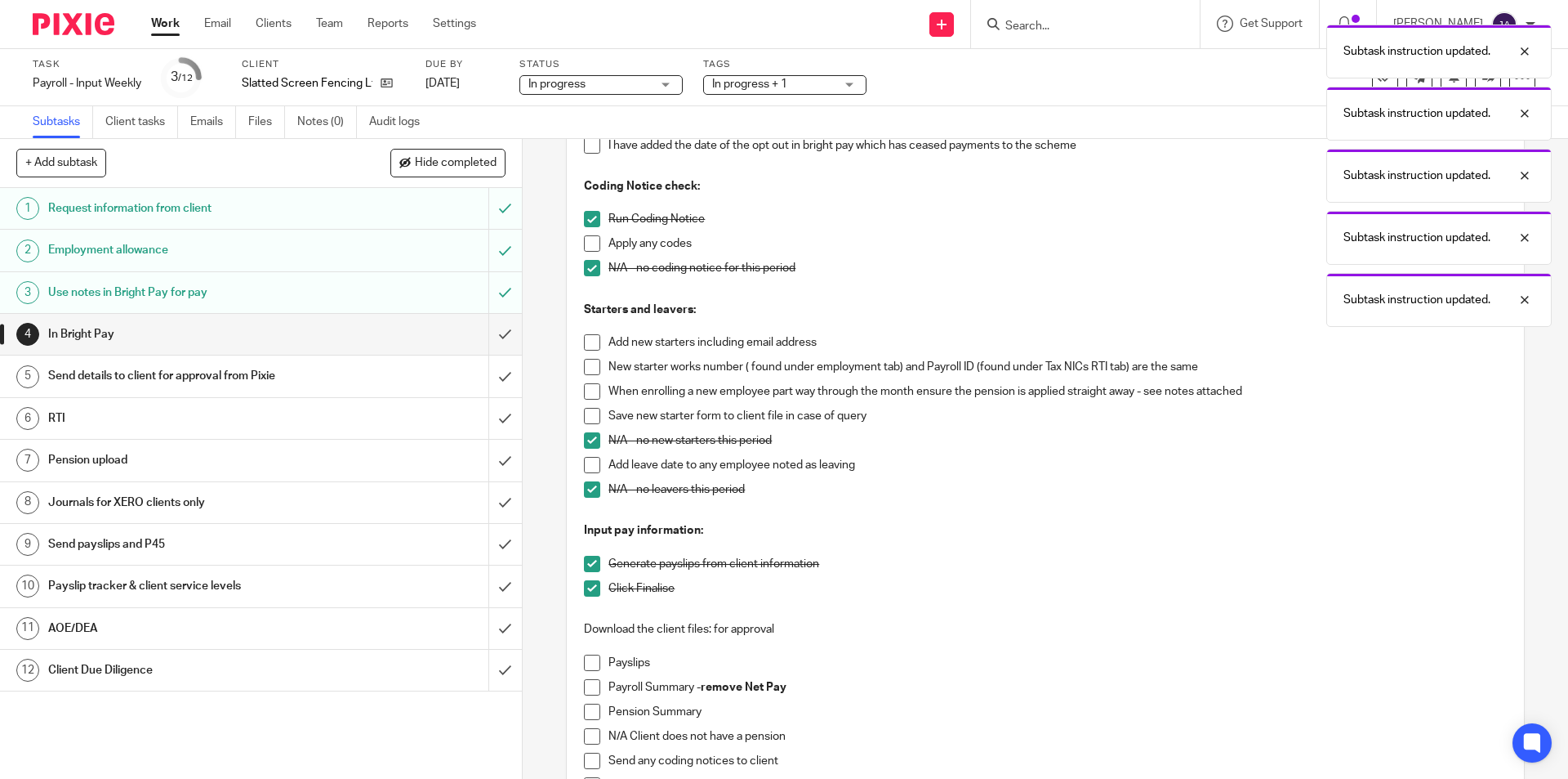
scroll to position [479, 0]
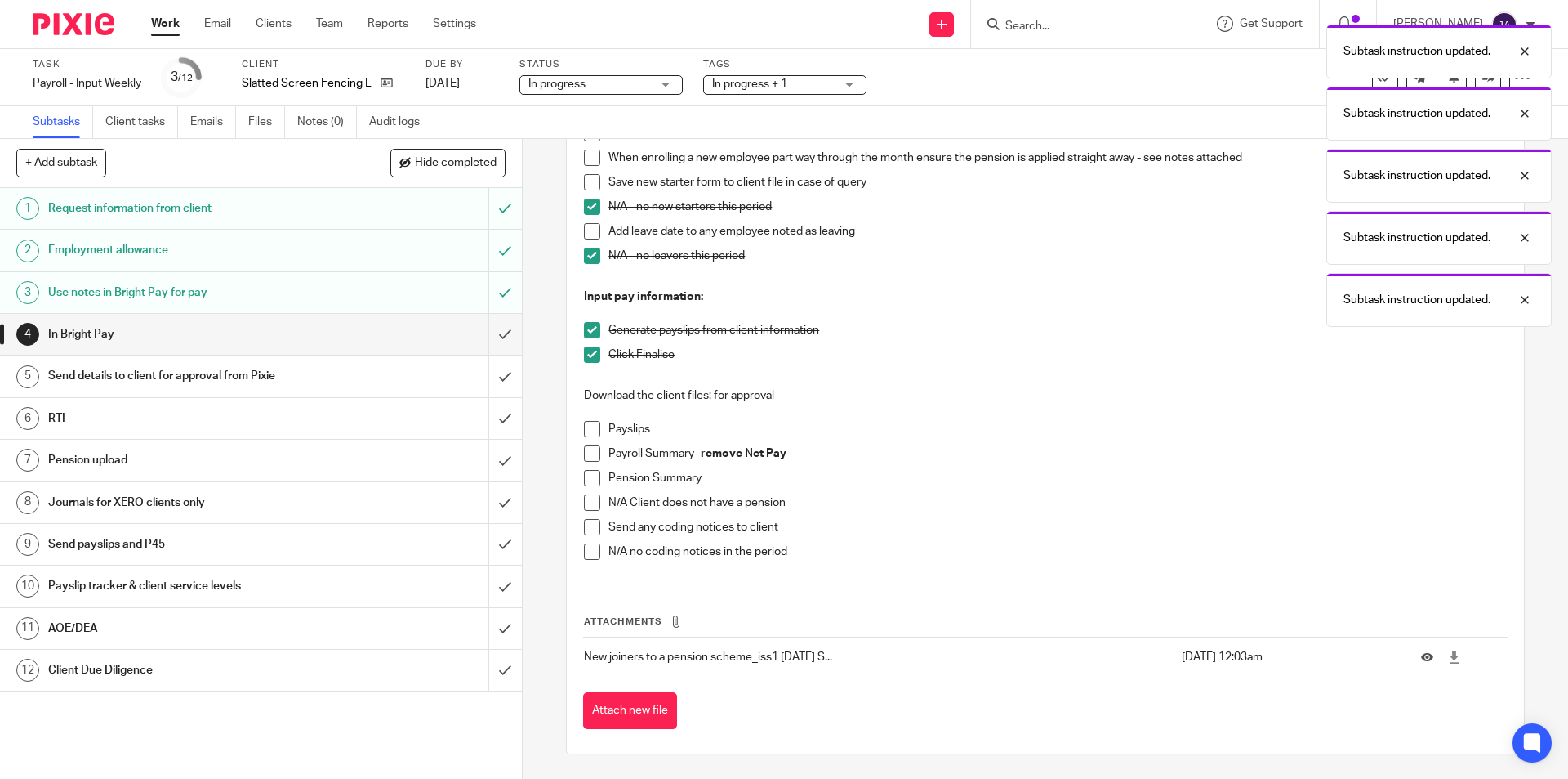
drag, startPoint x: 582, startPoint y: 427, endPoint x: 578, endPoint y: 449, distance: 22.4
click at [584, 428] on span at bounding box center [592, 429] width 17 height 17
click at [586, 450] on span at bounding box center [592, 453] width 17 height 17
drag, startPoint x: 589, startPoint y: 478, endPoint x: 590, endPoint y: 496, distance: 18.0
click at [590, 480] on span at bounding box center [592, 478] width 17 height 17
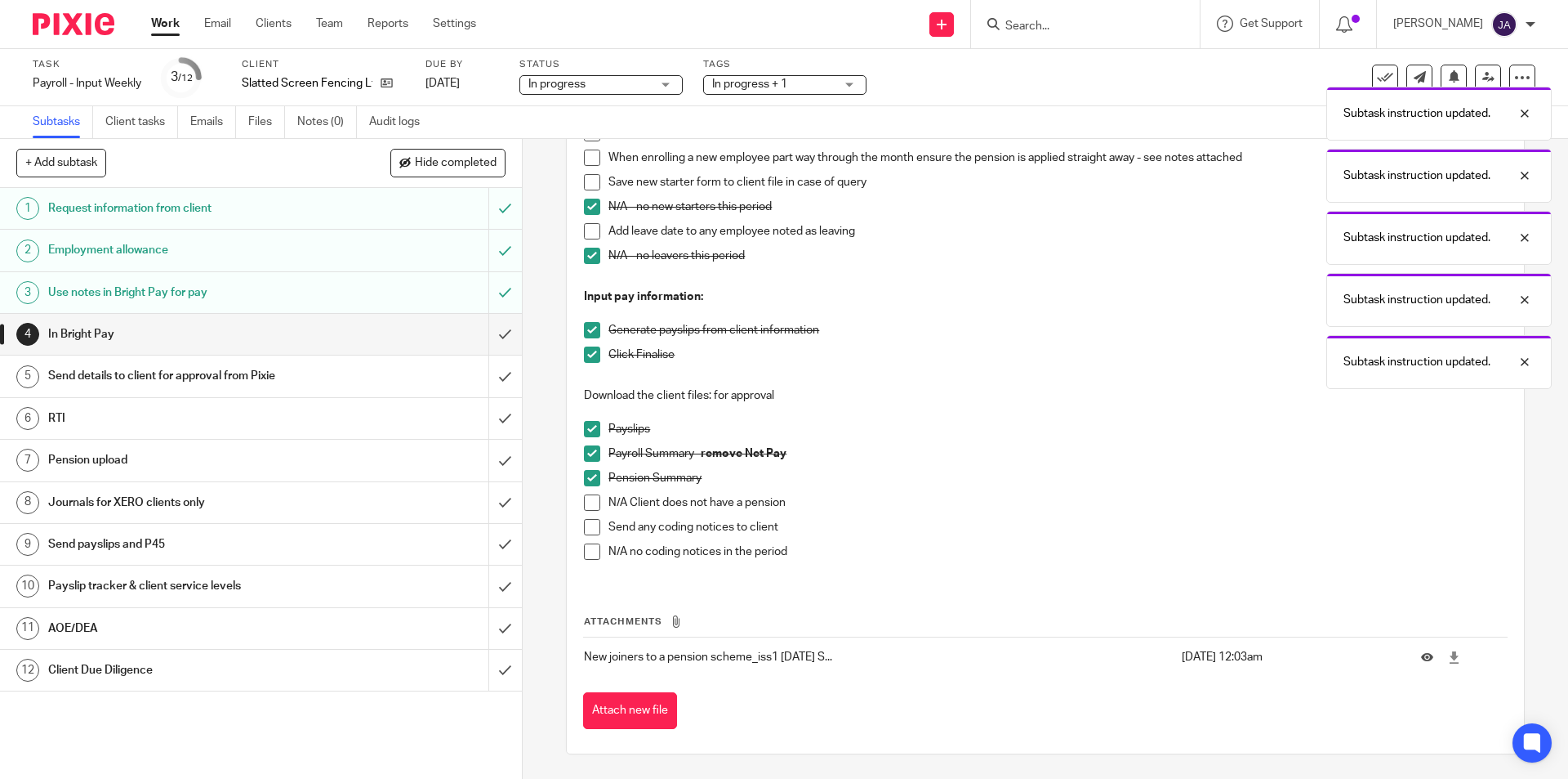
click at [588, 550] on span at bounding box center [592, 551] width 17 height 17
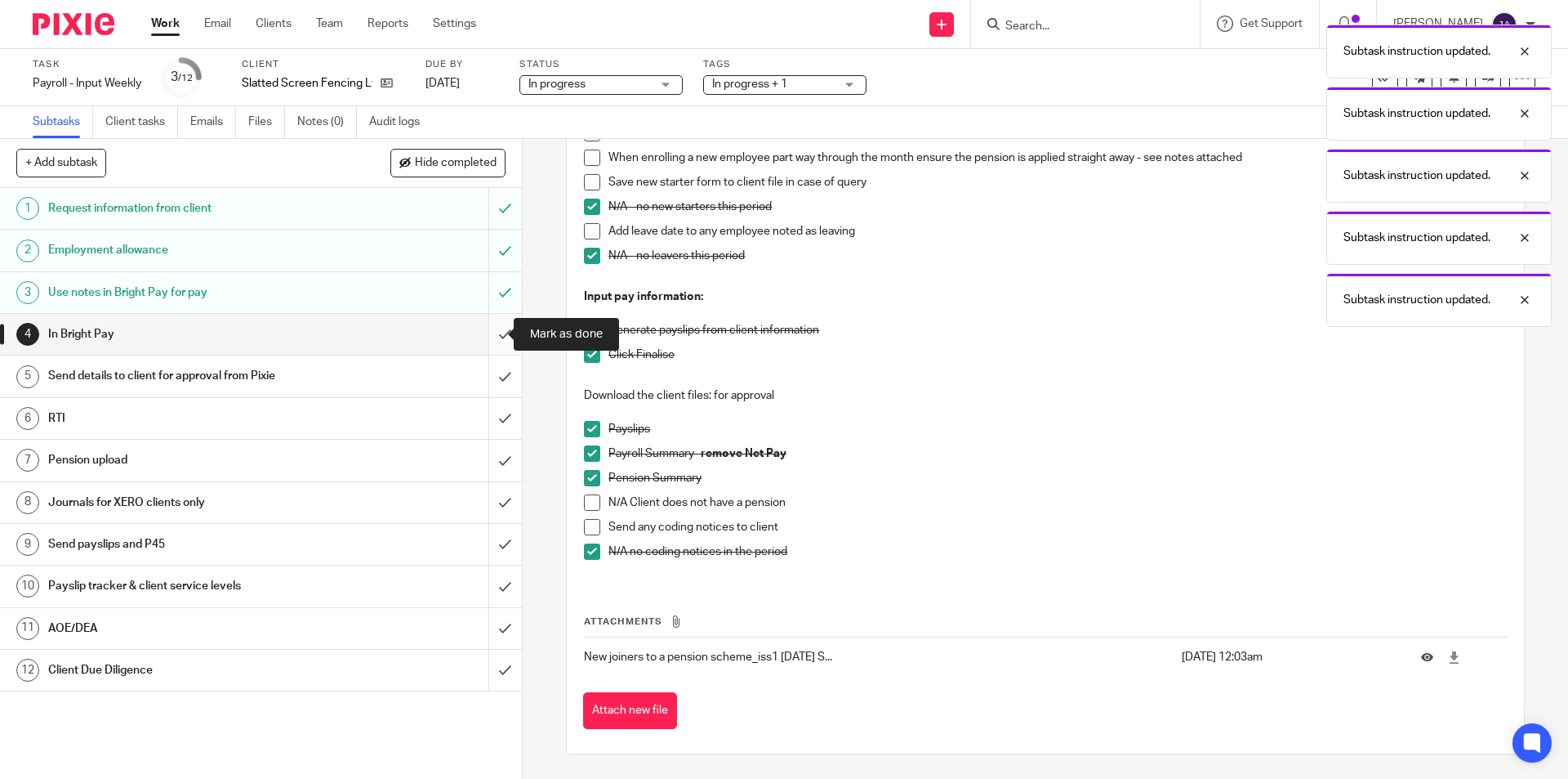
click at [491, 338] on input "submit" at bounding box center [261, 335] width 522 height 41
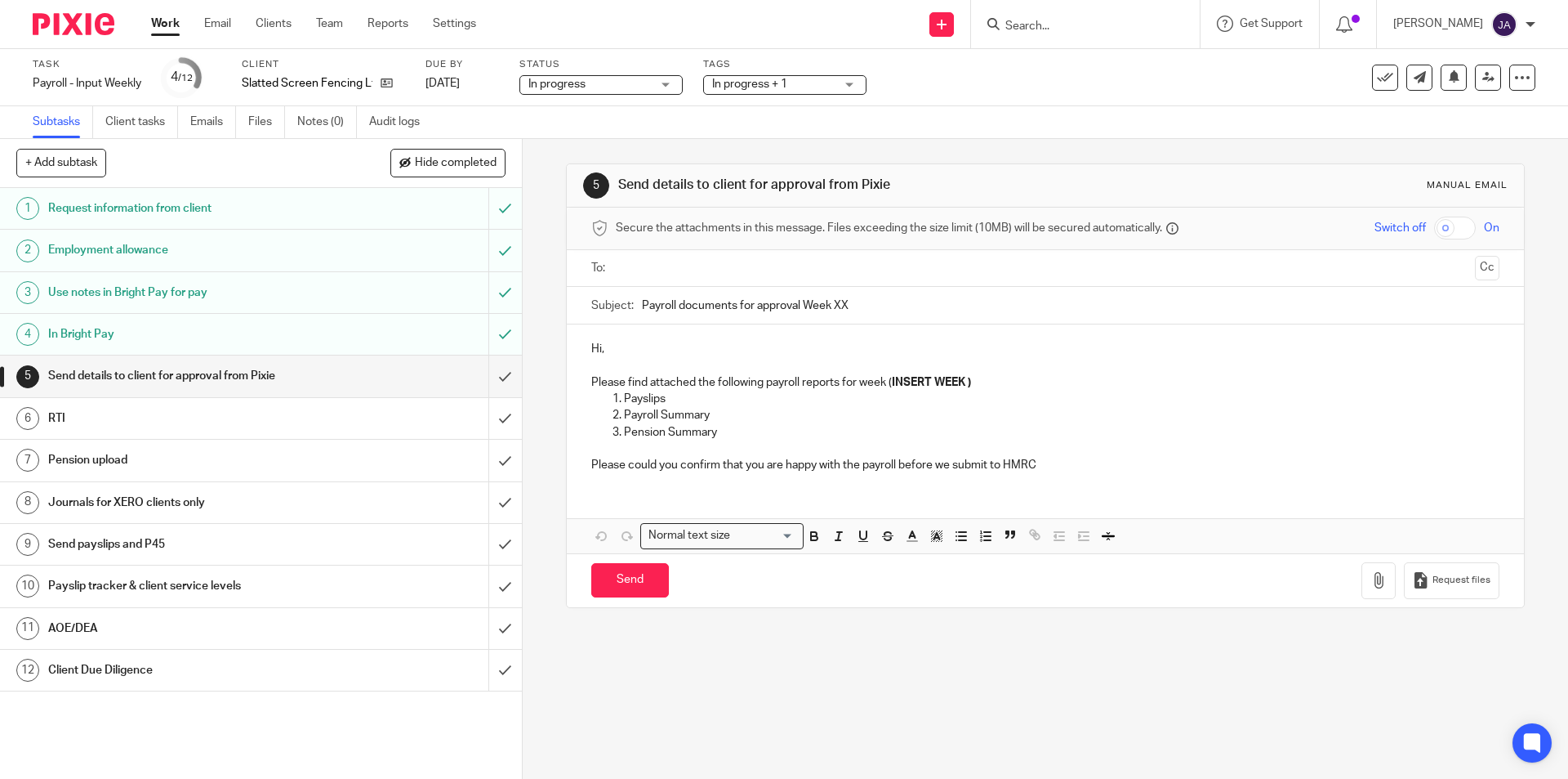
click at [650, 270] on input "text" at bounding box center [1044, 268] width 846 height 19
click at [642, 310] on input "Payroll documents for approval Week XX" at bounding box center [1070, 309] width 857 height 37
click at [642, 309] on input "Payroll documents for approval Week XX" at bounding box center [1070, 309] width 857 height 37
paste input "Week 26 Slatted S.Fencing"
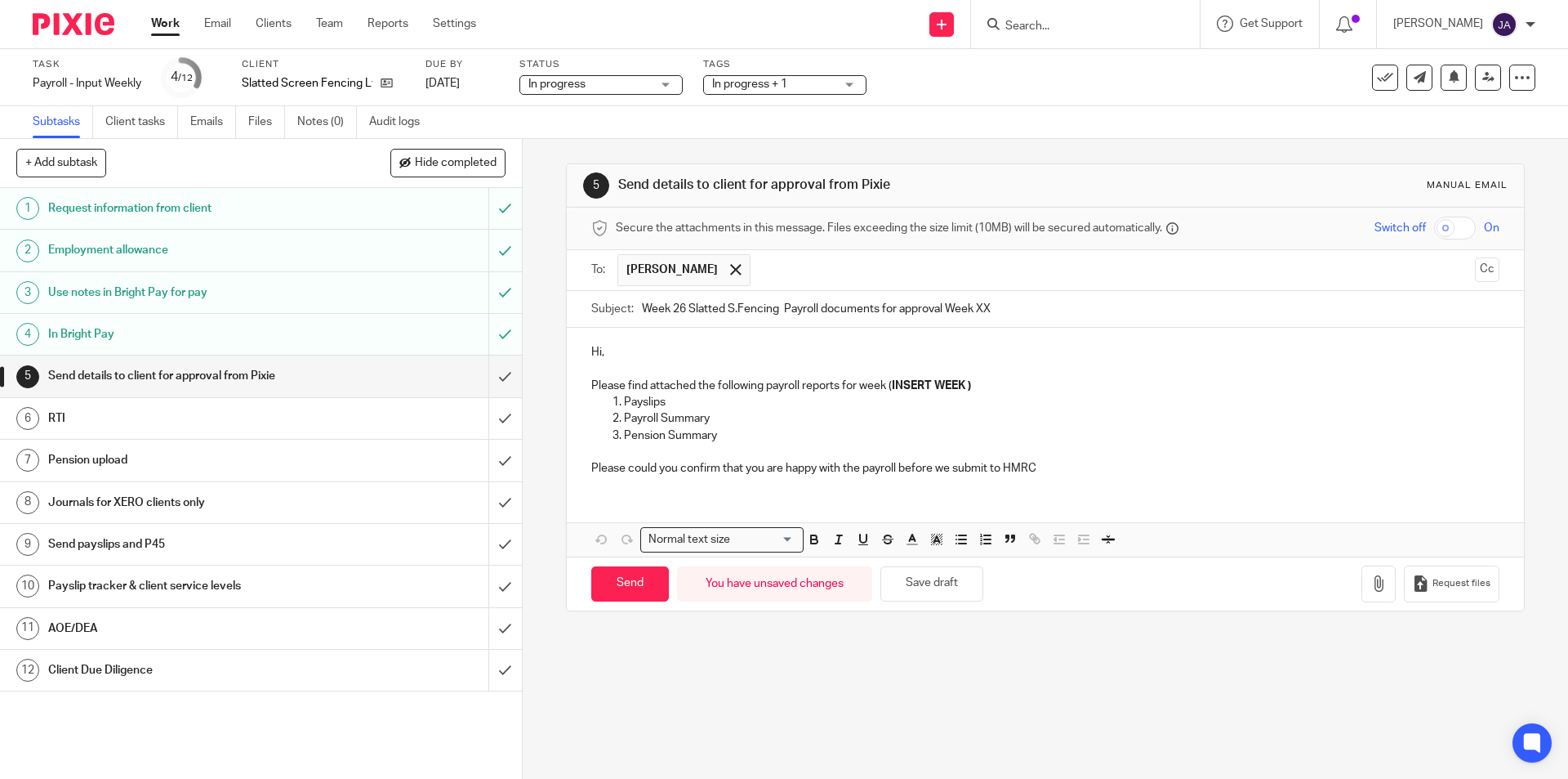
click at [683, 309] on input "Week 26 Slatted S.Fencing Payroll documents for approval Week XX" at bounding box center [1070, 309] width 857 height 37
drag, startPoint x: 1001, startPoint y: 307, endPoint x: 947, endPoint y: 307, distance: 54.0
click at [947, 307] on input "Week 28 Slatted S.Fencing Payroll documents for approval Week XX" at bounding box center [1070, 309] width 857 height 37
type input "Week 28 Slatted S.Fencing Payroll documents for approval"
click at [626, 359] on p "Hi," at bounding box center [1046, 352] width 908 height 17
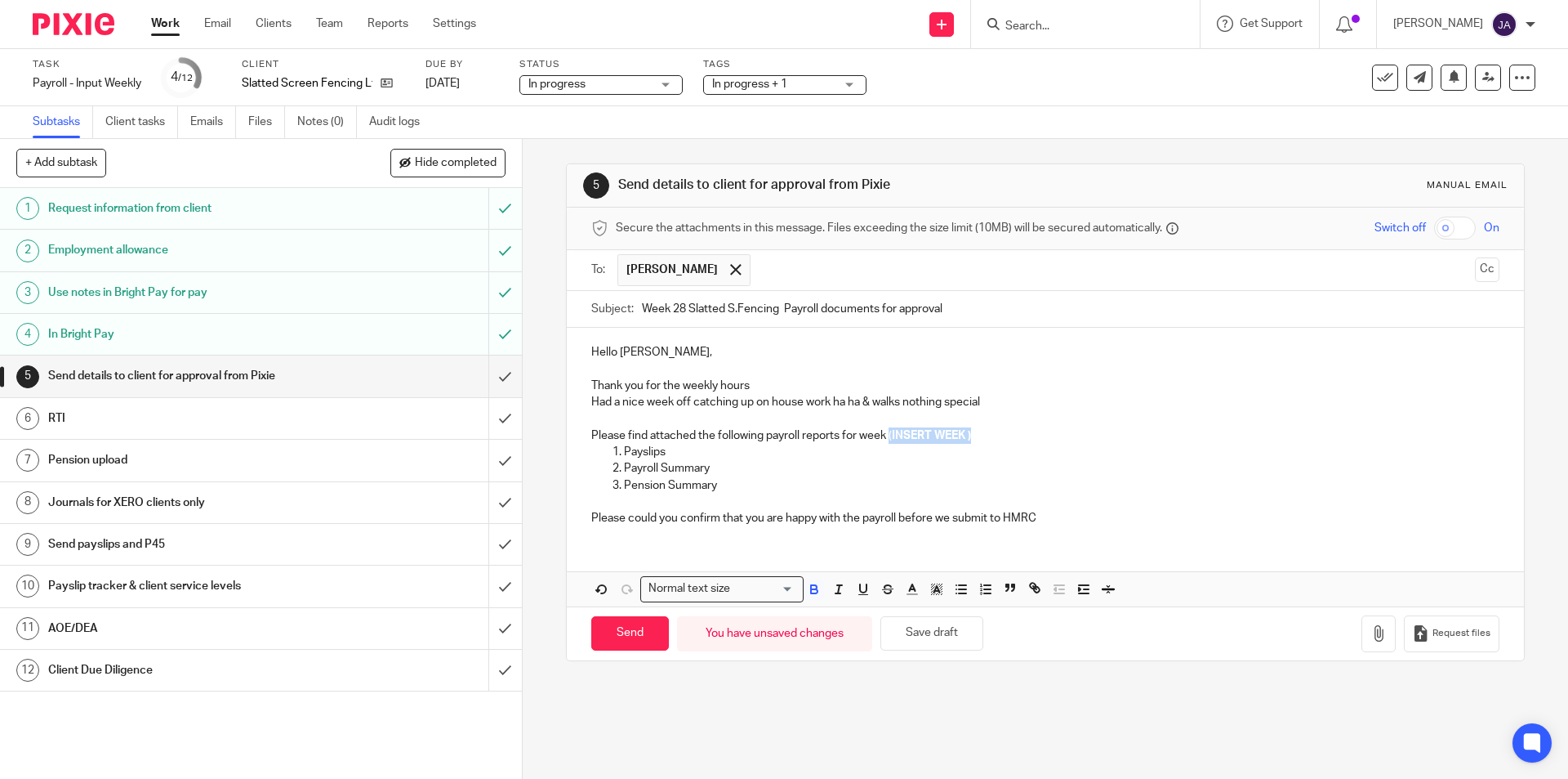
drag, startPoint x: 981, startPoint y: 438, endPoint x: 885, endPoint y: 430, distance: 96.3
click at [885, 430] on p "Please find attached the following payroll reports for week ( INSERT WEEK )" at bounding box center [1046, 435] width 908 height 17
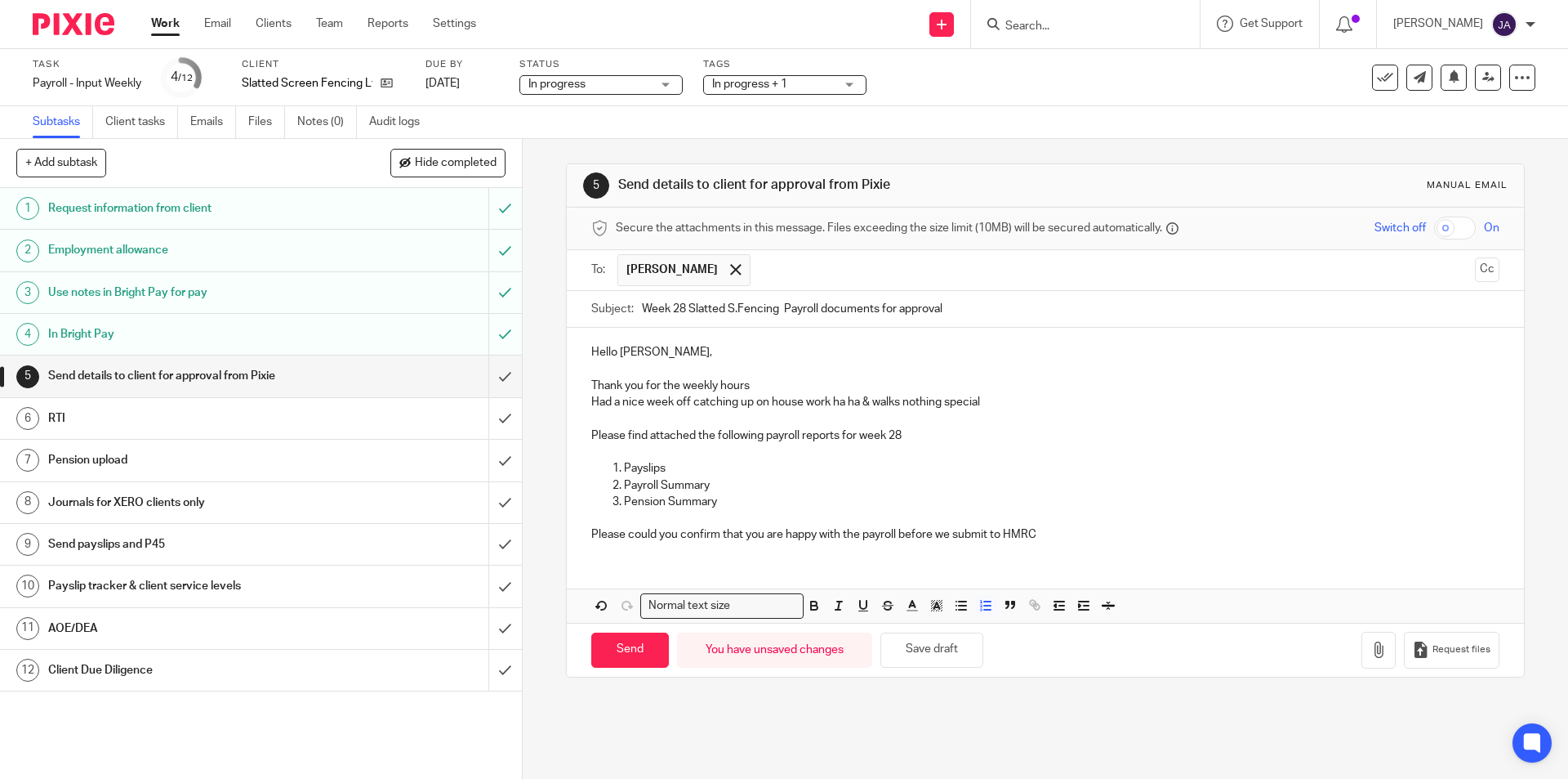
click at [755, 508] on p "Pension Summary" at bounding box center [1061, 501] width 874 height 17
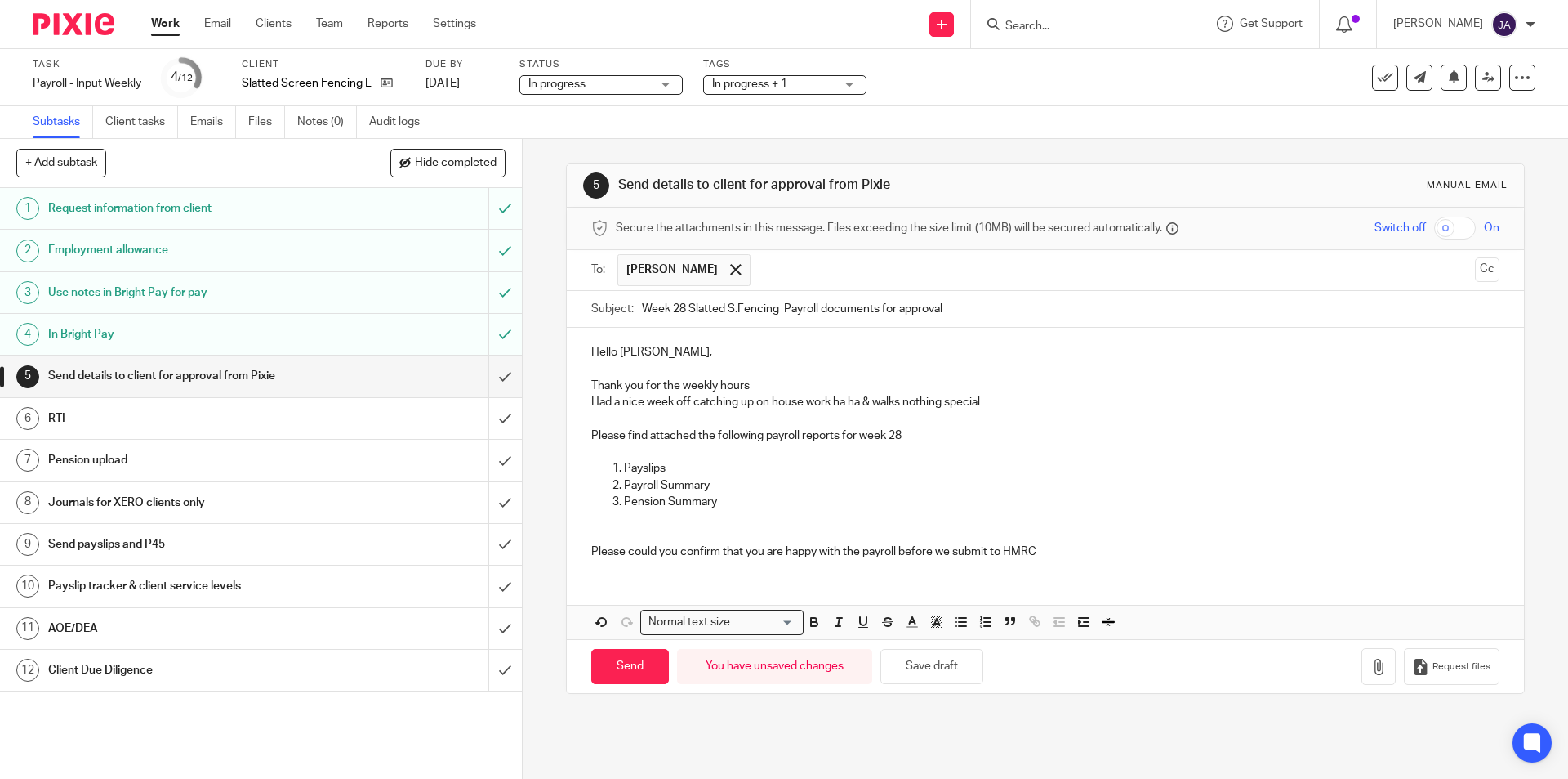
click at [1038, 552] on p "Please could you confirm that you are happy with the payroll before we submit t…" at bounding box center [1046, 543] width 908 height 33
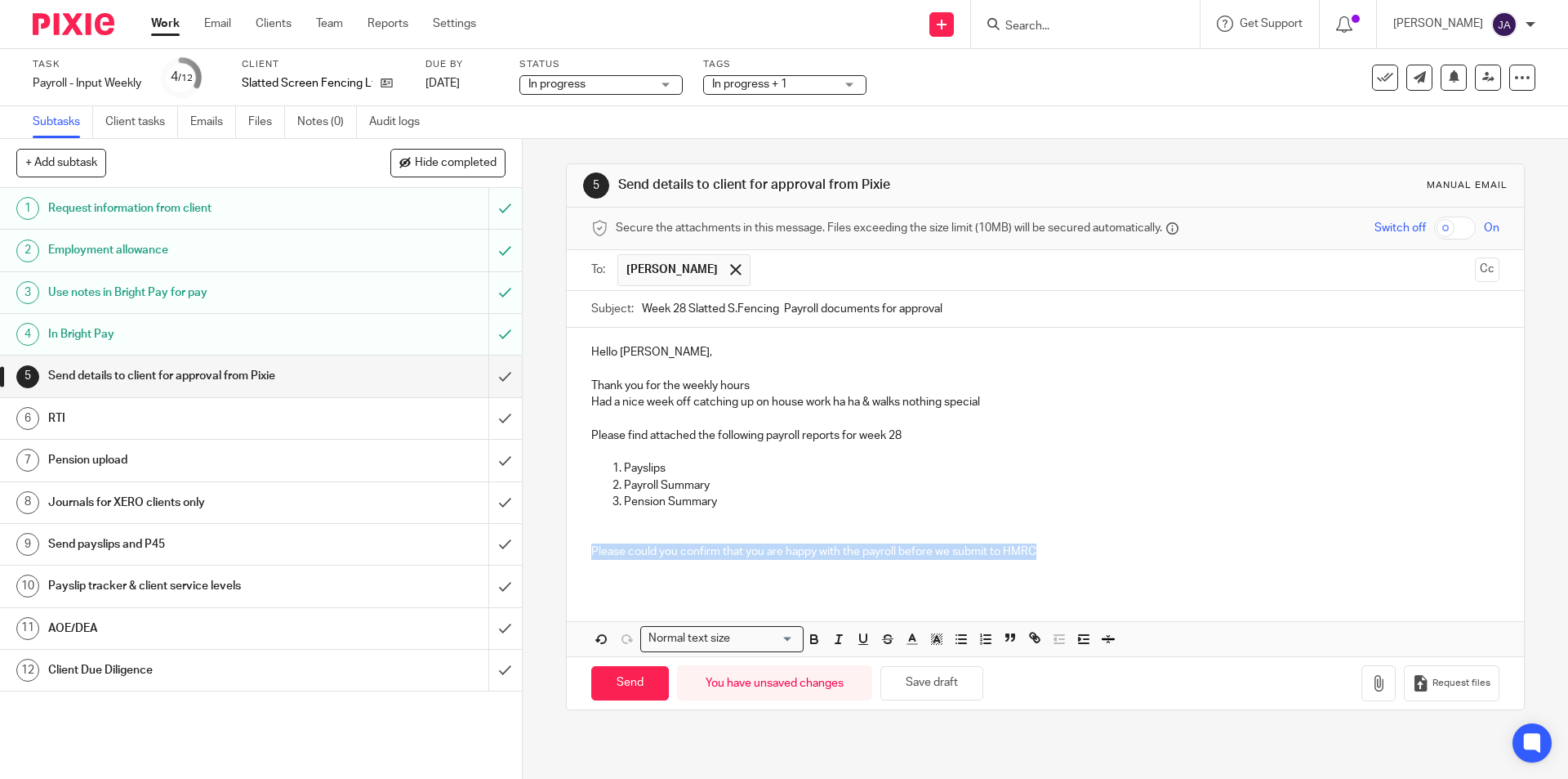
drag, startPoint x: 1036, startPoint y: 547, endPoint x: 686, endPoint y: 609, distance: 355.4
click at [584, 547] on div "Hello Adela, Thank you for the weekly hours Had a nice week off catching up on …" at bounding box center [1045, 458] width 957 height 260
drag, startPoint x: 805, startPoint y: 640, endPoint x: 824, endPoint y: 641, distance: 19.0
click at [811, 640] on icon "button" at bounding box center [814, 641] width 7 height 4
click at [831, 641] on icon "button" at bounding box center [838, 638] width 15 height 15
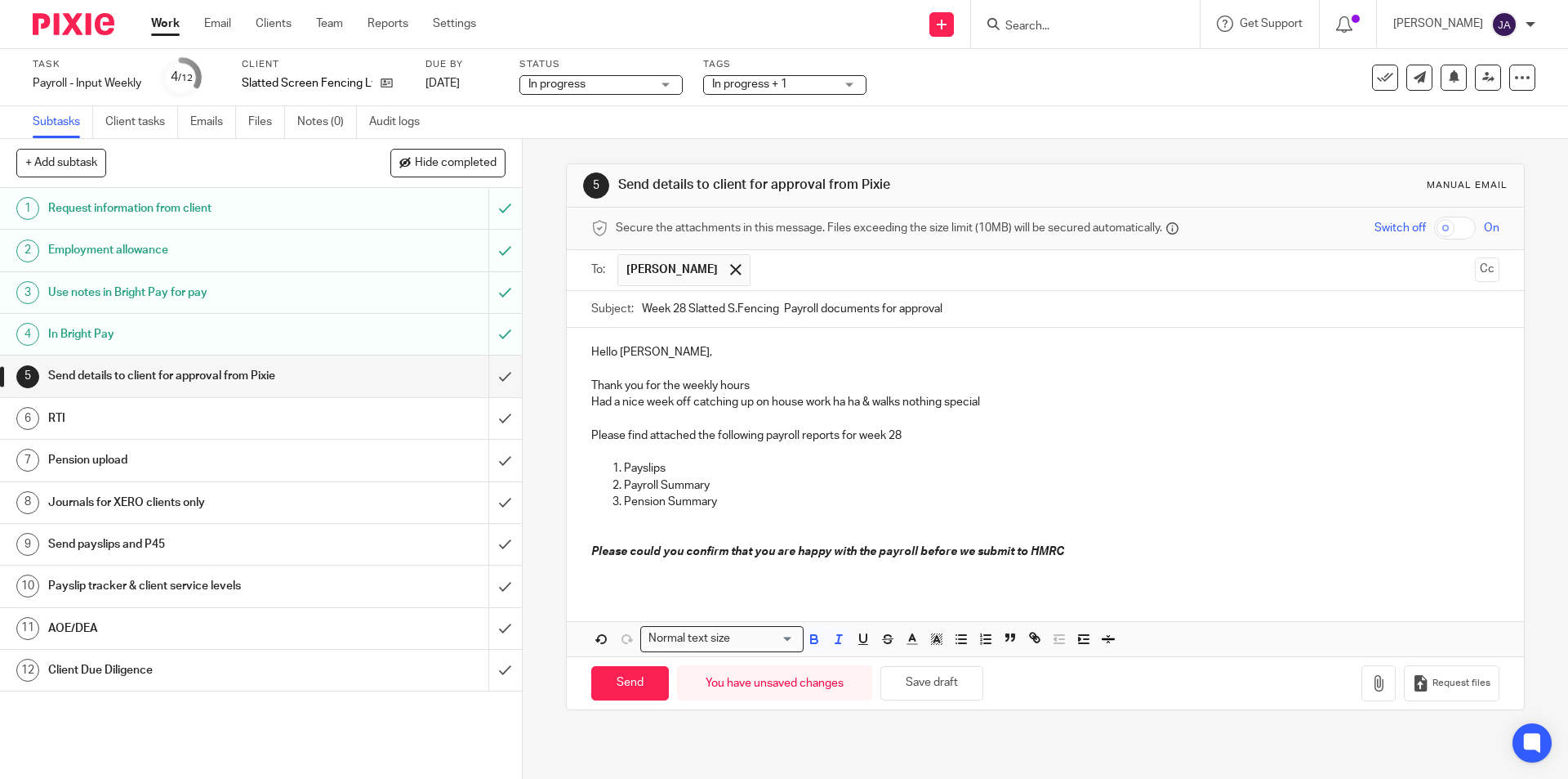
drag, startPoint x: 756, startPoint y: 526, endPoint x: 663, endPoint y: 503, distance: 95.8
click at [750, 525] on p at bounding box center [1046, 518] width 908 height 17
drag, startPoint x: 1062, startPoint y: 551, endPoint x: 634, endPoint y: 553, distance: 428.0
click at [542, 547] on div "5 Send details to client for approval from Pixie Manual email Secure the attach…" at bounding box center [1045, 459] width 1046 height 640
drag, startPoint x: 673, startPoint y: 560, endPoint x: 643, endPoint y: 582, distance: 37.2
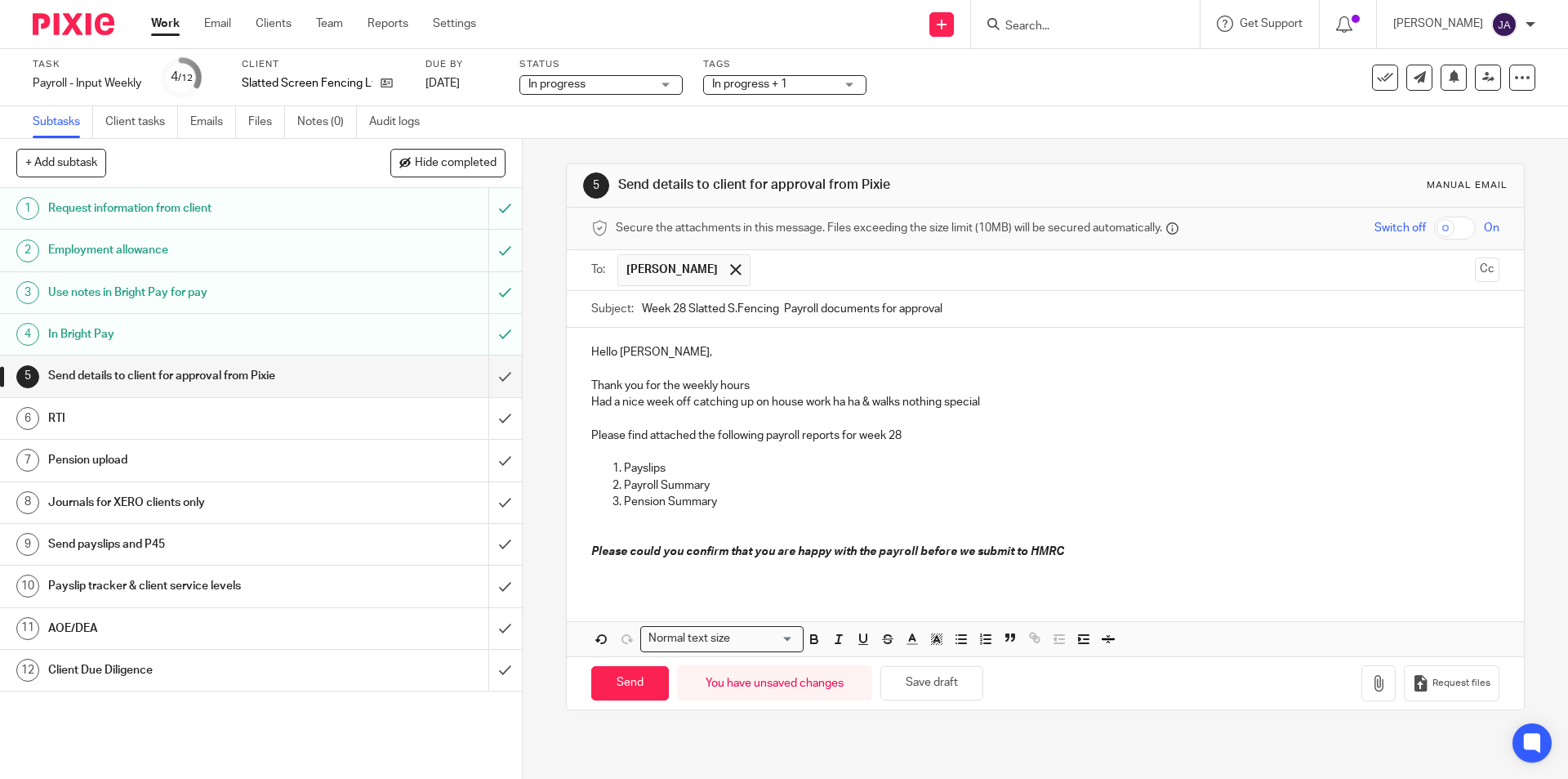
click at [643, 582] on div "Hello Adela, Thank you for the weekly hours Had a nice week off catching up on …" at bounding box center [1045, 458] width 957 height 260
drag, startPoint x: 1056, startPoint y: 549, endPoint x: 584, endPoint y: 548, distance: 472.0
click at [584, 548] on div "Hello Adela, Thank you for the weekly hours Had a nice week off catching up on …" at bounding box center [1045, 458] width 957 height 260
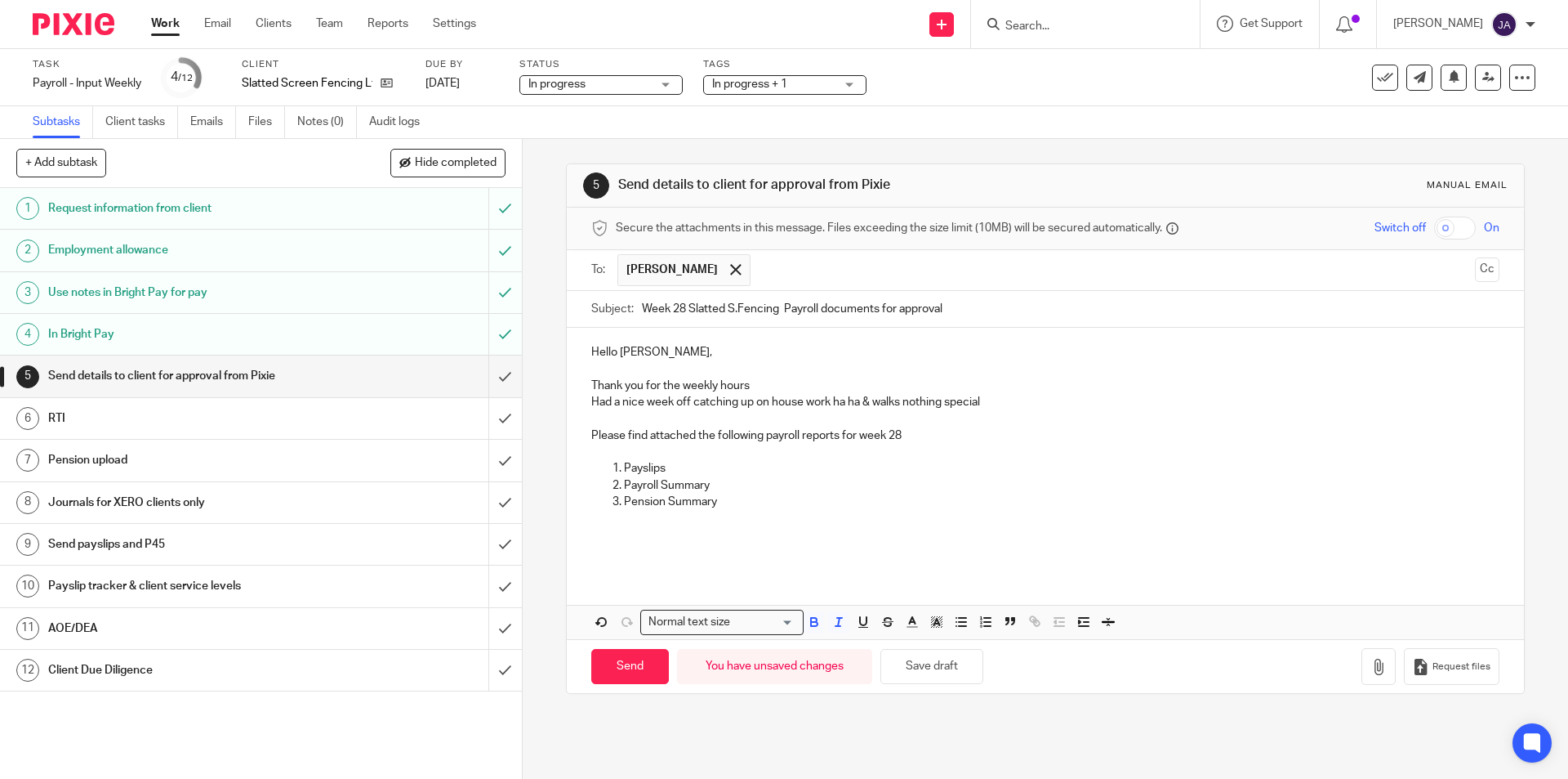
click at [609, 449] on p at bounding box center [1046, 451] width 908 height 17
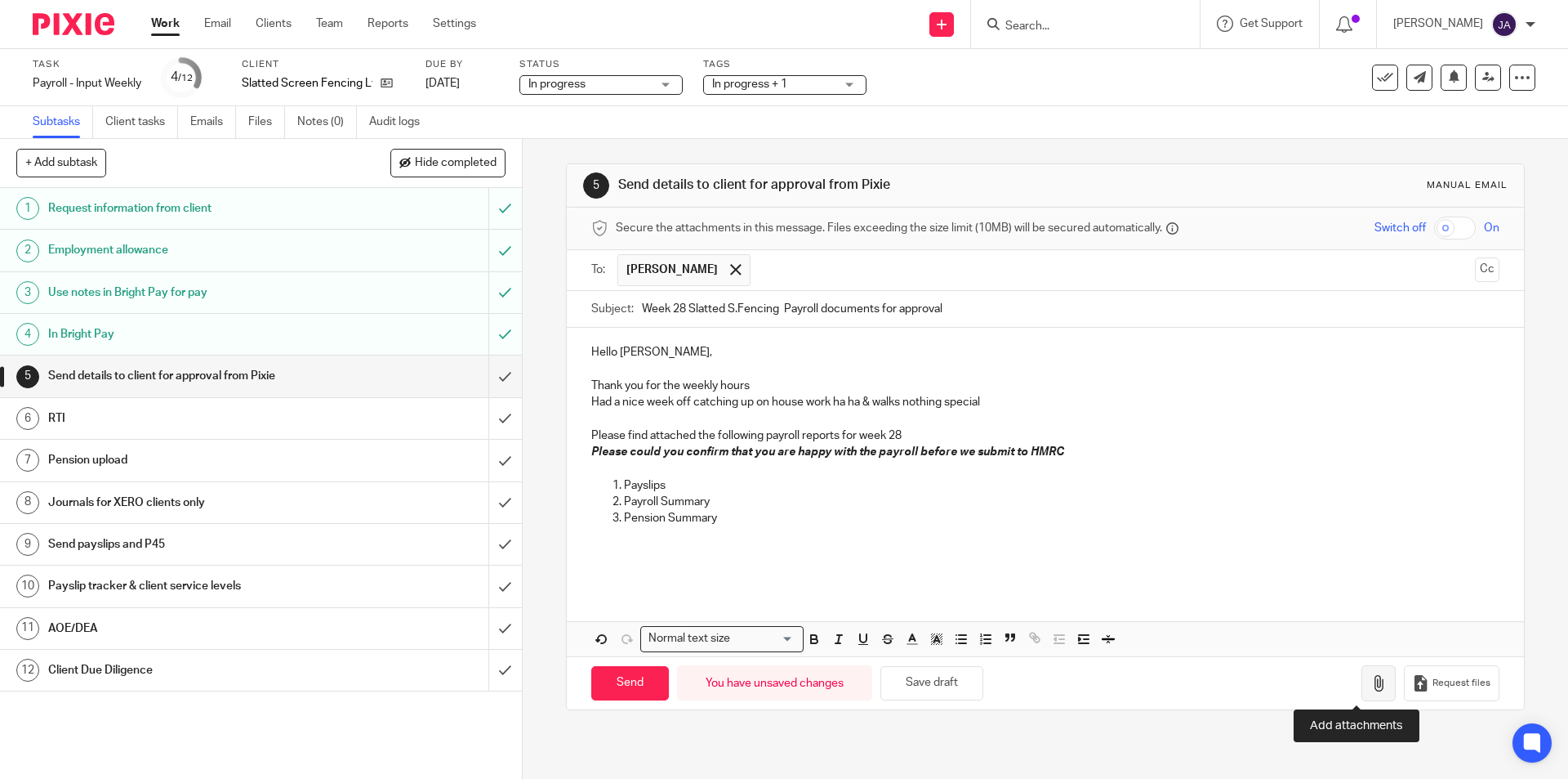
click at [1370, 682] on icon "button" at bounding box center [1378, 683] width 17 height 17
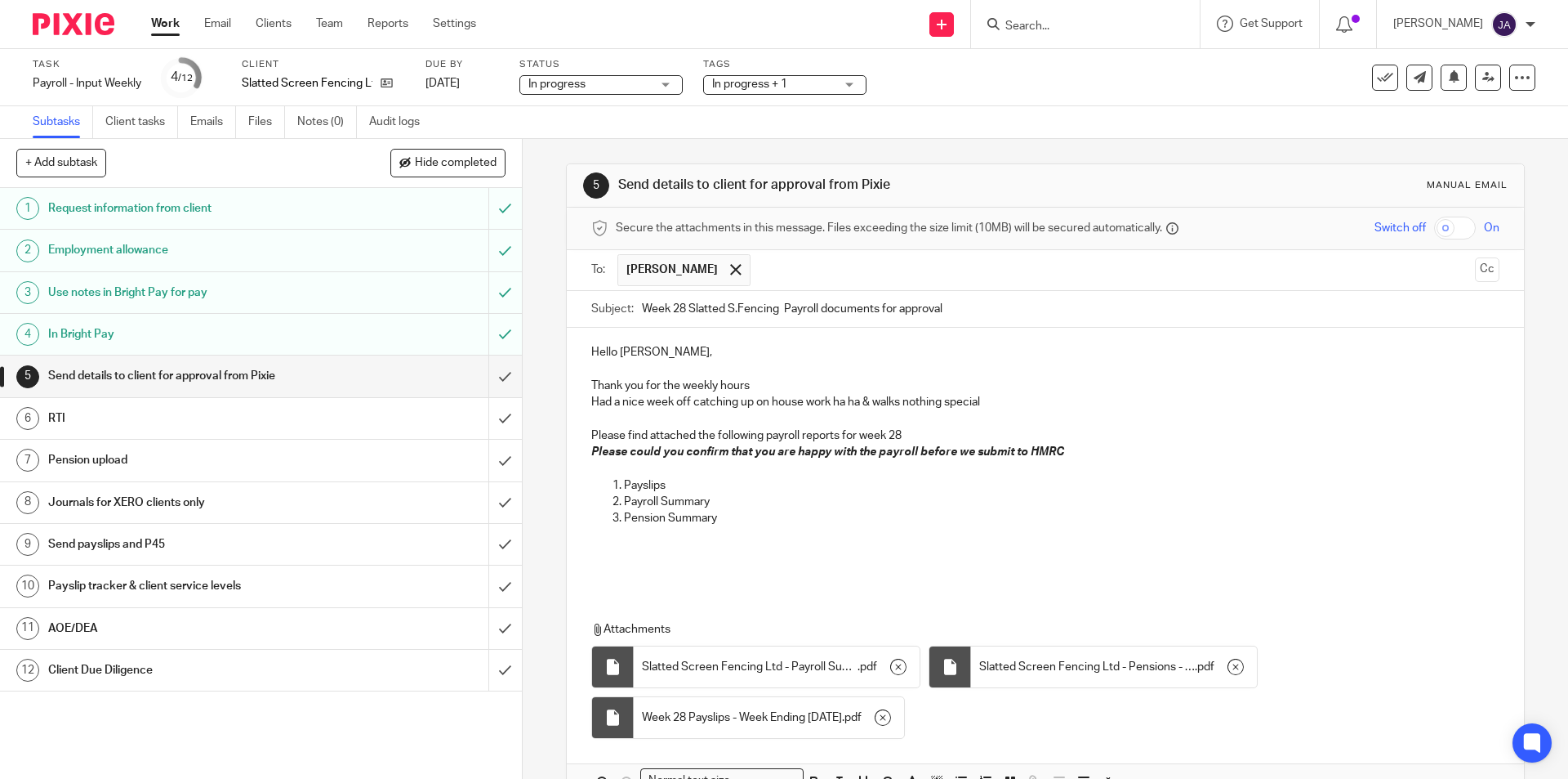
scroll to position [100, 0]
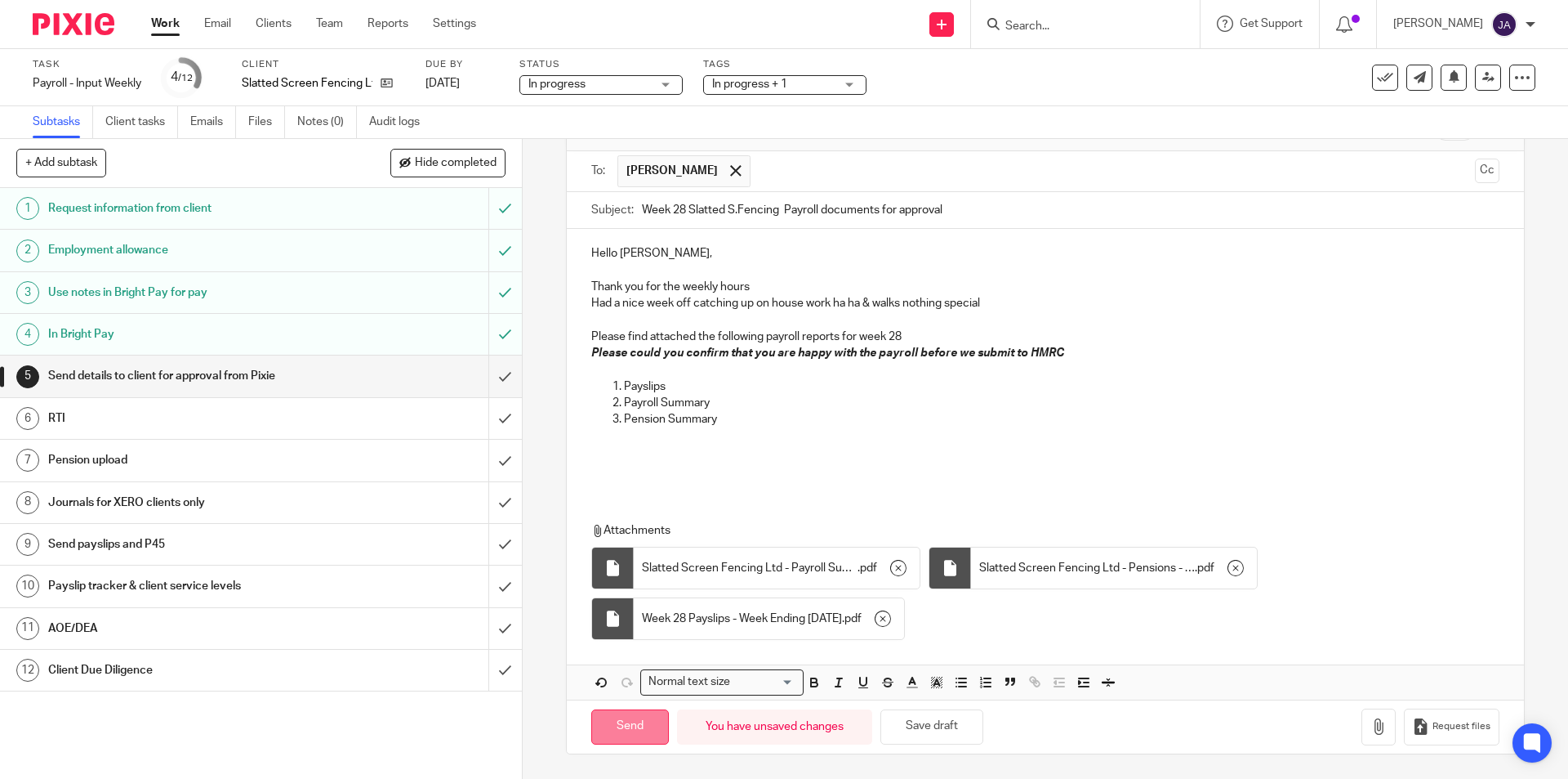
click at [641, 715] on input "Send" at bounding box center [630, 727] width 77 height 35
type input "Sent"
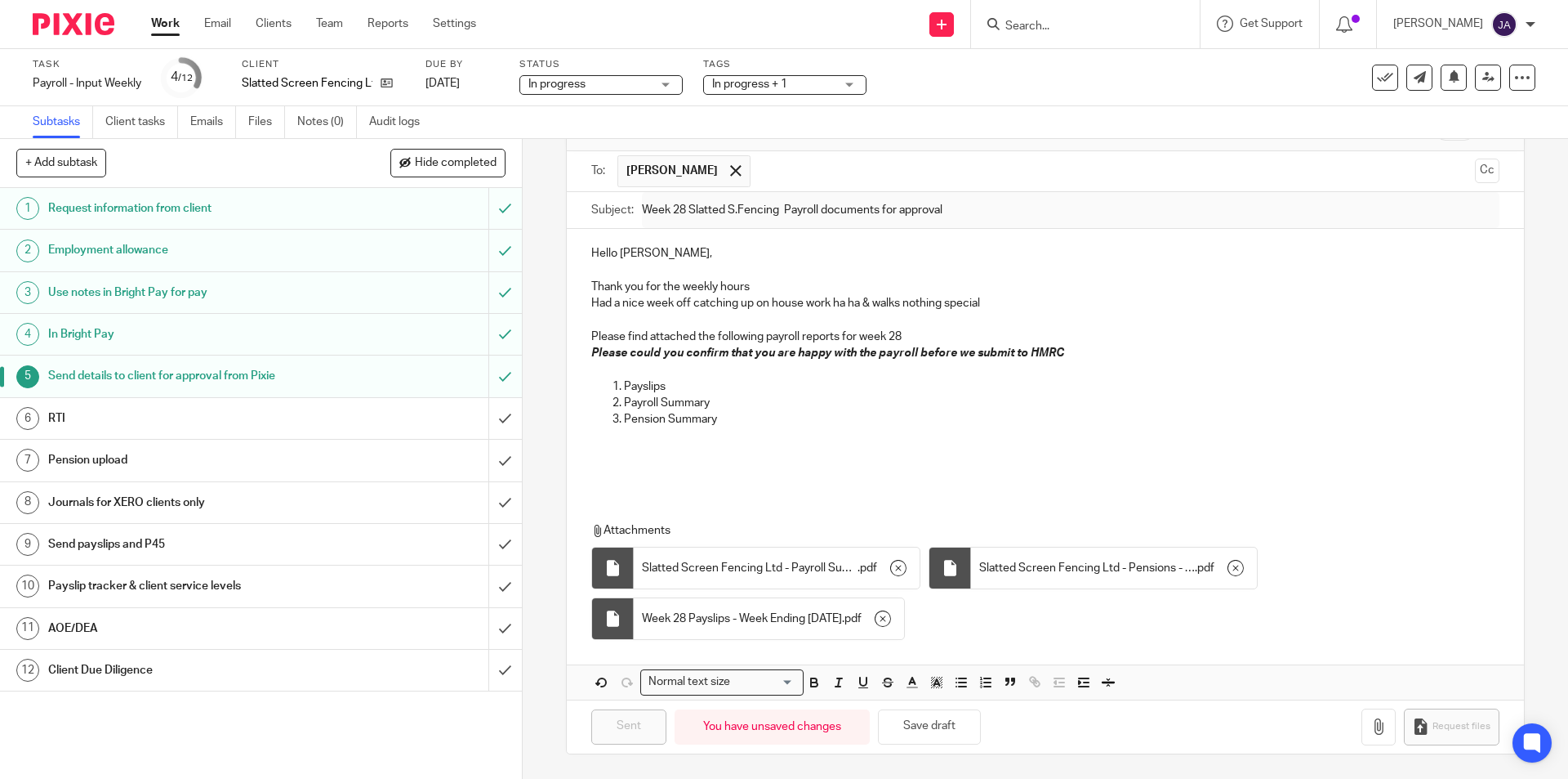
drag, startPoint x: 1295, startPoint y: 300, endPoint x: 1095, endPoint y: 365, distance: 210.3
click at [1295, 301] on p "Had a nice week off catching up on house work ha ha & walks nothing special" at bounding box center [1046, 302] width 908 height 17
click at [232, 667] on h1 "Client Due Diligence" at bounding box center [189, 669] width 283 height 24
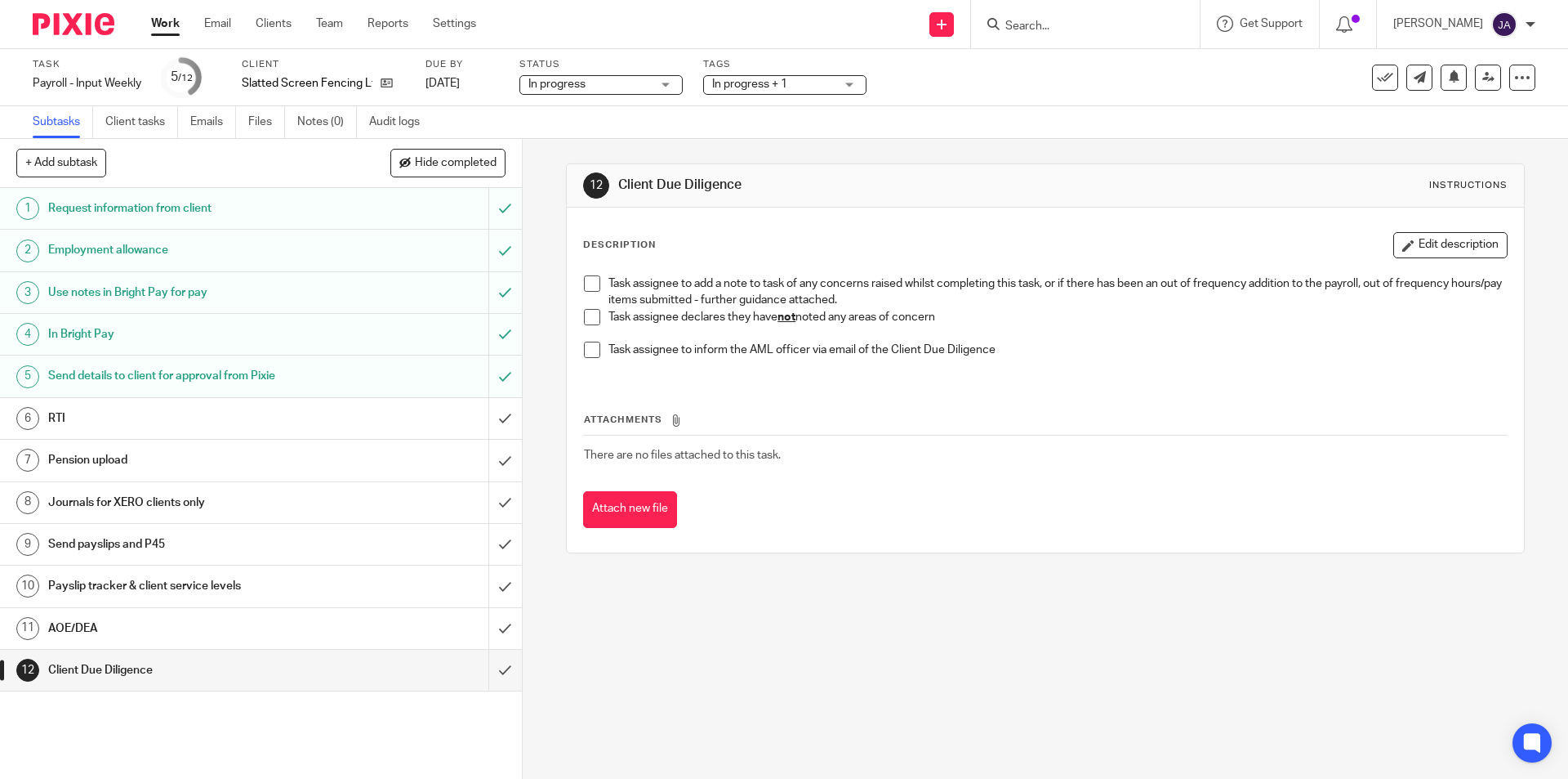
click at [586, 316] on span at bounding box center [592, 317] width 17 height 17
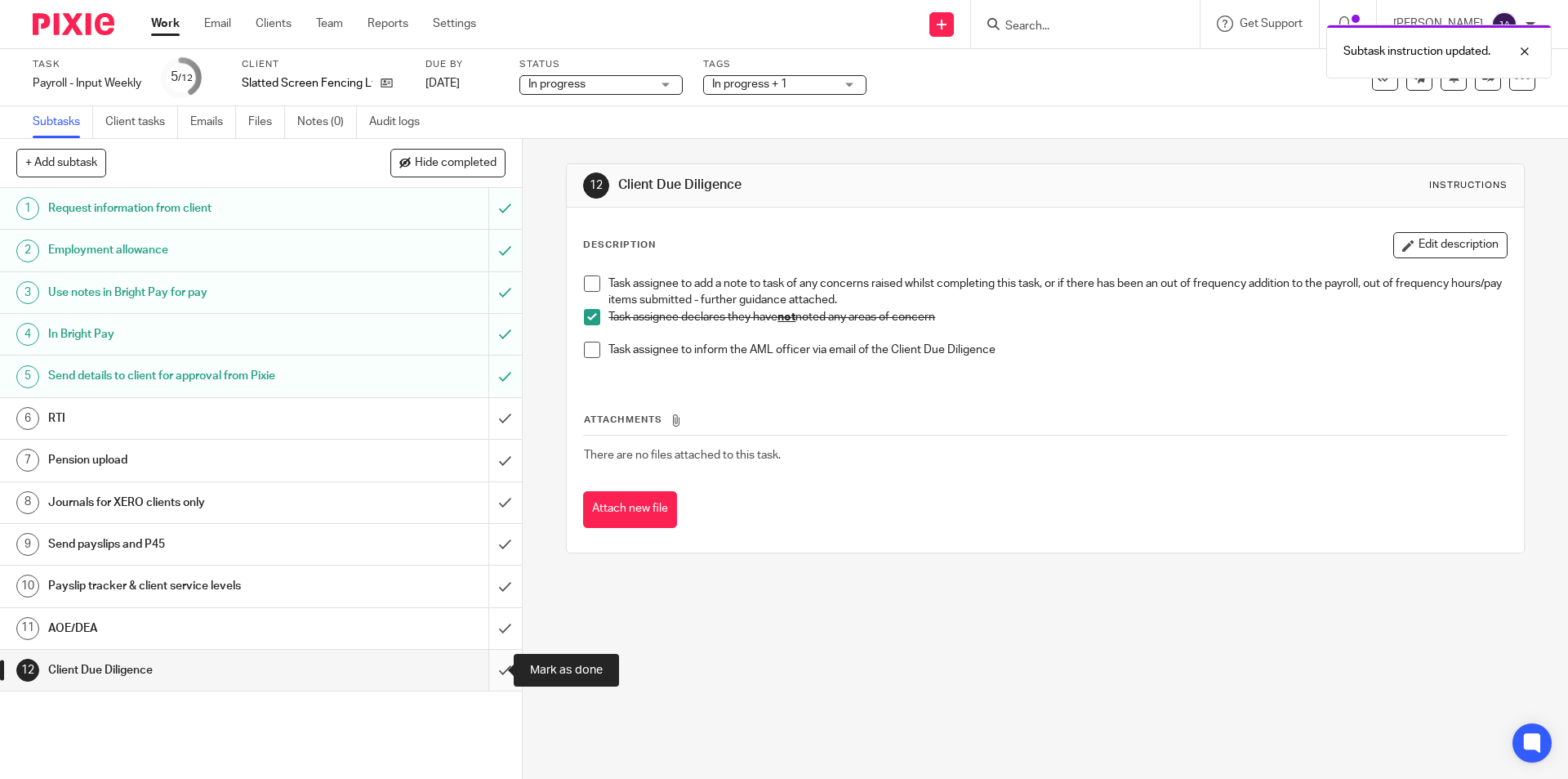
click at [487, 669] on input "submit" at bounding box center [261, 670] width 522 height 41
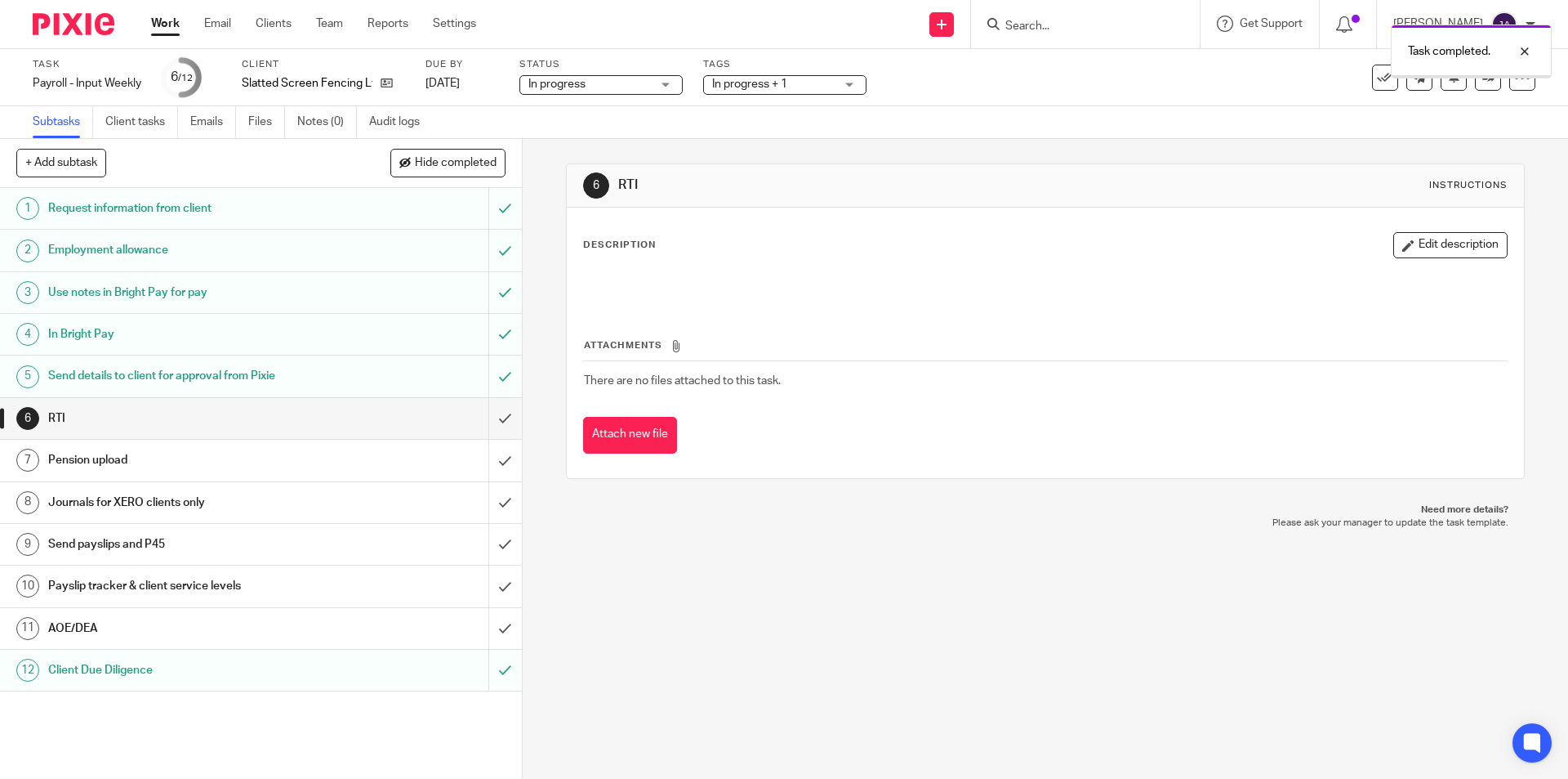
click at [265, 624] on h1 "AOE/DEA" at bounding box center [189, 628] width 283 height 24
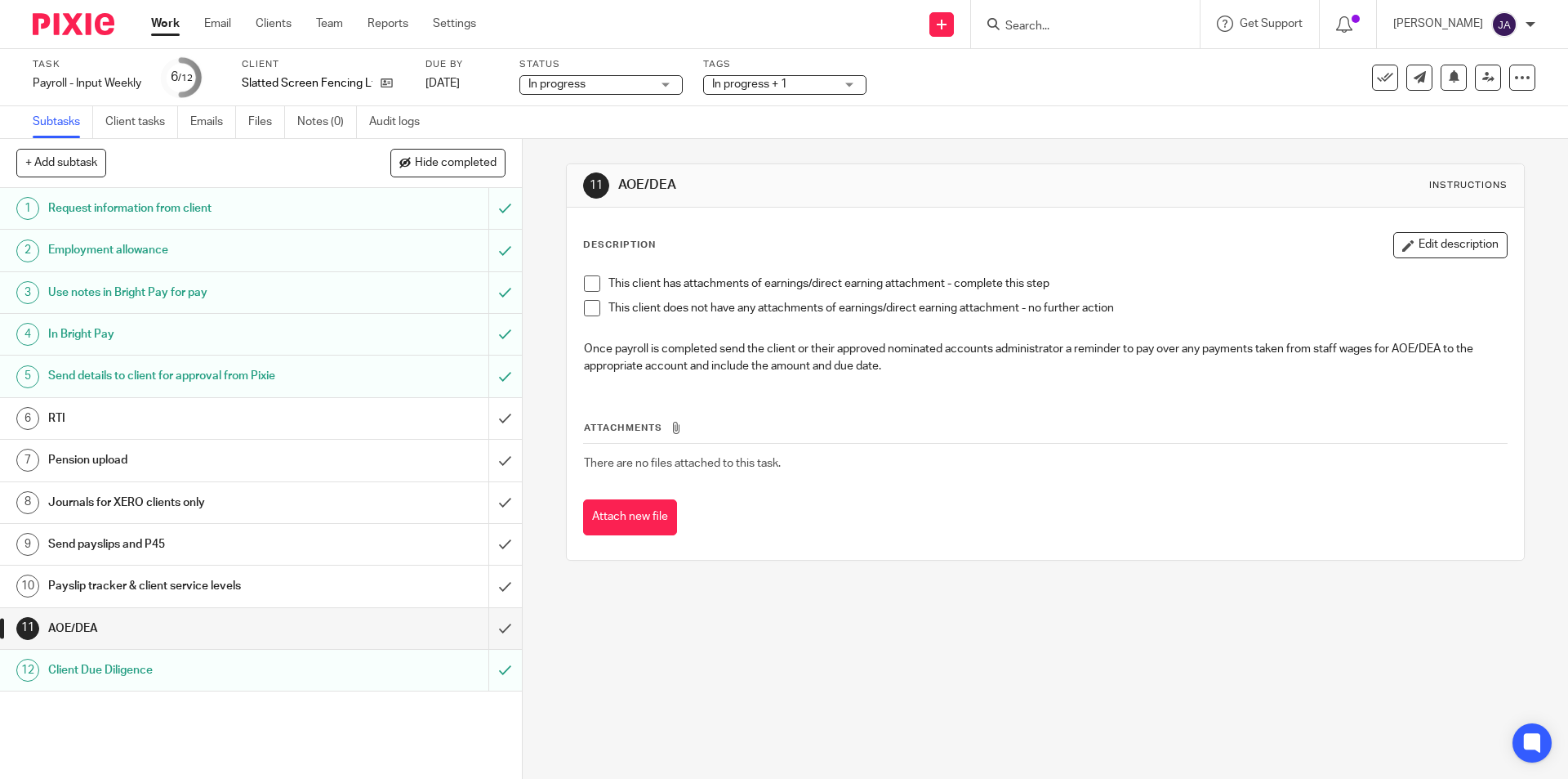
click at [584, 314] on span at bounding box center [592, 307] width 17 height 17
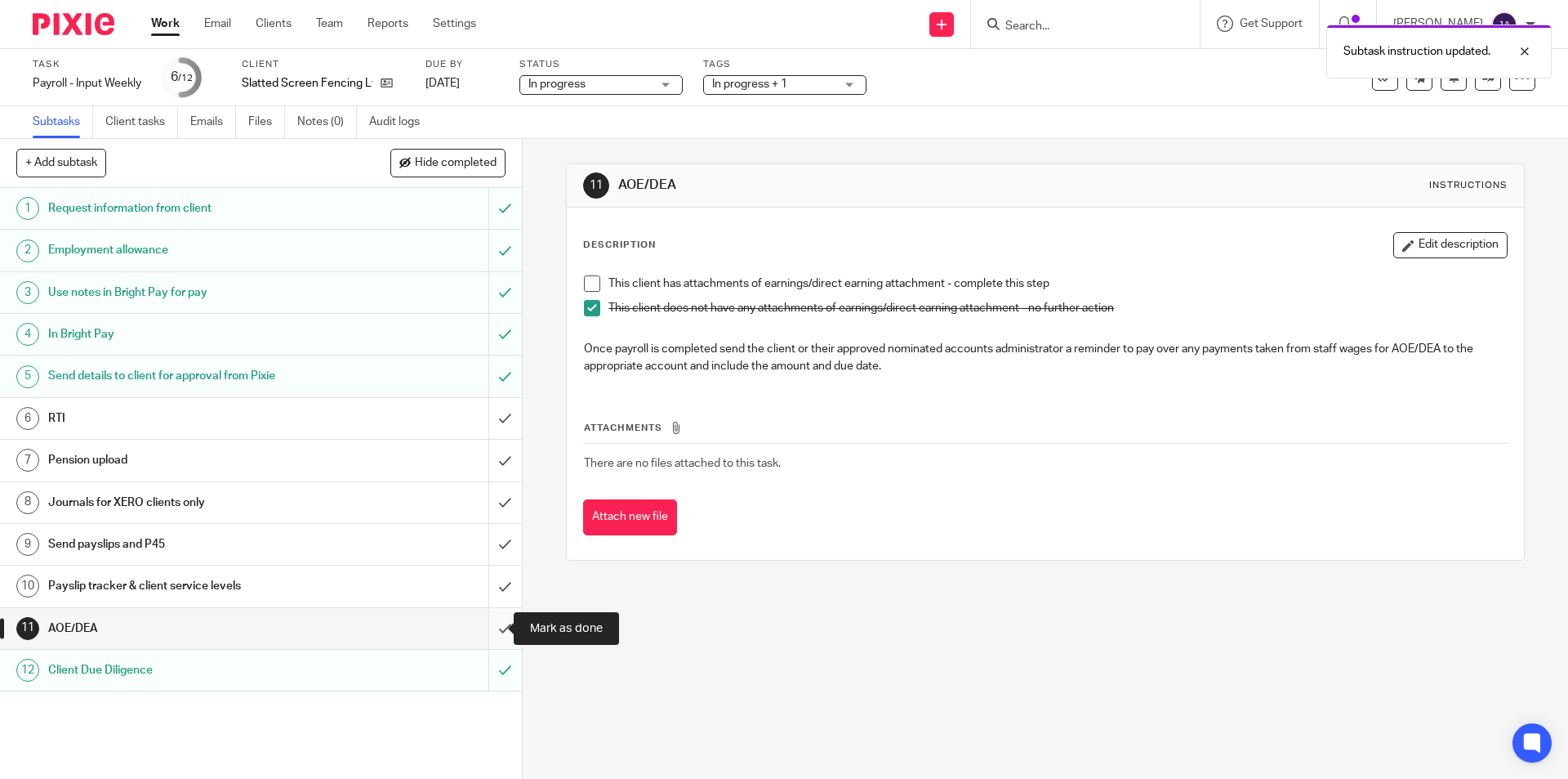
click at [481, 628] on input "submit" at bounding box center [261, 628] width 522 height 41
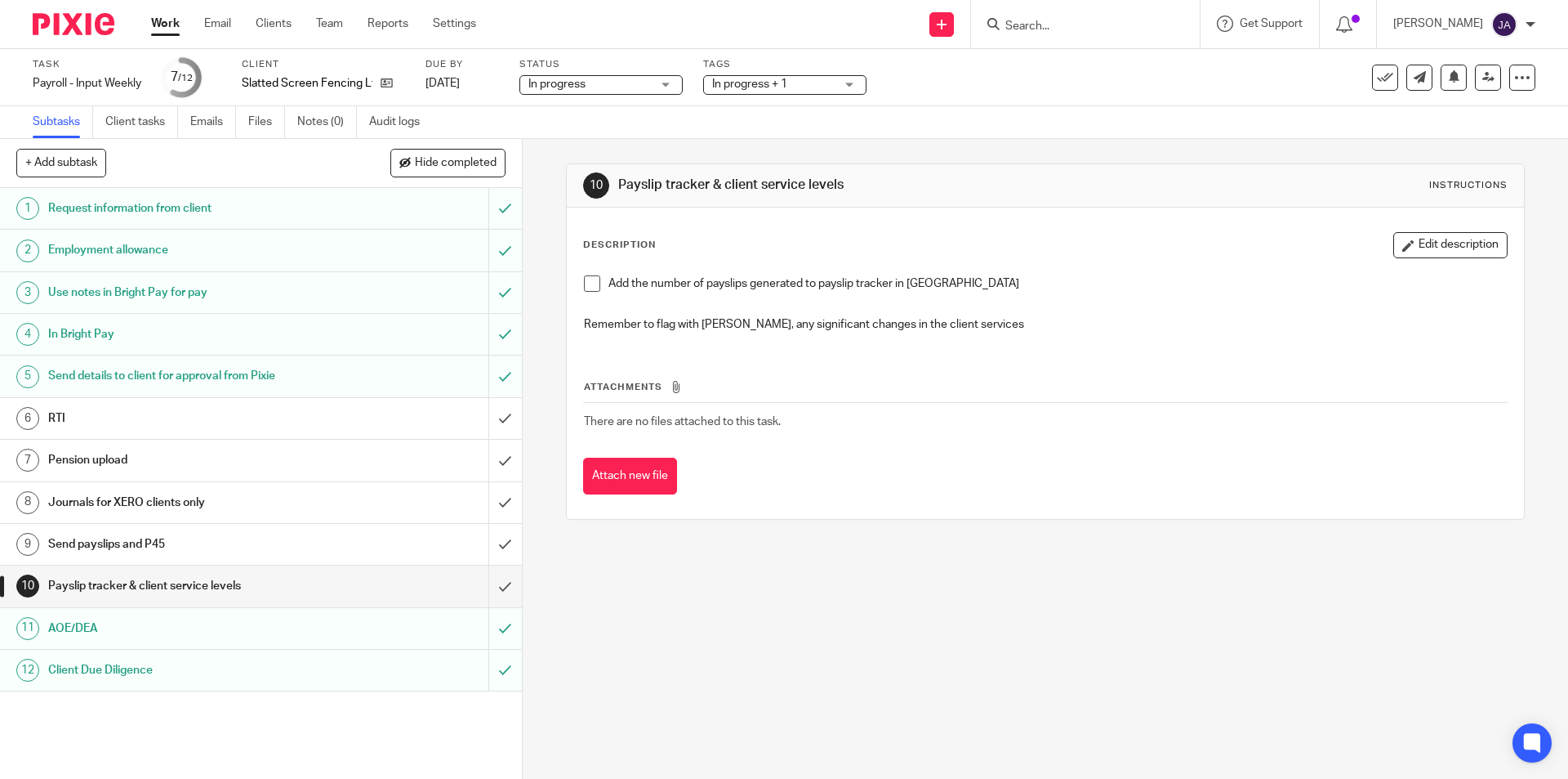
click at [588, 289] on span at bounding box center [592, 283] width 17 height 17
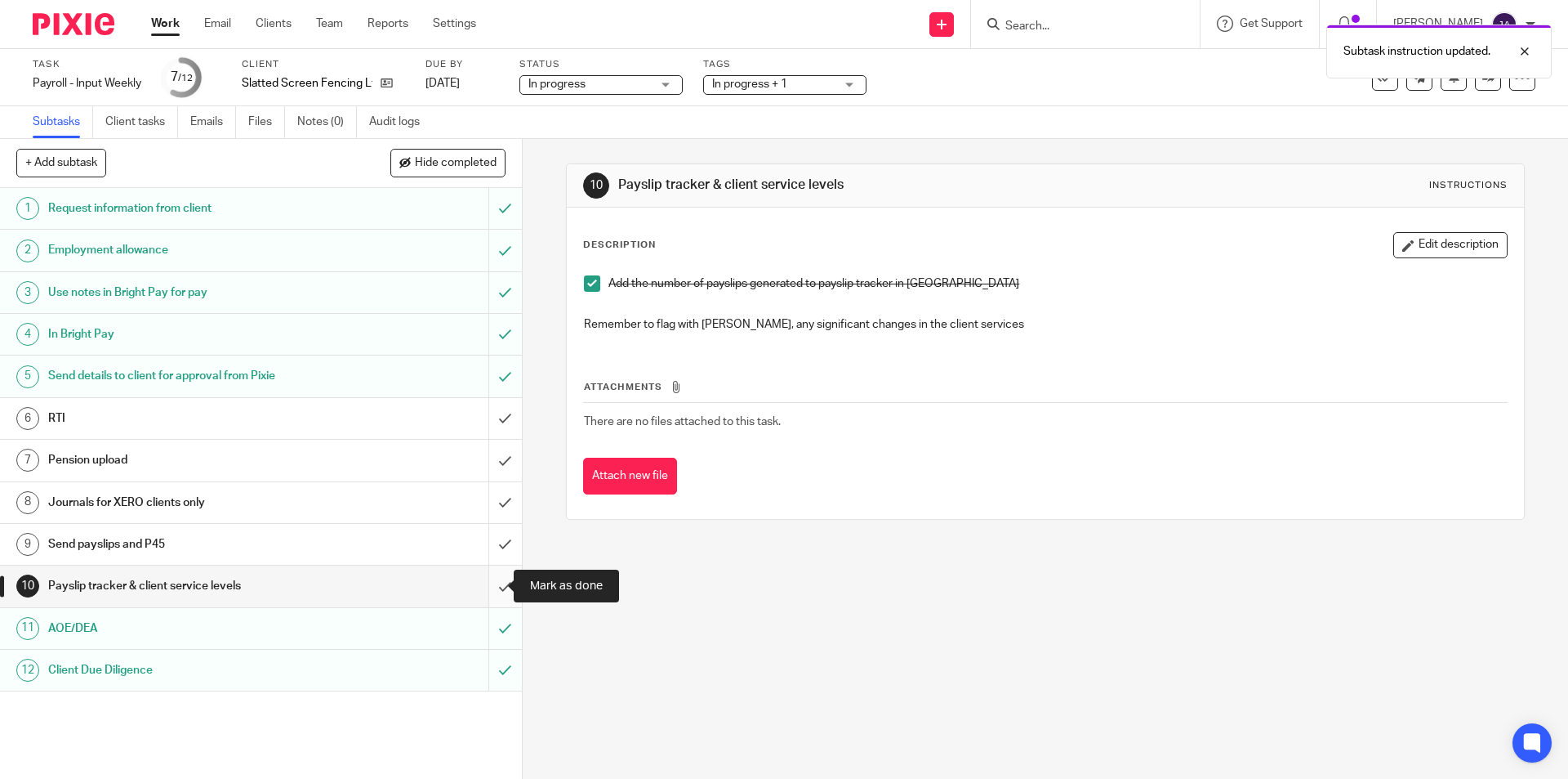
click at [496, 582] on input "submit" at bounding box center [261, 586] width 522 height 41
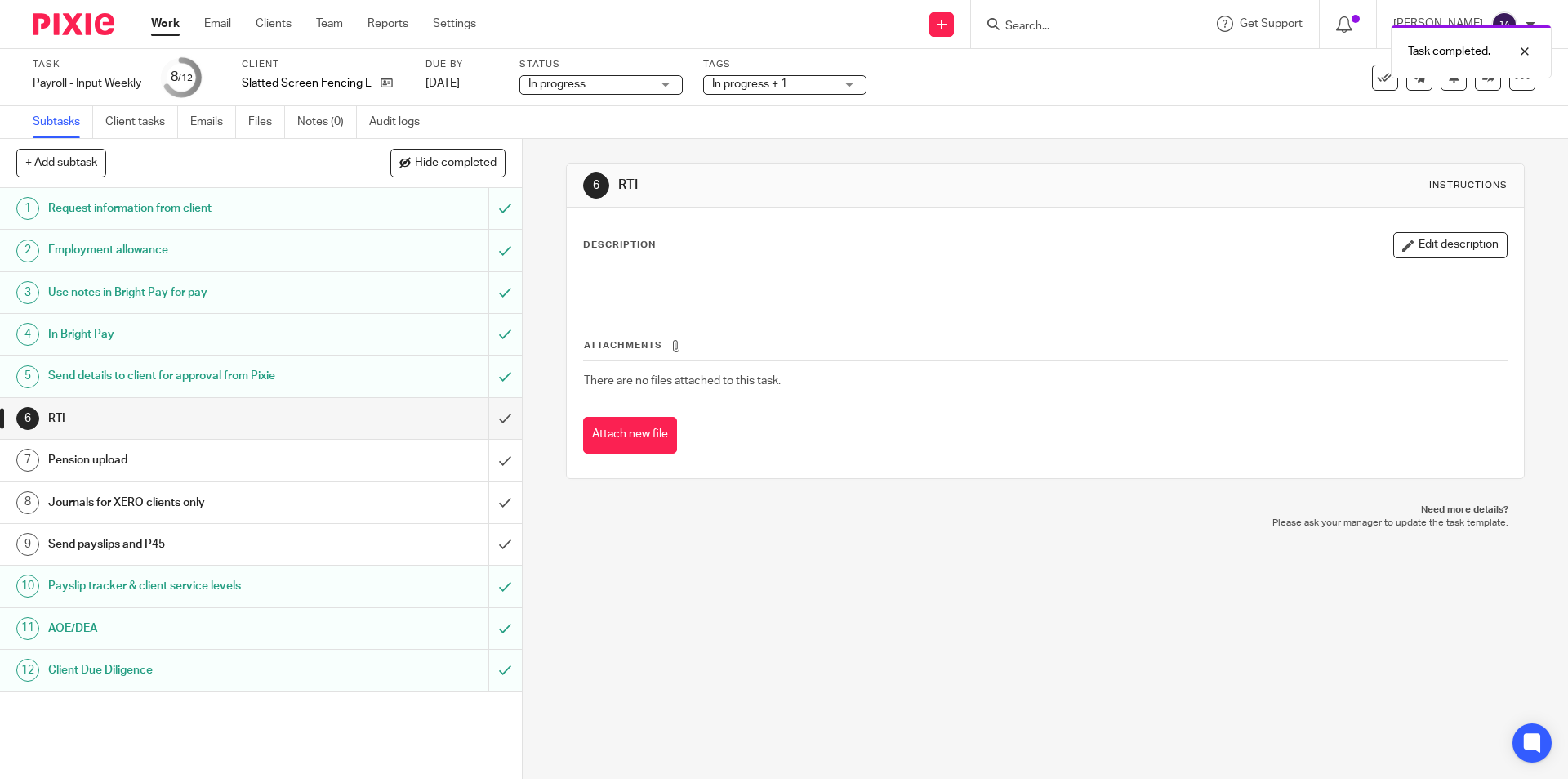
click at [373, 544] on div "Send payslips and P45" at bounding box center [259, 544] width 424 height 24
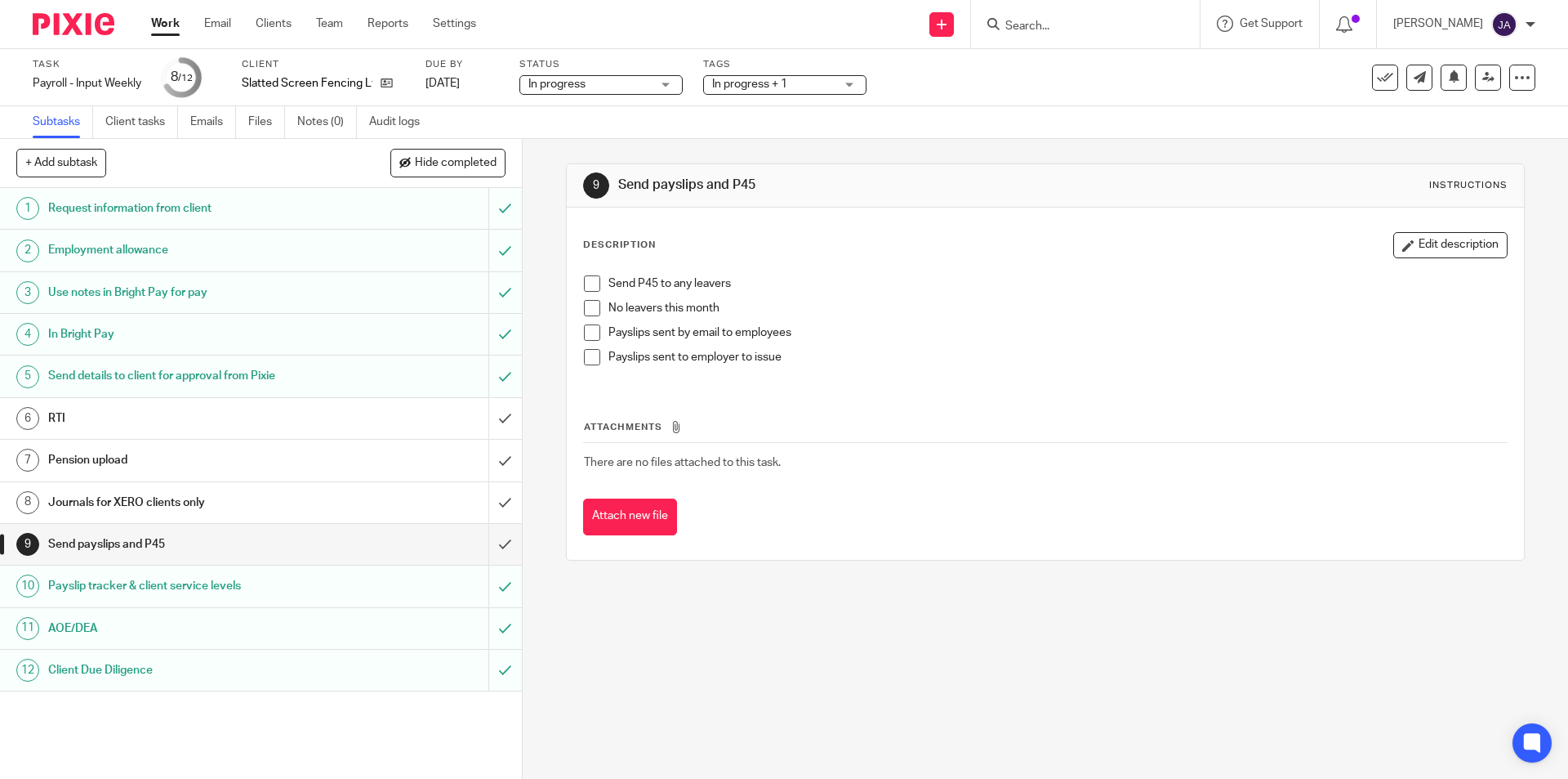
click at [584, 310] on span at bounding box center [592, 307] width 17 height 17
click at [162, 19] on link "Work" at bounding box center [164, 23] width 28 height 17
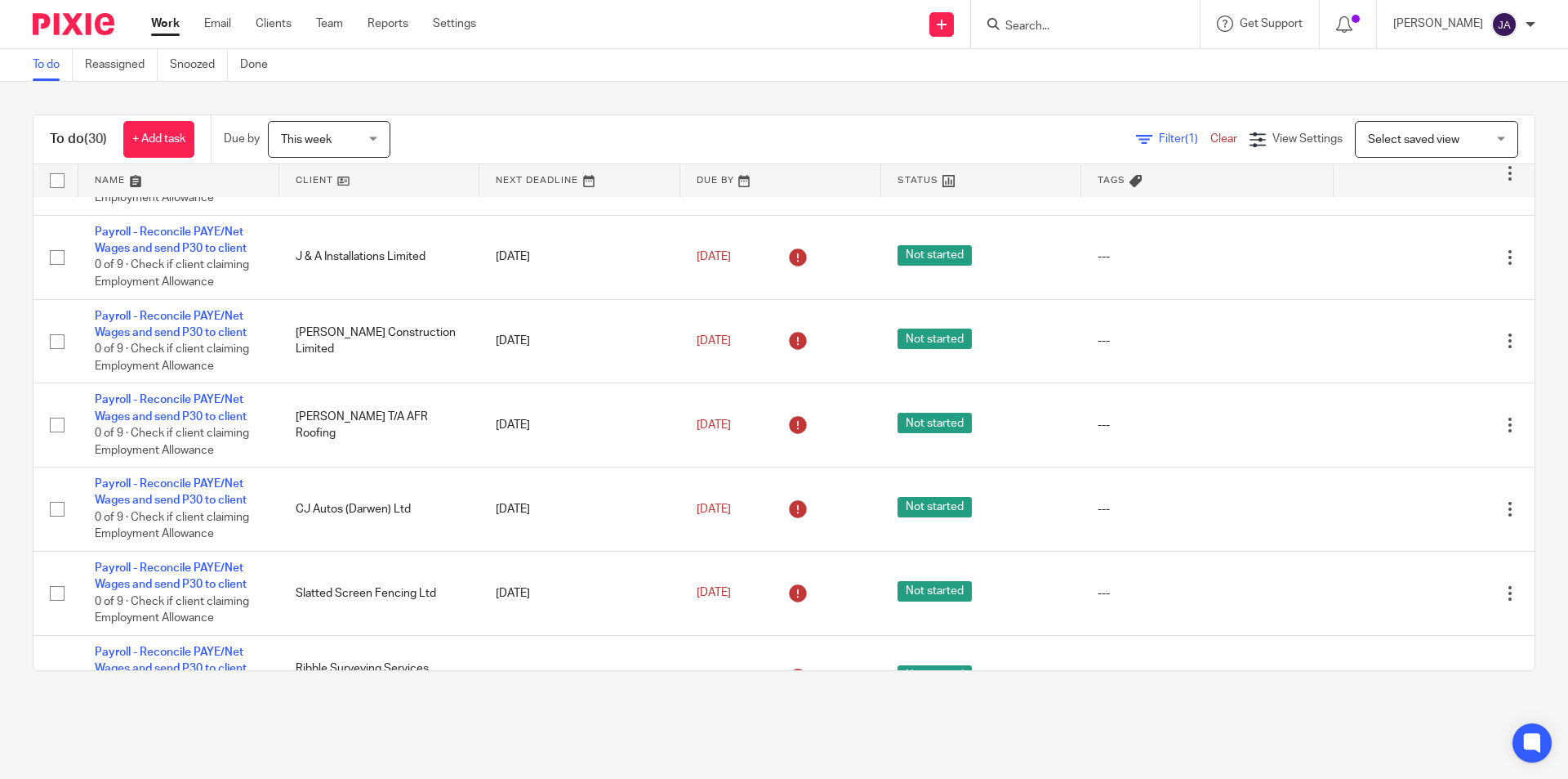
scroll to position [981, 0]
